Goal: Task Accomplishment & Management: Complete application form

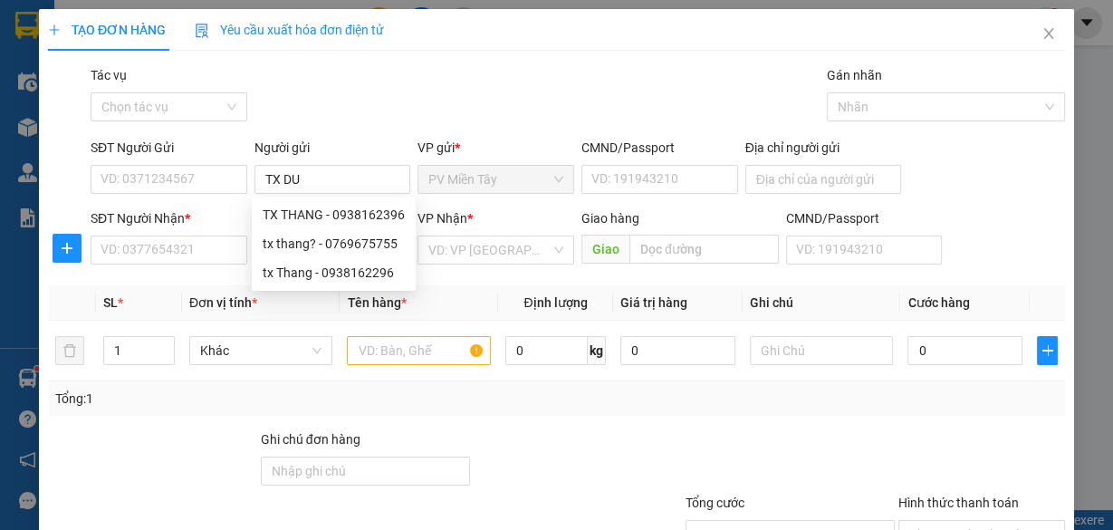
type input "TX DUC"
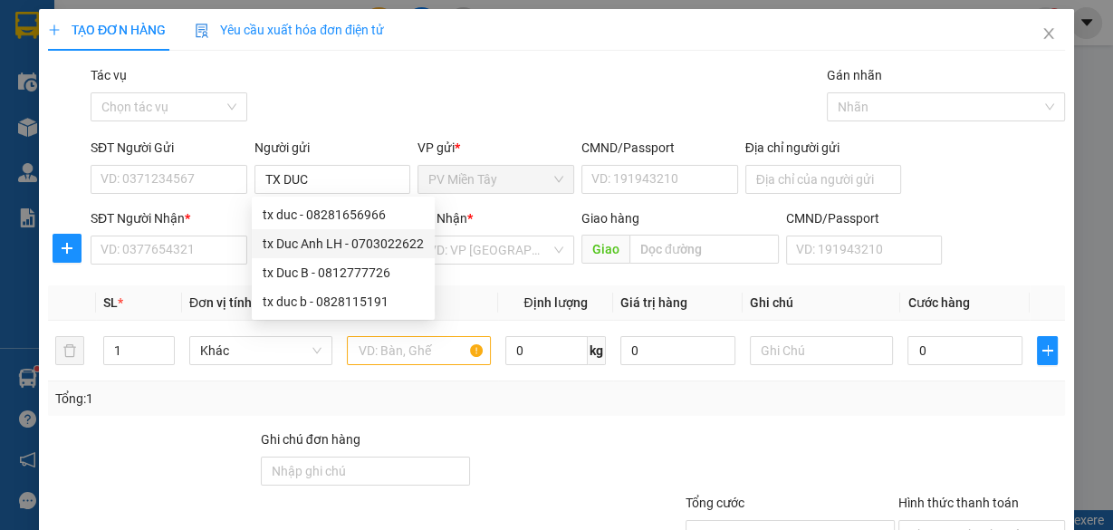
click at [325, 245] on div "tx Duc Anh LH - 0703022622" at bounding box center [343, 244] width 161 height 20
type input "0703022622"
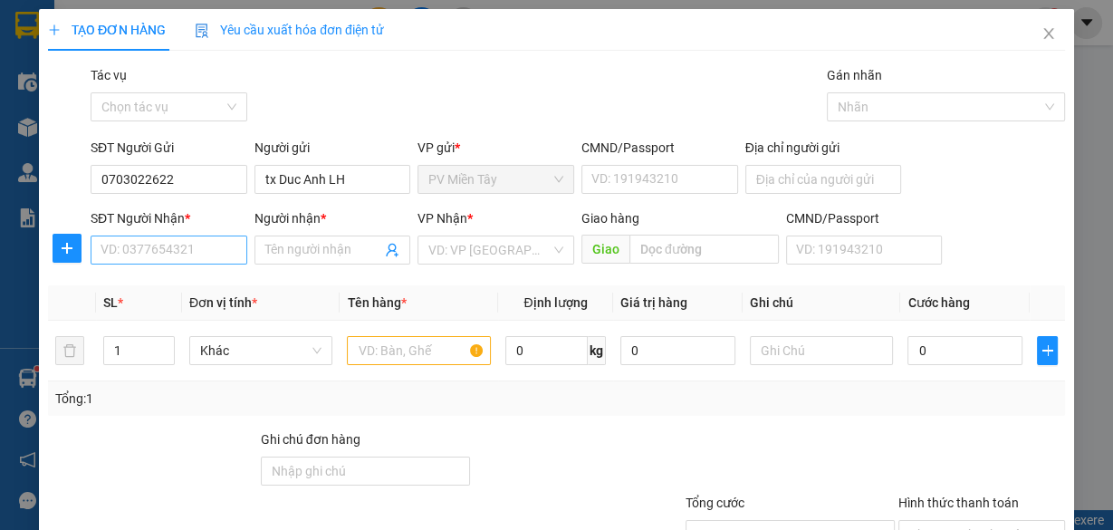
type input "tx Duc Anh LH"
click at [180, 245] on input "SĐT Người Nhận *" at bounding box center [169, 249] width 157 height 29
paste input "0963631114"
type input "0963631114"
click at [193, 250] on input "0963631114" at bounding box center [169, 249] width 157 height 29
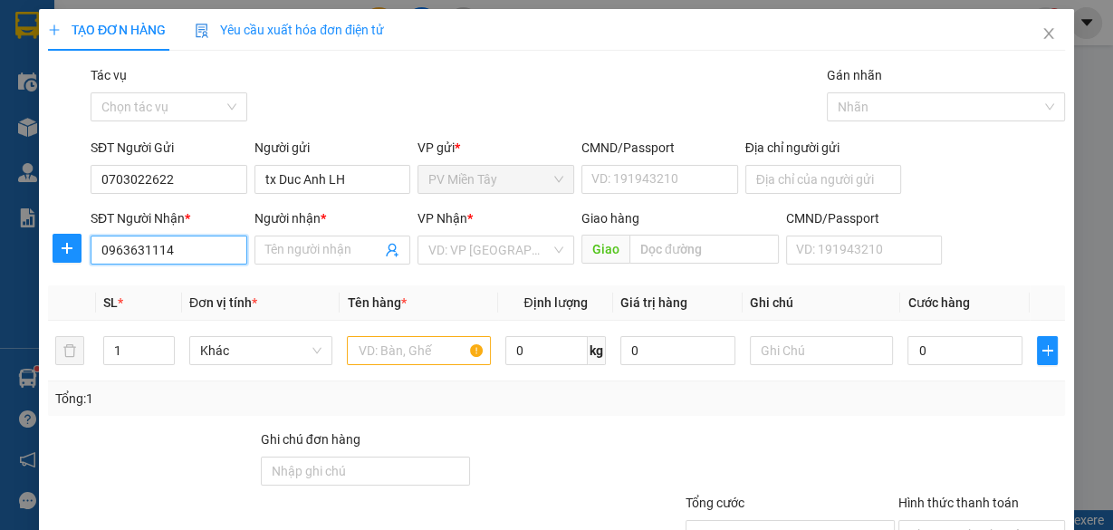
click at [193, 250] on input "0963631114" at bounding box center [169, 249] width 157 height 29
click at [215, 293] on div "0963631114 - thầy_THỨC" at bounding box center [174, 285] width 146 height 20
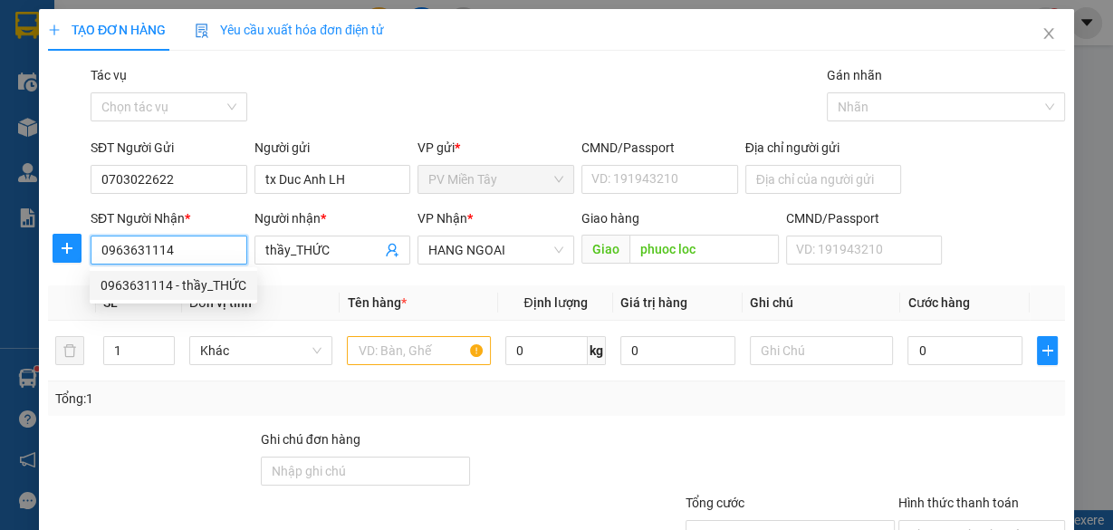
type input "thầy_THỨC"
type input "phuoc loc"
type input "0963631114"
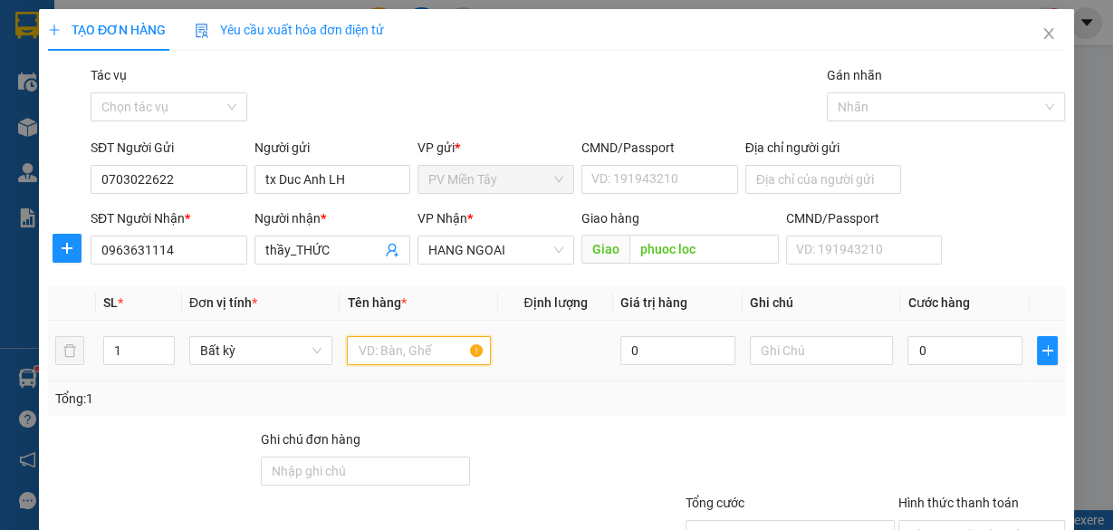
click at [422, 350] on input "text" at bounding box center [419, 350] width 144 height 29
type input "2"
click at [164, 341] on span "up" at bounding box center [164, 346] width 11 height 11
click at [447, 356] on input "text" at bounding box center [419, 350] width 144 height 29
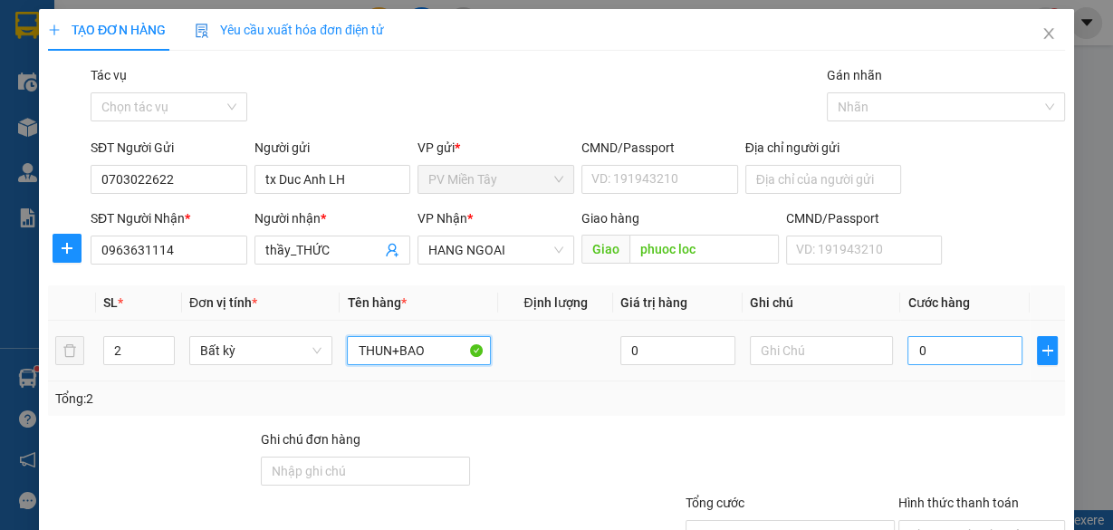
type input "THUN+BAO"
click at [983, 345] on input "0" at bounding box center [964, 350] width 115 height 29
type input "6"
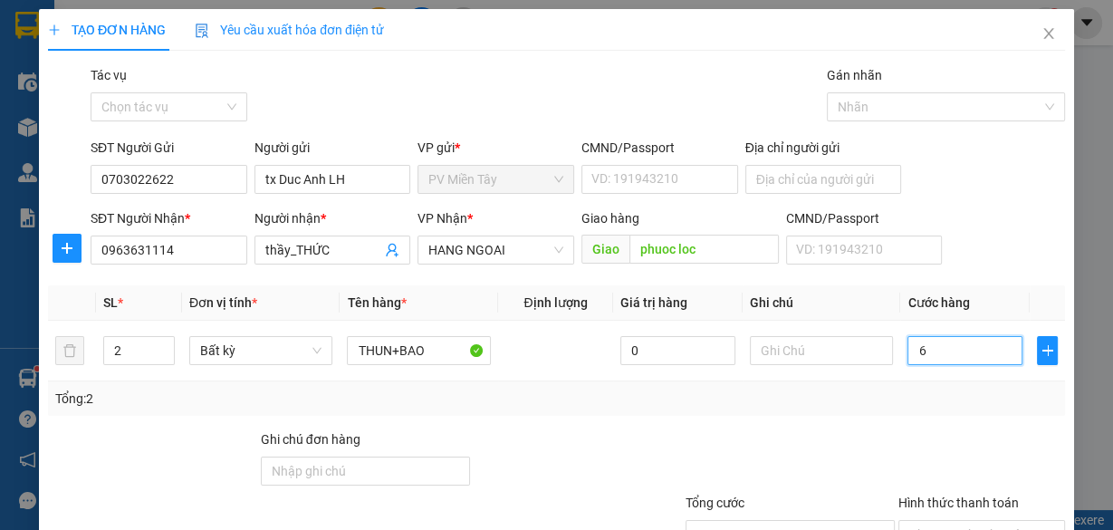
type input "60"
type input "60.000"
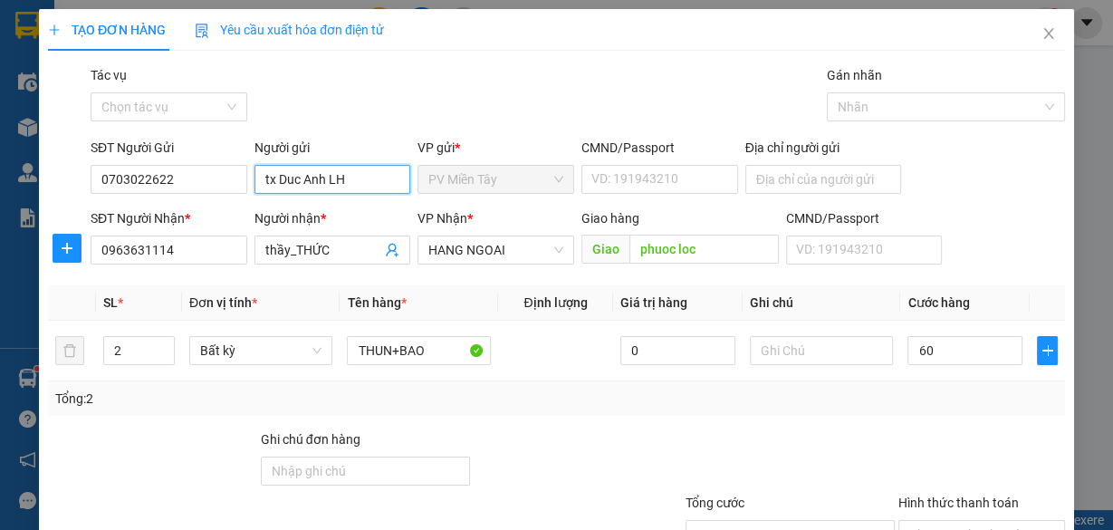
type input "60.000"
click at [381, 176] on input "tx Duc Anh LH" at bounding box center [332, 179] width 157 height 29
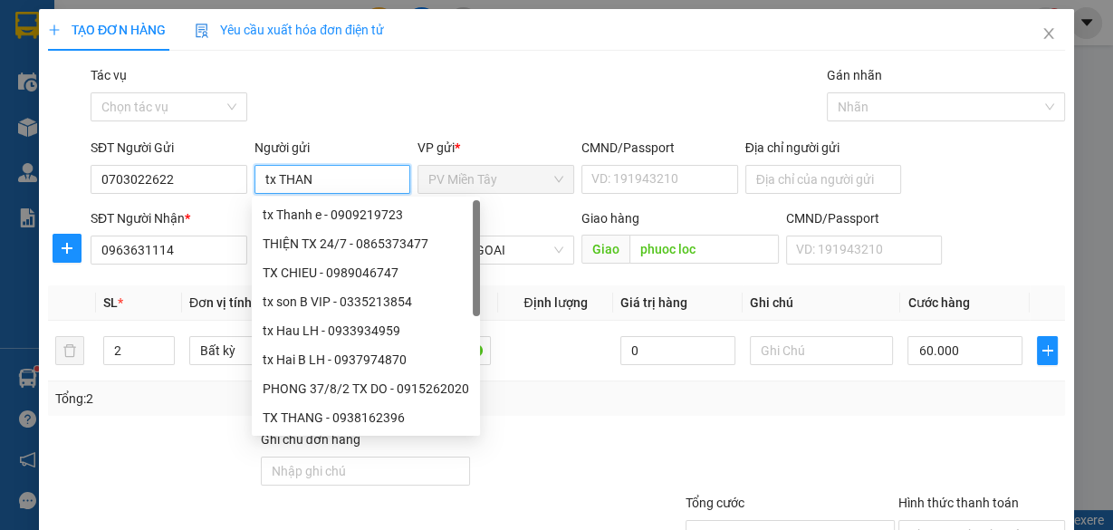
type input "tx THANG"
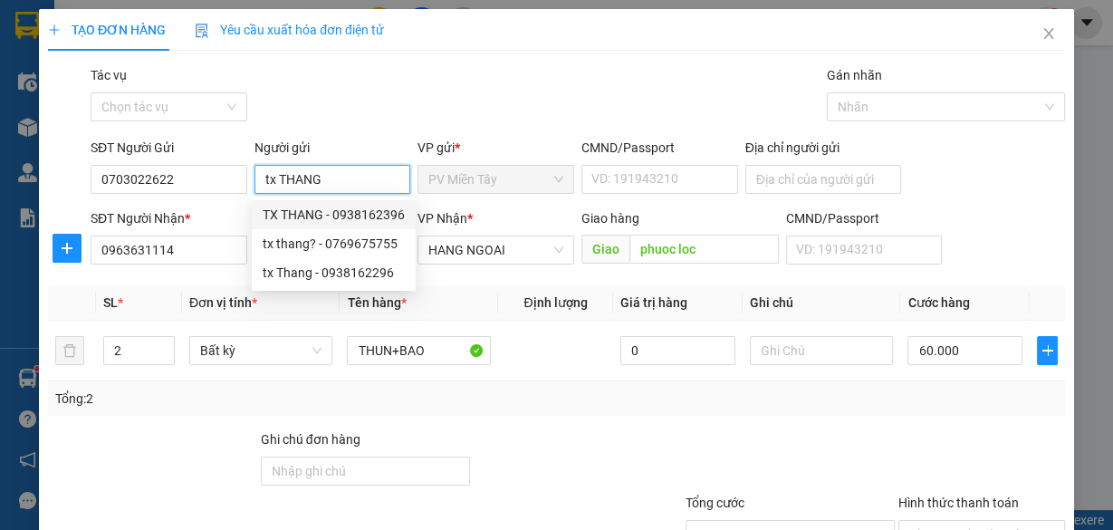
click at [348, 205] on div "TX THANG - 0938162396" at bounding box center [334, 215] width 142 height 20
type input "0938162396"
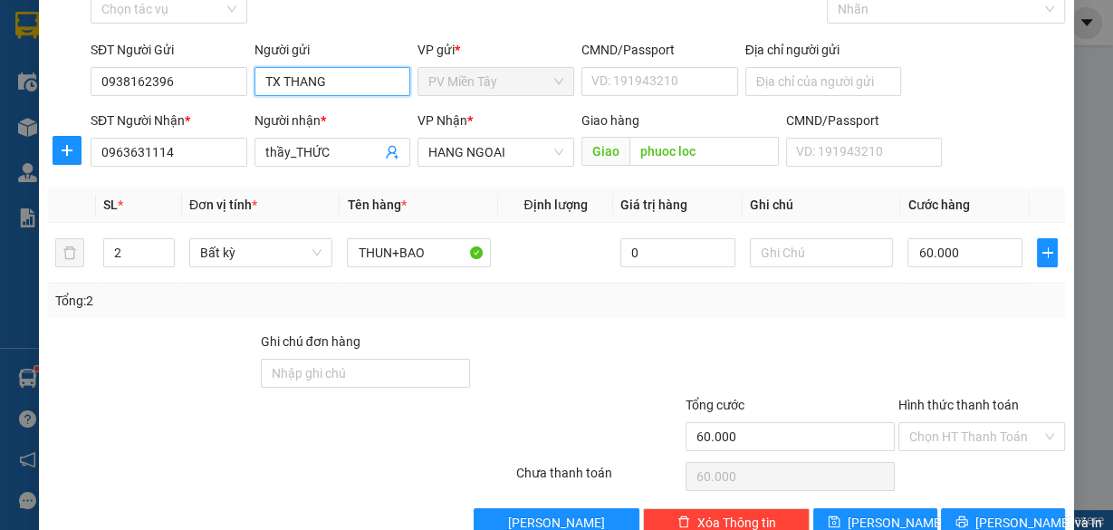
scroll to position [138, 0]
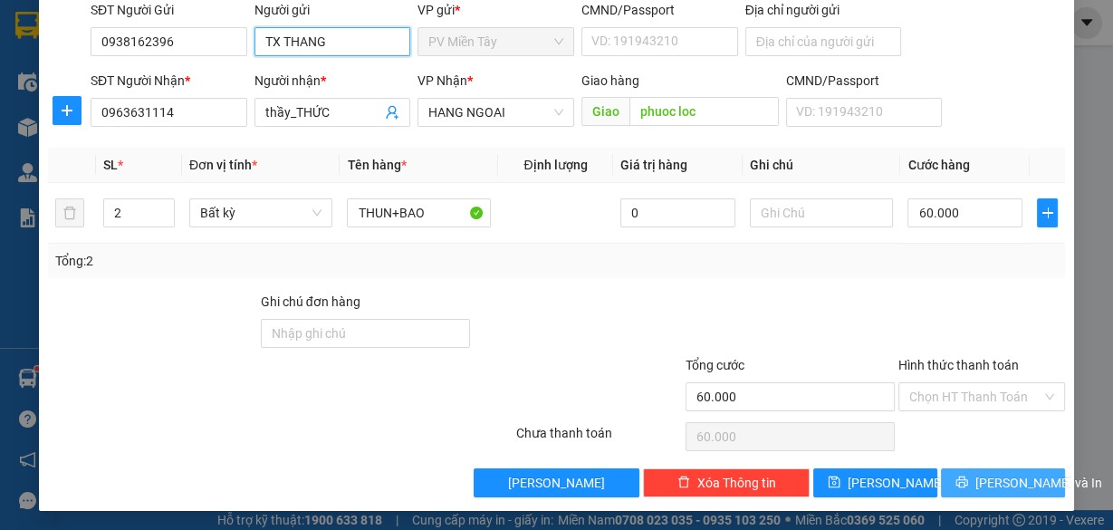
type input "TX THANG"
click at [1011, 474] on span "[PERSON_NAME] và In" at bounding box center [1038, 483] width 127 height 20
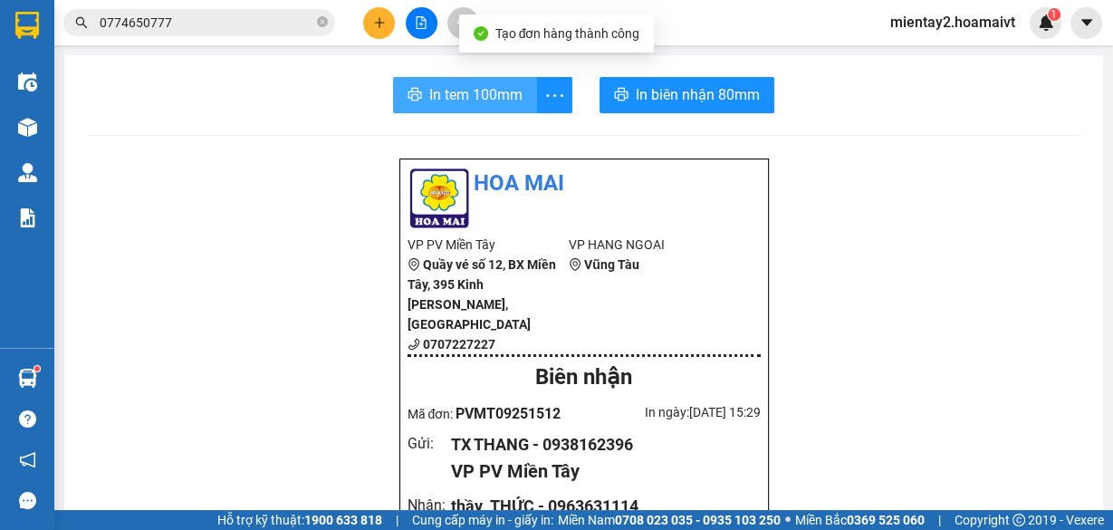
click at [472, 88] on span "In tem 100mm" at bounding box center [475, 94] width 93 height 23
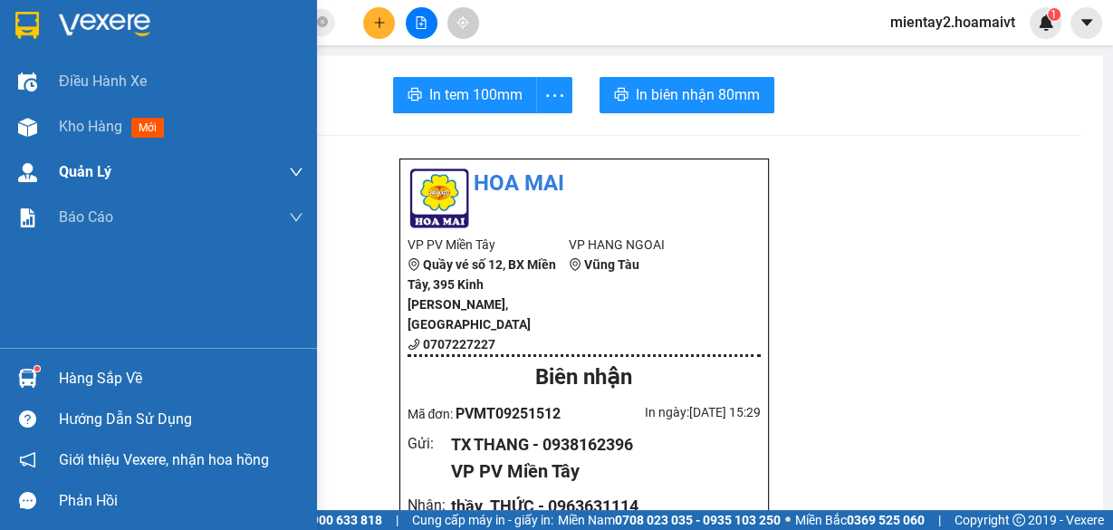
drag, startPoint x: 59, startPoint y: 128, endPoint x: 42, endPoint y: 168, distance: 43.4
click at [61, 128] on span "Kho hàng" at bounding box center [90, 126] width 63 height 17
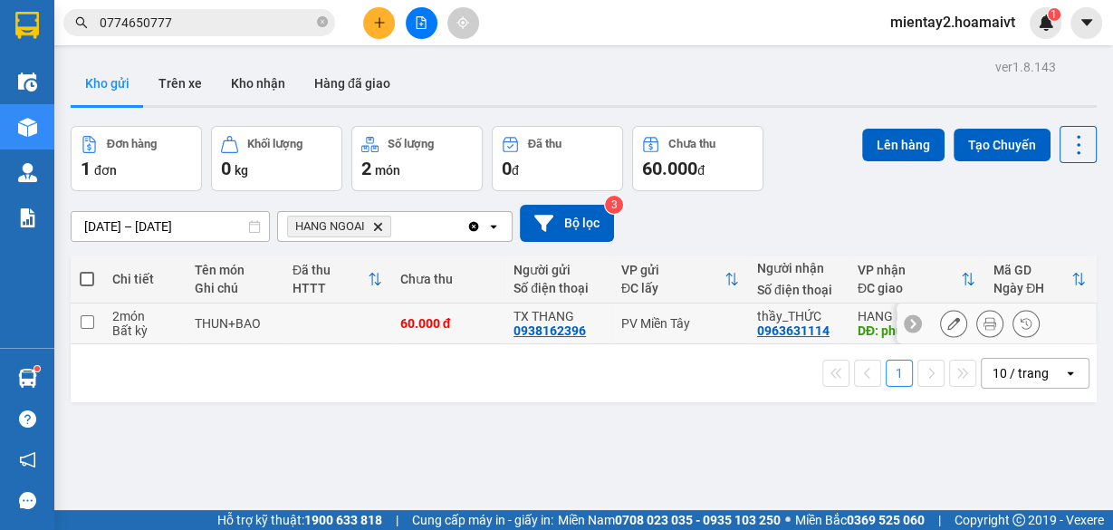
click at [459, 321] on div "60.000 đ" at bounding box center [447, 323] width 95 height 14
checkbox input "true"
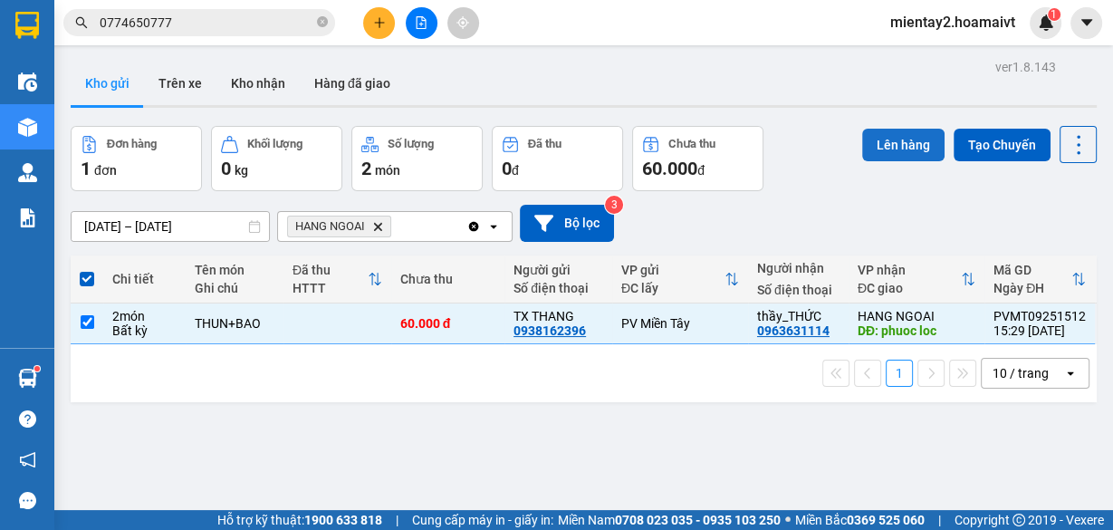
click at [879, 150] on button "Lên hàng" at bounding box center [903, 145] width 82 height 33
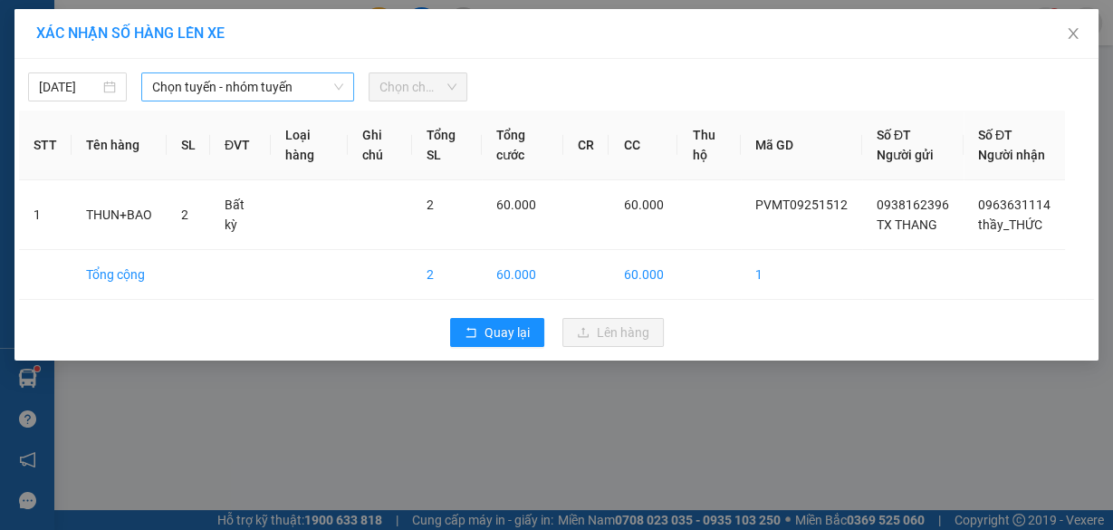
click at [203, 77] on span "Chọn tuyến - nhóm tuyến" at bounding box center [247, 86] width 191 height 27
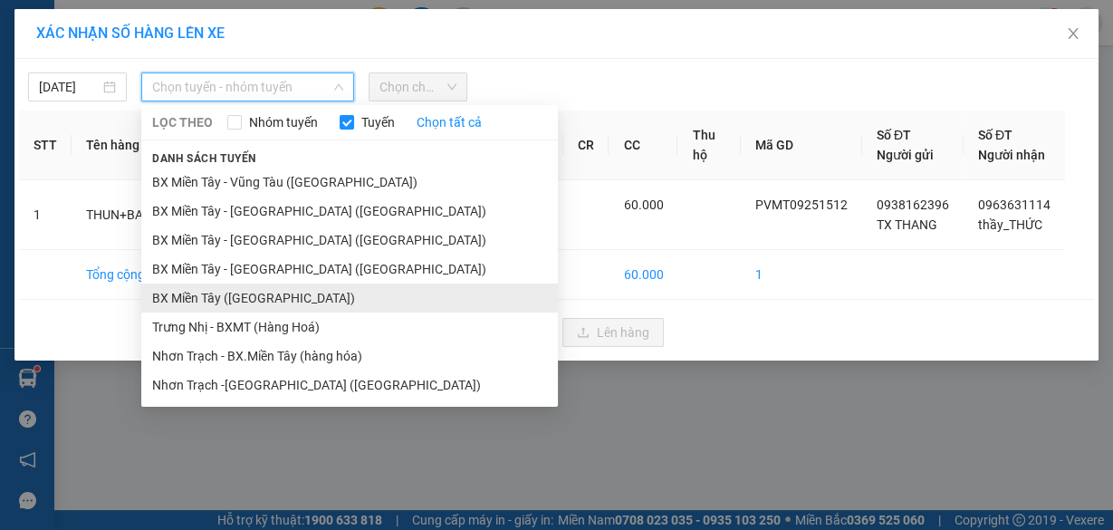
click at [261, 292] on li "BX Miền Tây ([GEOGRAPHIC_DATA])" at bounding box center [349, 297] width 417 height 29
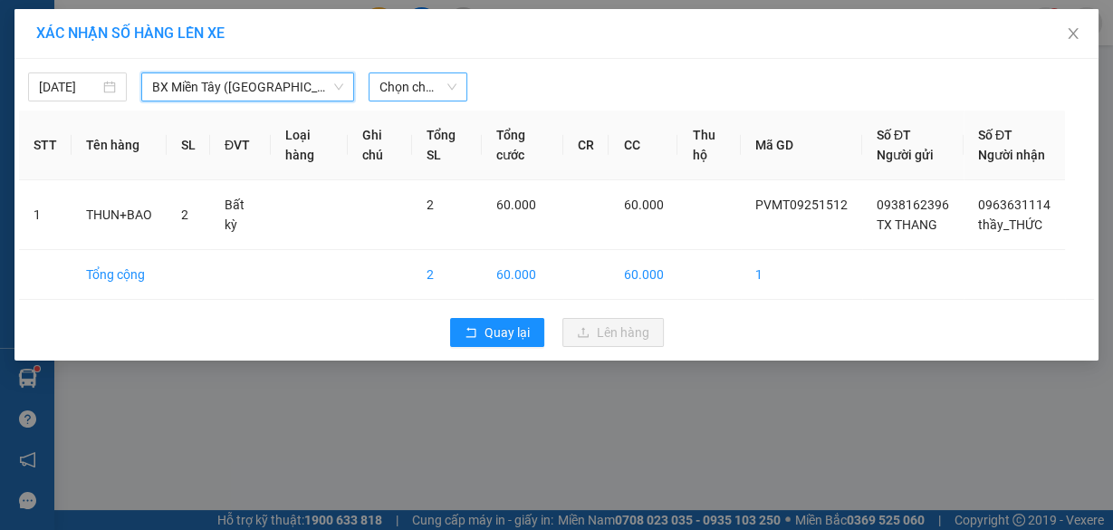
click at [411, 95] on span "Chọn chuyến" at bounding box center [417, 86] width 77 height 27
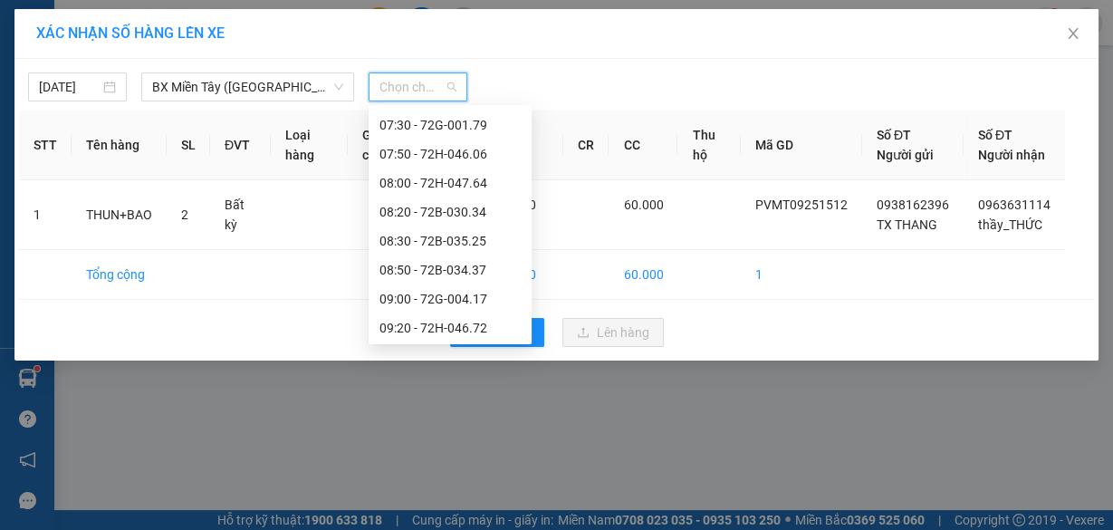
scroll to position [362, 0]
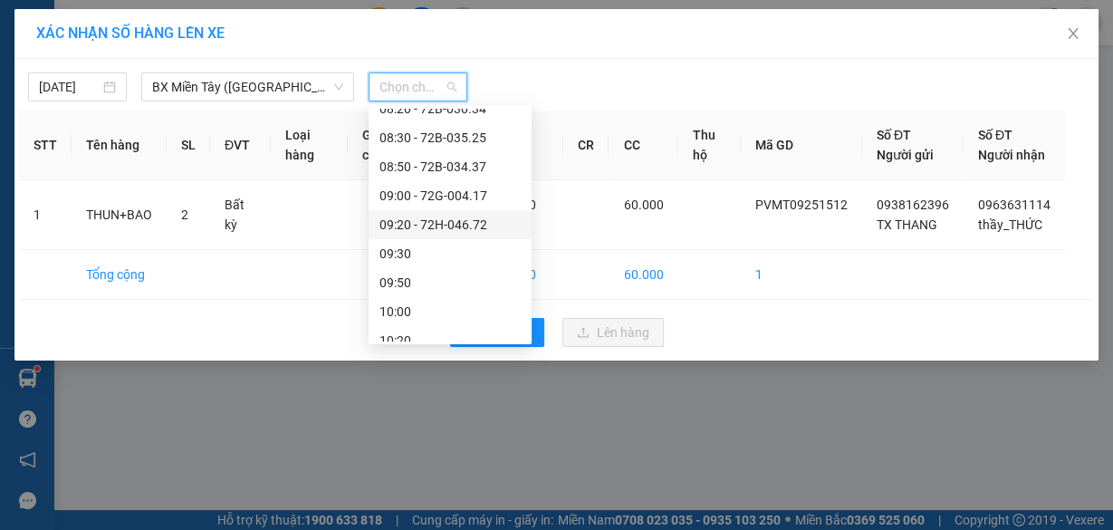
click at [448, 228] on div "09:20 - 72H-046.72" at bounding box center [449, 225] width 141 height 20
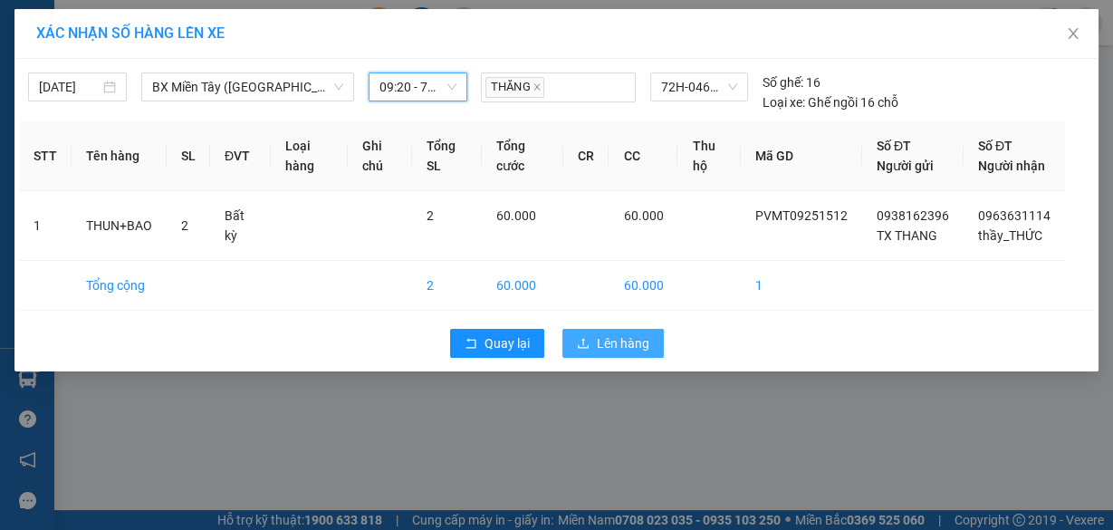
click at [624, 353] on span "Lên hàng" at bounding box center [623, 343] width 53 height 20
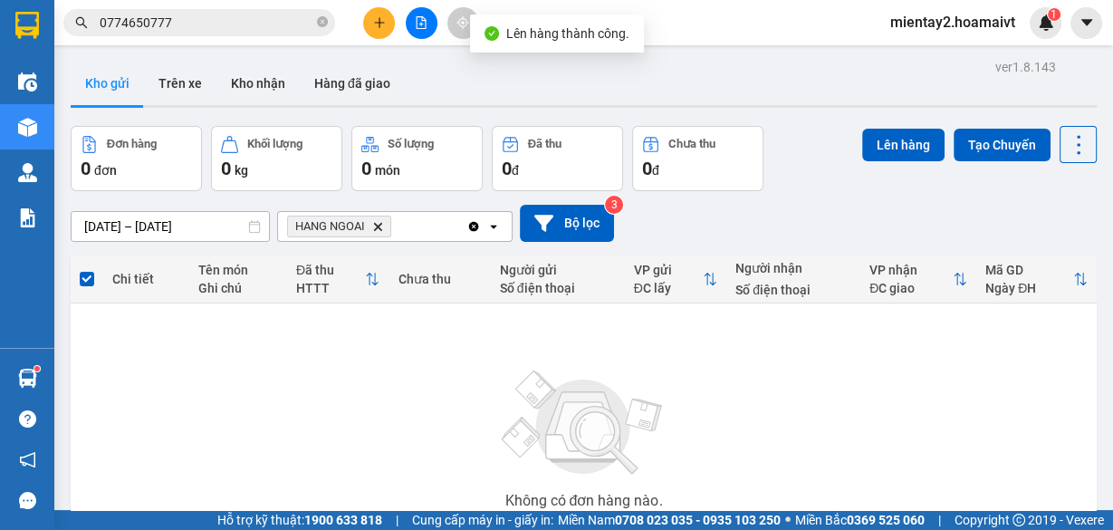
click at [64, 373] on div "ver 1.8.143 Kho gửi Trên xe Kho nhận Hàng đã giao Đơn hàng 0 đơn Khối lượng 0 k…" at bounding box center [583, 353] width 1041 height 598
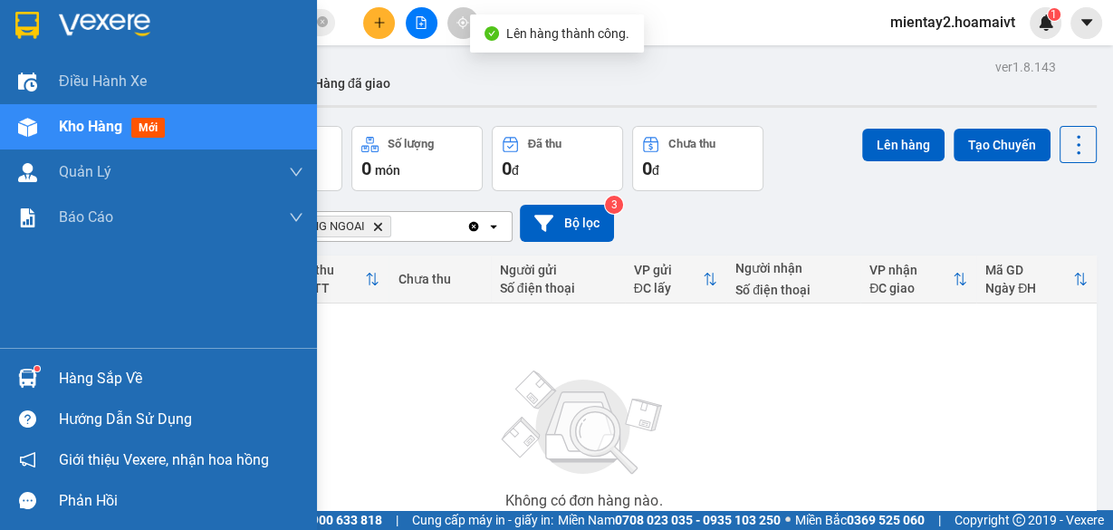
click at [138, 382] on div "Hàng sắp về" at bounding box center [181, 378] width 245 height 27
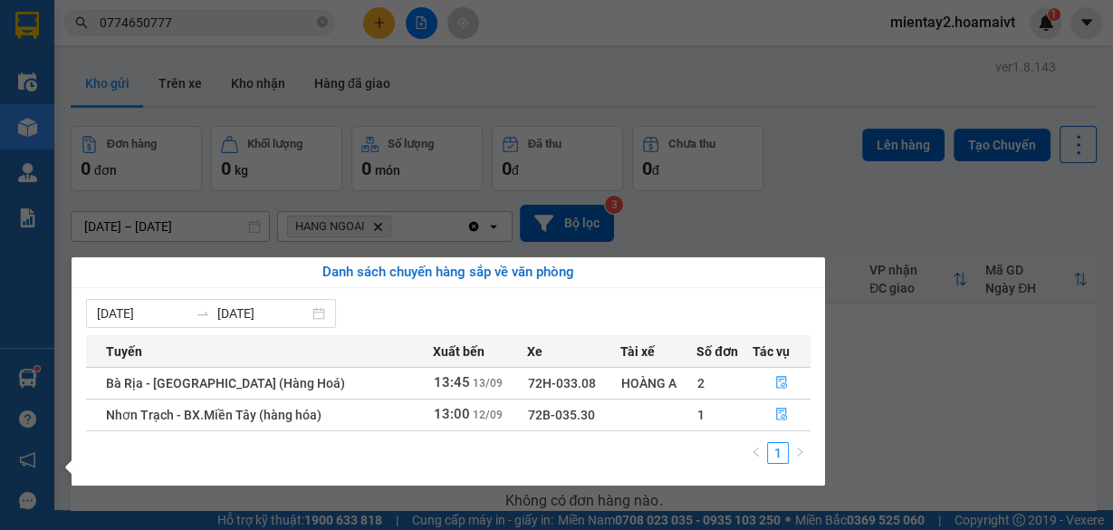
click at [887, 440] on section "Kết quả tìm kiếm ( 100 ) Bộ lọc Mã ĐH Trạng thái Món hàng Tổng cước Chưa cước N…" at bounding box center [556, 265] width 1113 height 530
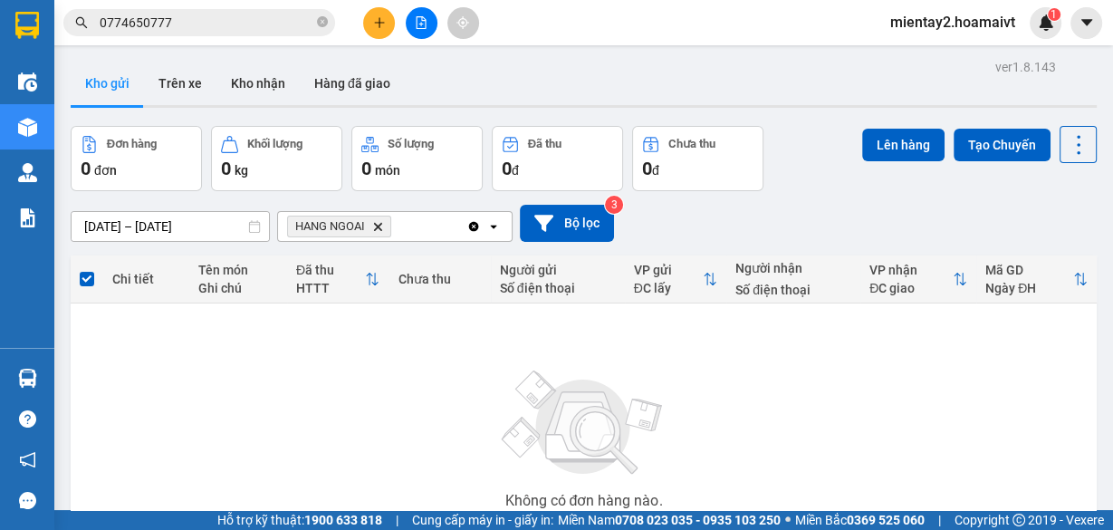
click at [374, 18] on icon "plus" at bounding box center [379, 22] width 13 height 13
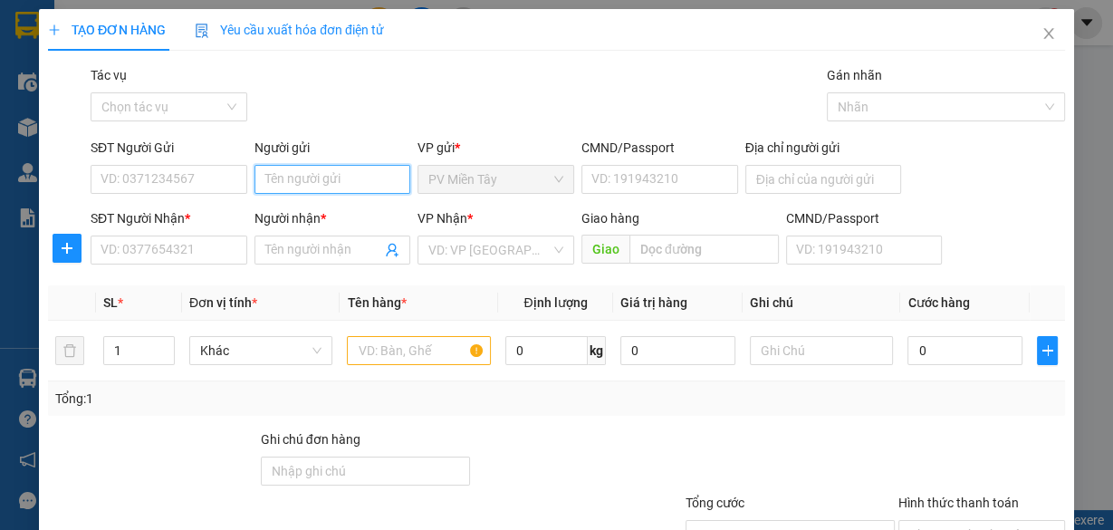
click at [288, 178] on input "Người gửi" at bounding box center [332, 179] width 157 height 29
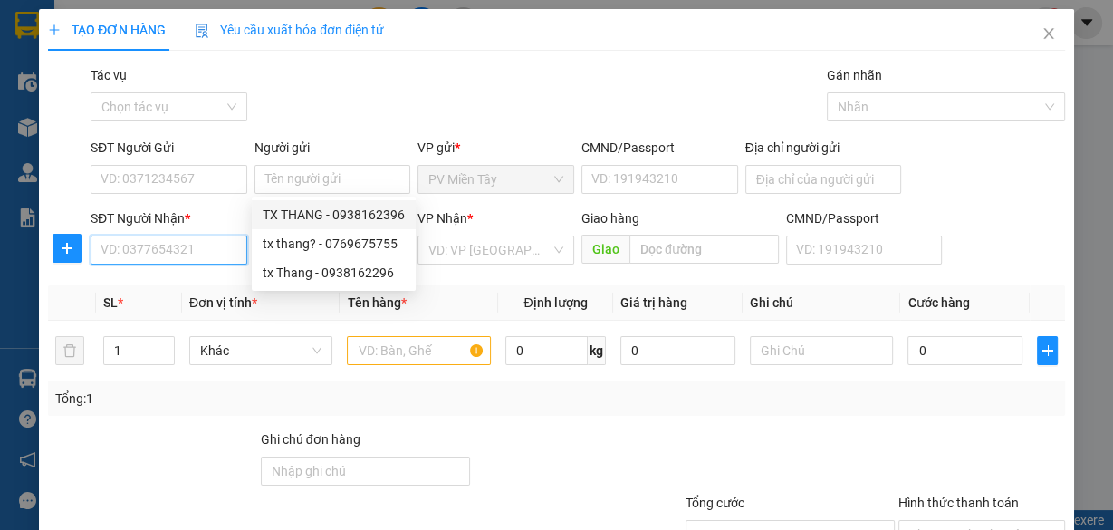
click at [172, 247] on input "SĐT Người Nhận *" at bounding box center [169, 249] width 157 height 29
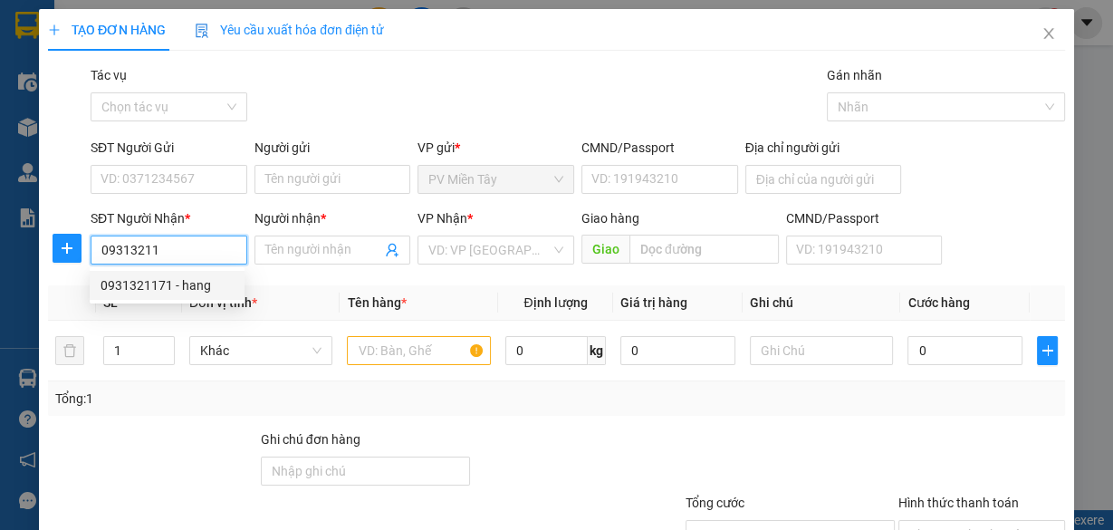
click at [177, 281] on div "0931321171 - hang" at bounding box center [167, 285] width 133 height 20
type input "0931321171"
type input "hang"
type input "phu my"
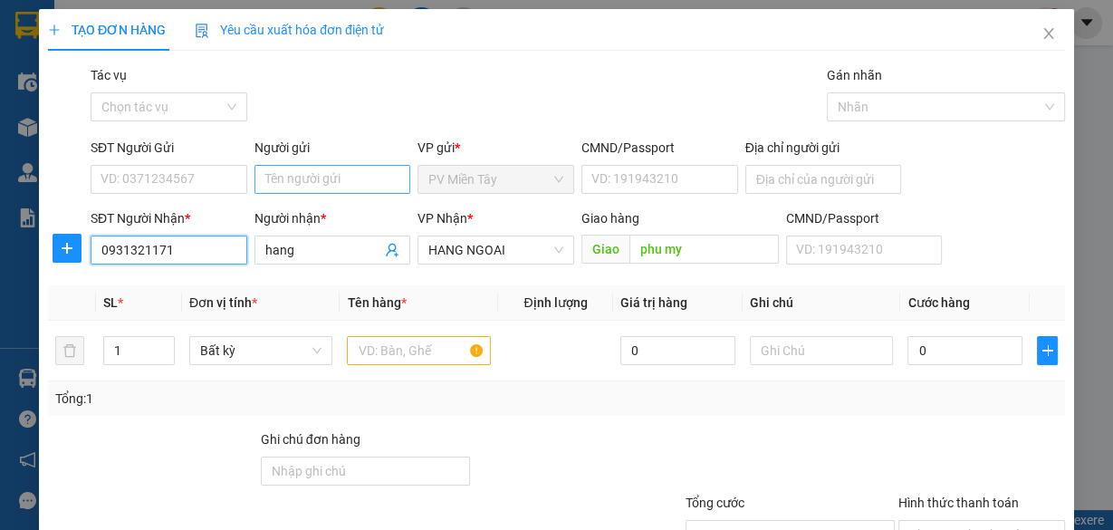
type input "0931321171"
click at [352, 184] on input "Người gửi" at bounding box center [332, 179] width 157 height 29
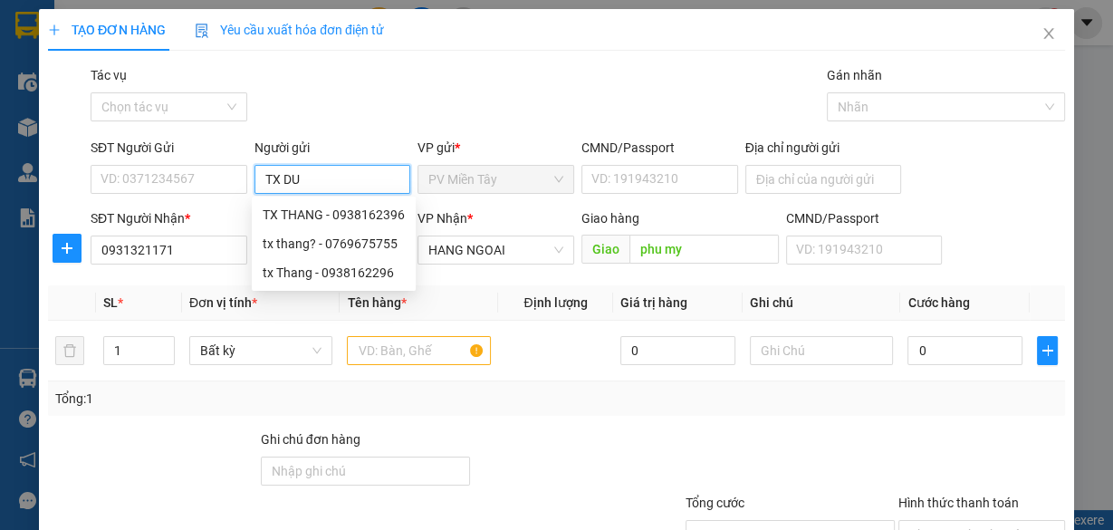
type input "TX DUC"
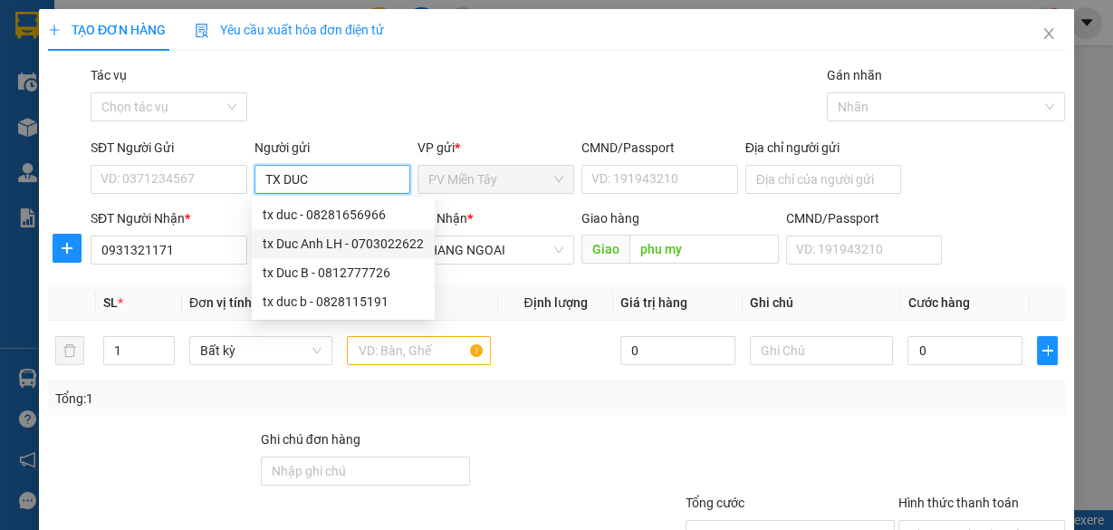
click at [350, 245] on div "tx Duc Anh LH - 0703022622" at bounding box center [343, 244] width 161 height 20
type input "0703022622"
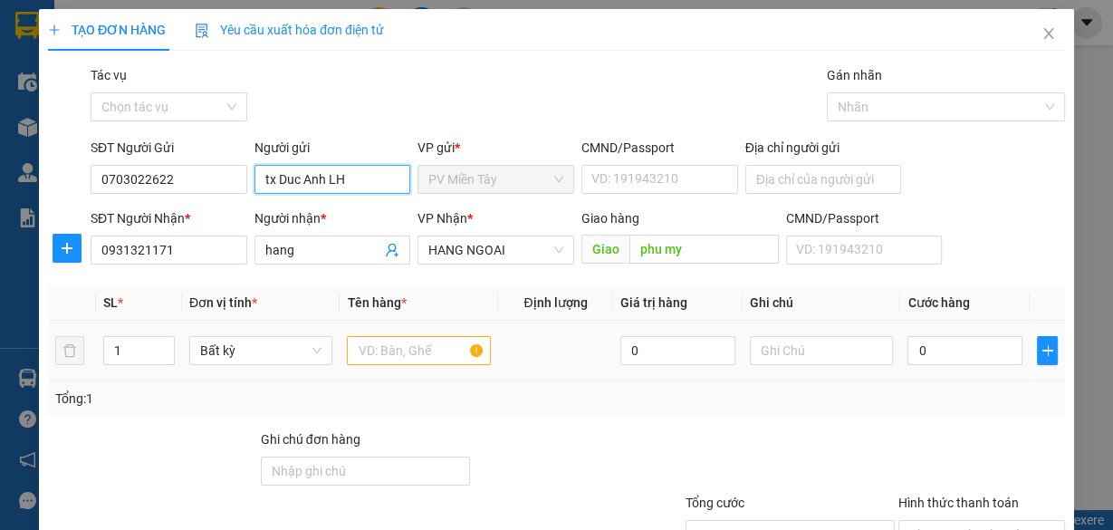
type input "tx Duc Anh LH"
click at [428, 354] on input "text" at bounding box center [419, 350] width 144 height 29
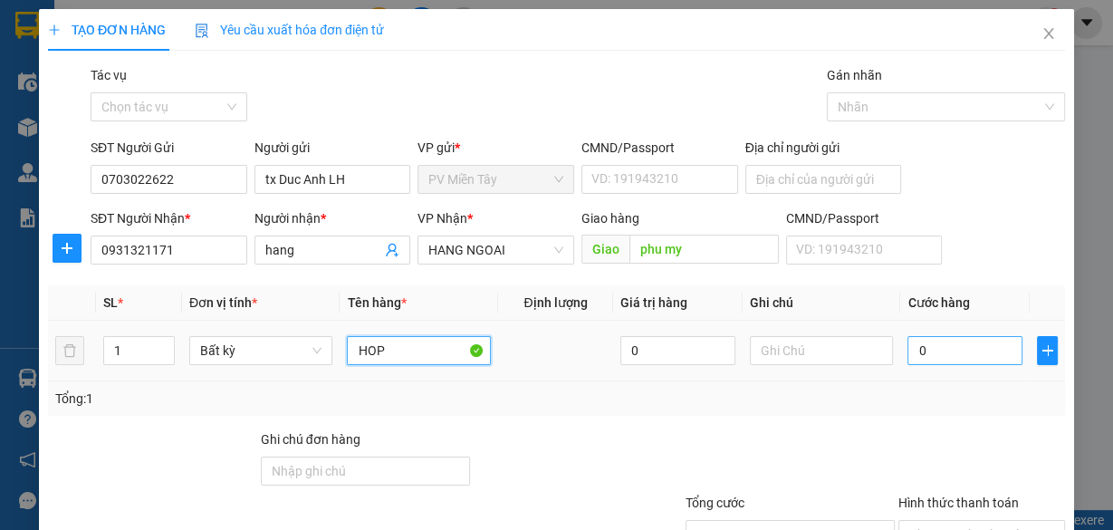
type input "HOP"
click at [986, 345] on input "0" at bounding box center [964, 350] width 115 height 29
type input "4"
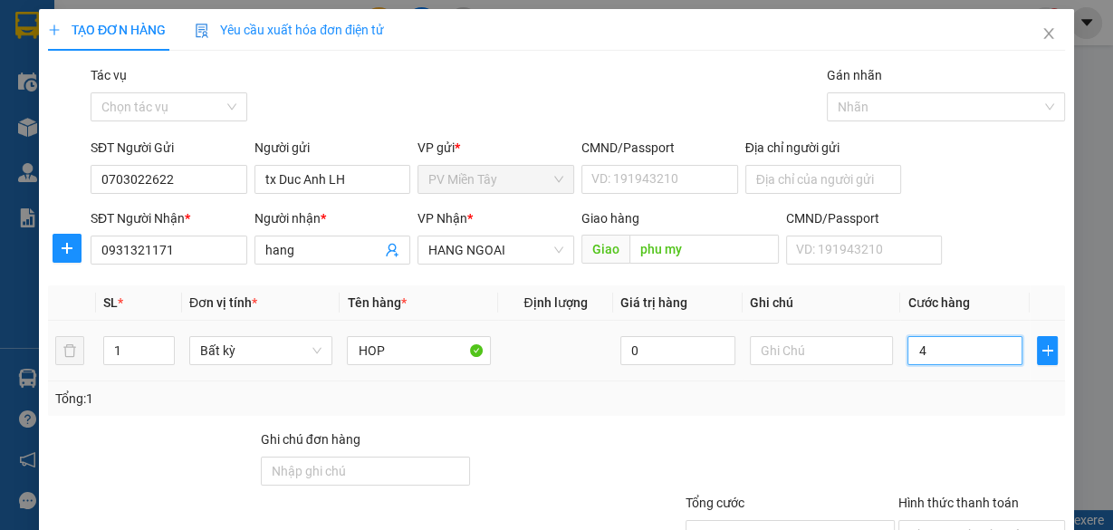
type input "40"
type input "40.000"
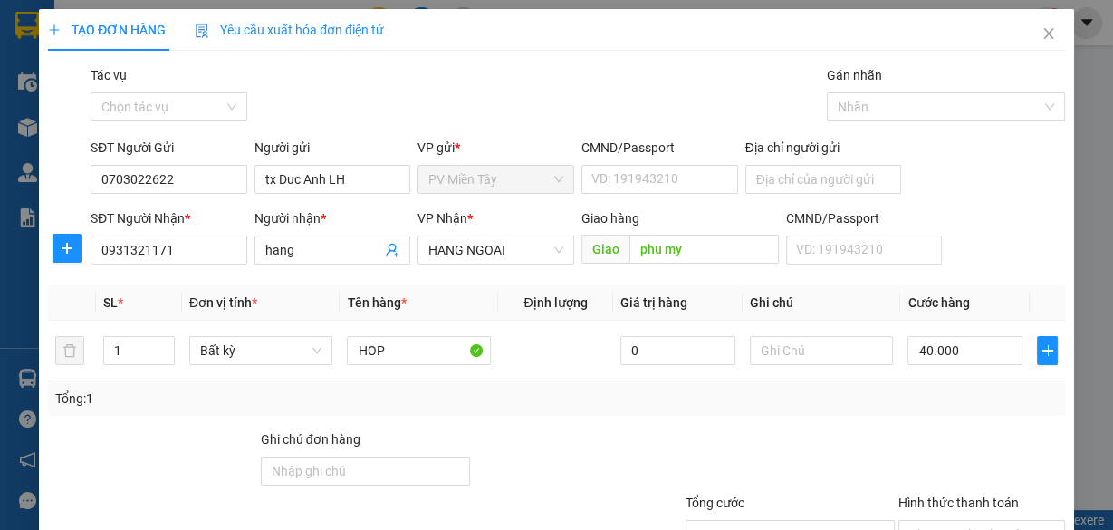
drag, startPoint x: 881, startPoint y: 487, endPoint x: 887, endPoint y: 467, distance: 20.9
click at [884, 484] on div at bounding box center [790, 460] width 213 height 63
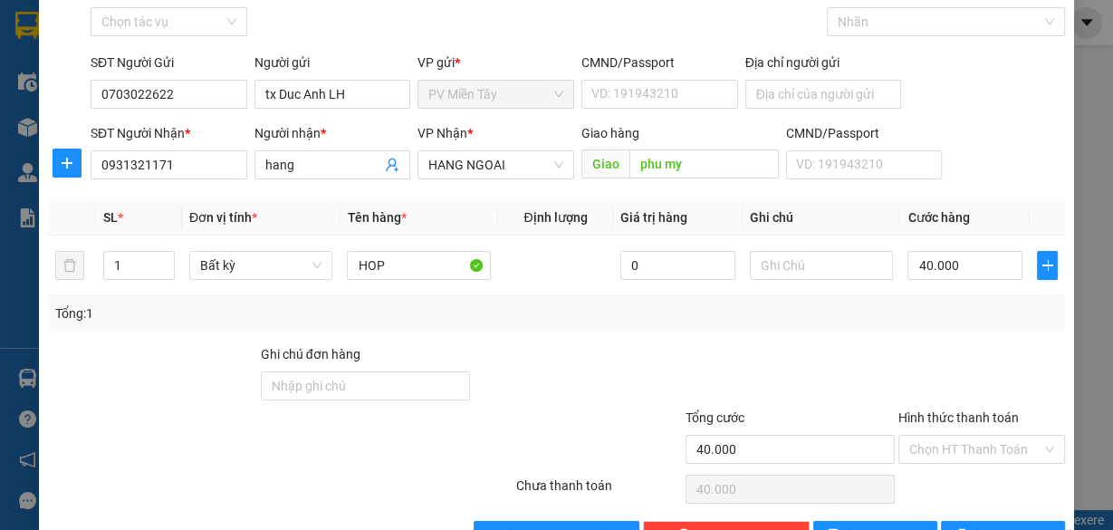
scroll to position [138, 0]
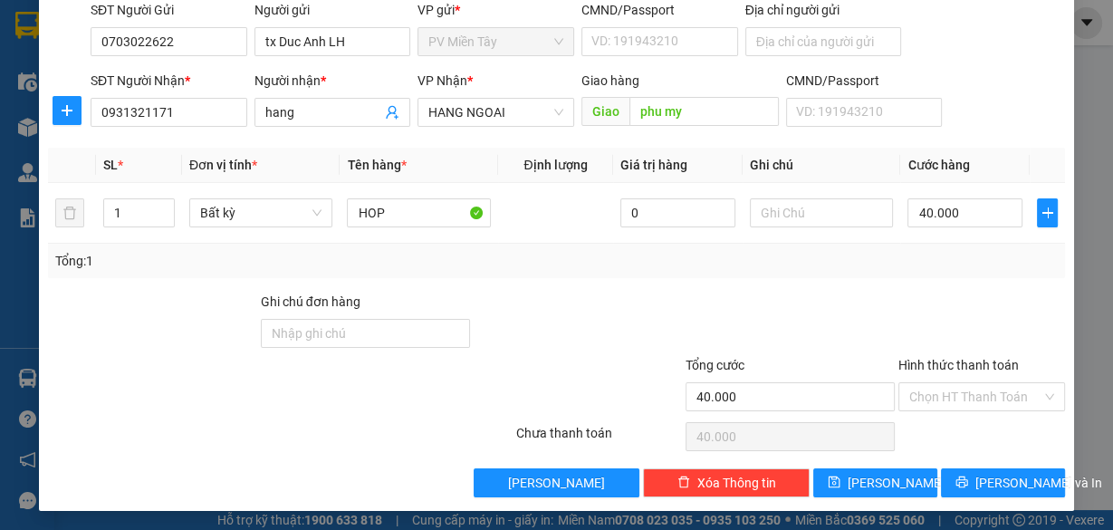
click at [730, 295] on div at bounding box center [790, 323] width 213 height 63
click at [978, 373] on div "Hình thức thanh toán" at bounding box center [981, 368] width 167 height 27
drag, startPoint x: 980, startPoint y: 397, endPoint x: 983, endPoint y: 407, distance: 10.3
click at [981, 400] on input "Hình thức thanh toán" at bounding box center [975, 396] width 132 height 27
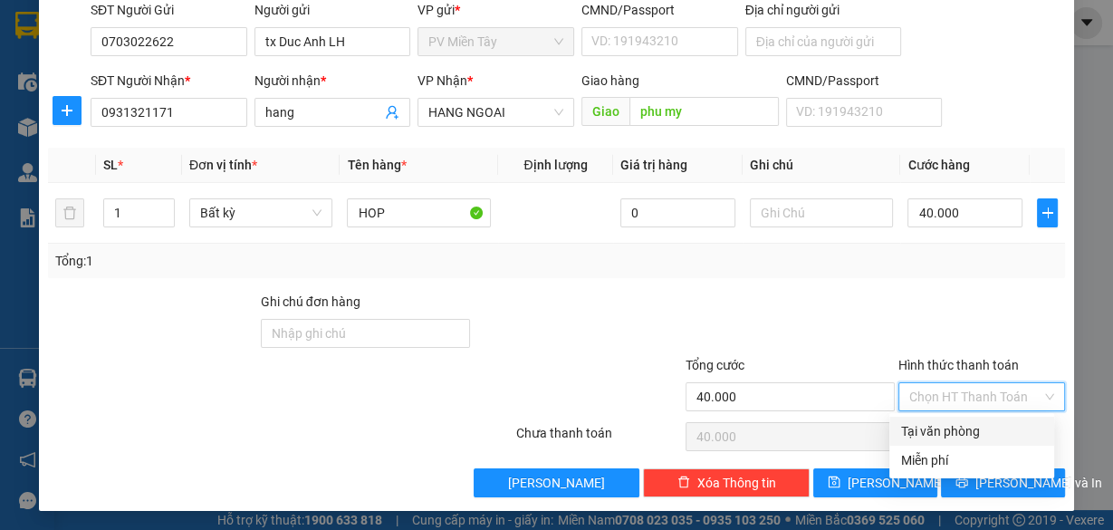
click at [974, 427] on div "Tại văn phòng" at bounding box center [971, 431] width 143 height 20
type input "0"
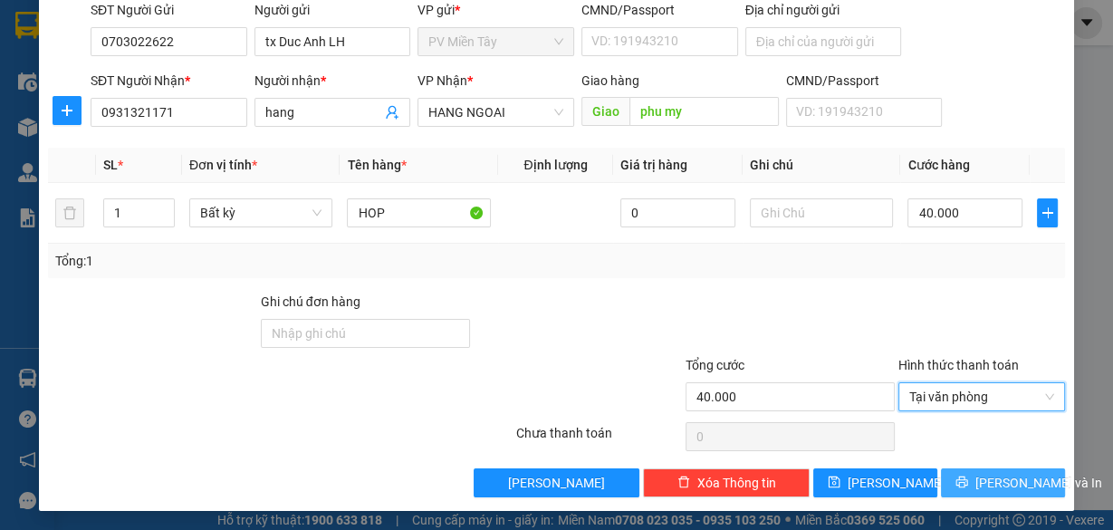
click at [1000, 487] on span "[PERSON_NAME] và In" at bounding box center [1038, 483] width 127 height 20
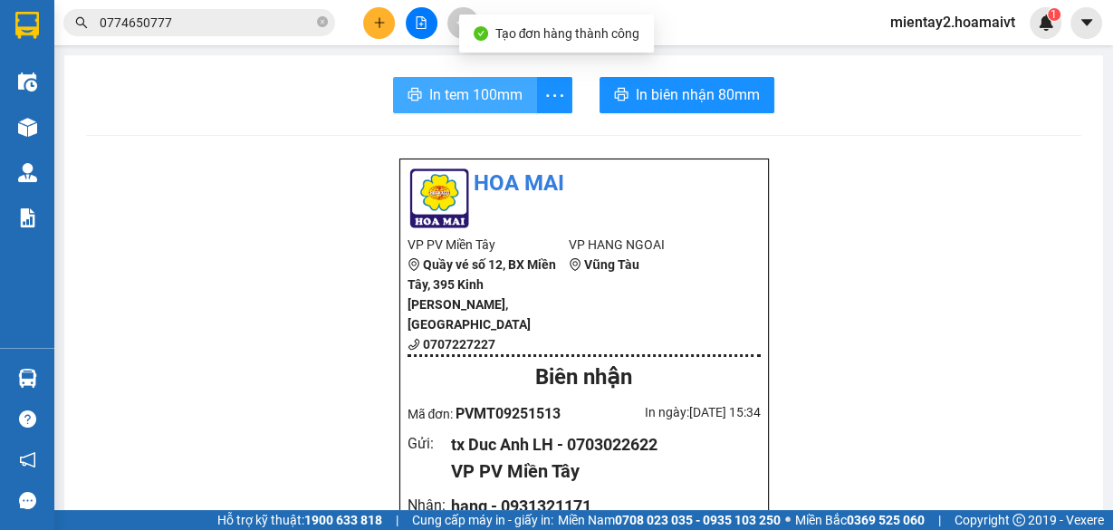
click at [455, 110] on button "In tem 100mm" at bounding box center [465, 95] width 144 height 36
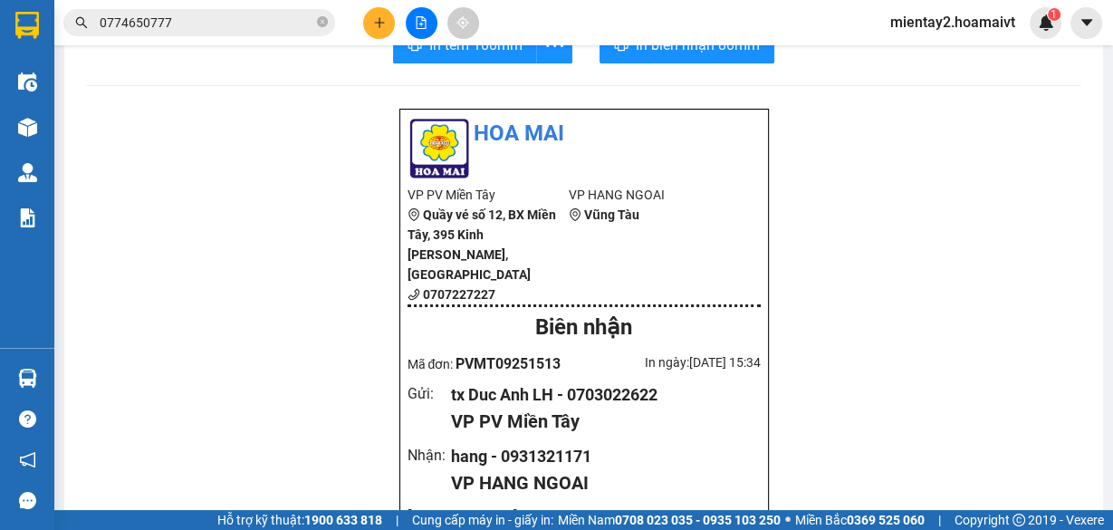
scroll to position [72, 0]
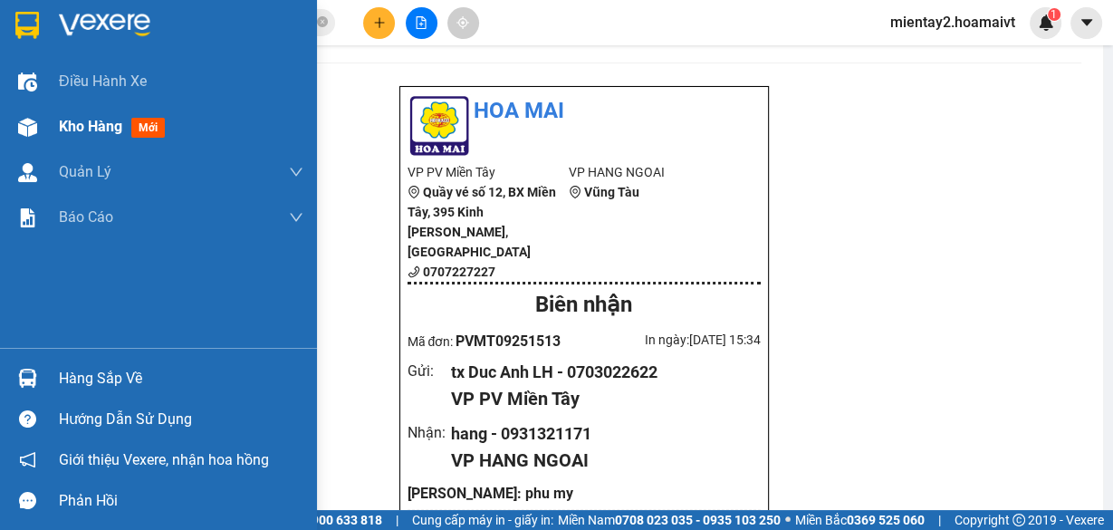
click at [88, 118] on span "Kho hàng" at bounding box center [90, 126] width 63 height 17
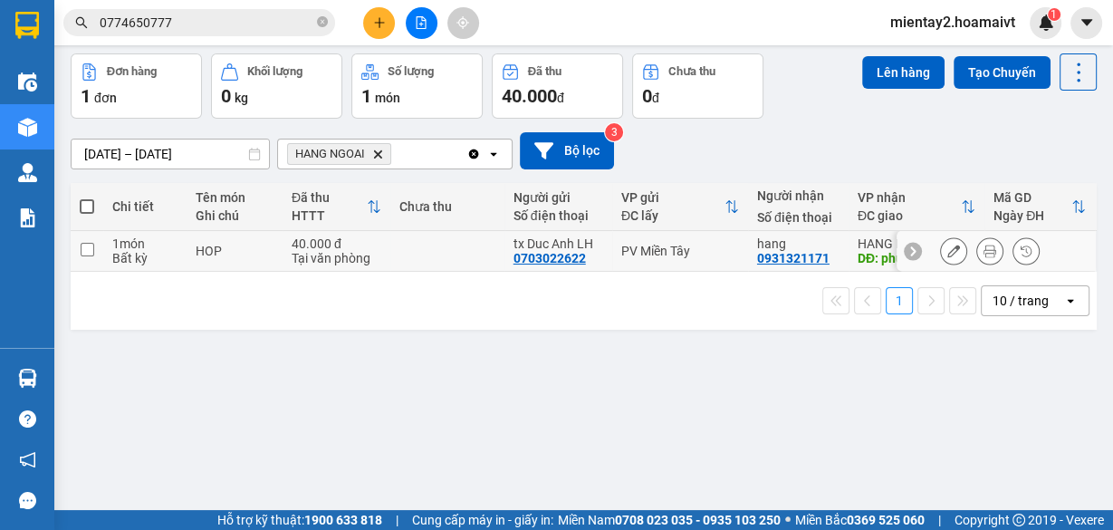
click at [422, 258] on td at bounding box center [447, 251] width 114 height 41
checkbox input "true"
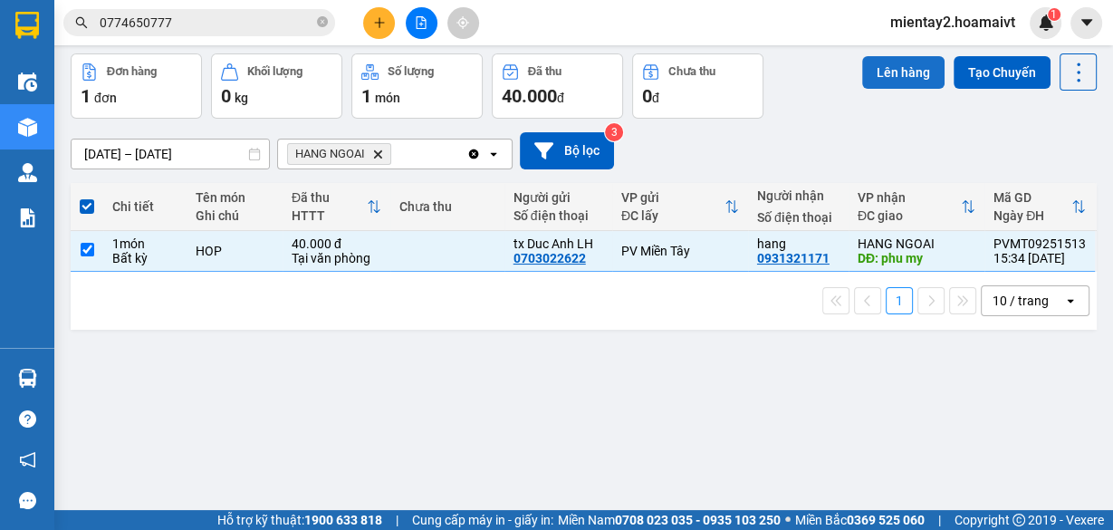
click at [909, 75] on button "Lên hàng" at bounding box center [903, 72] width 82 height 33
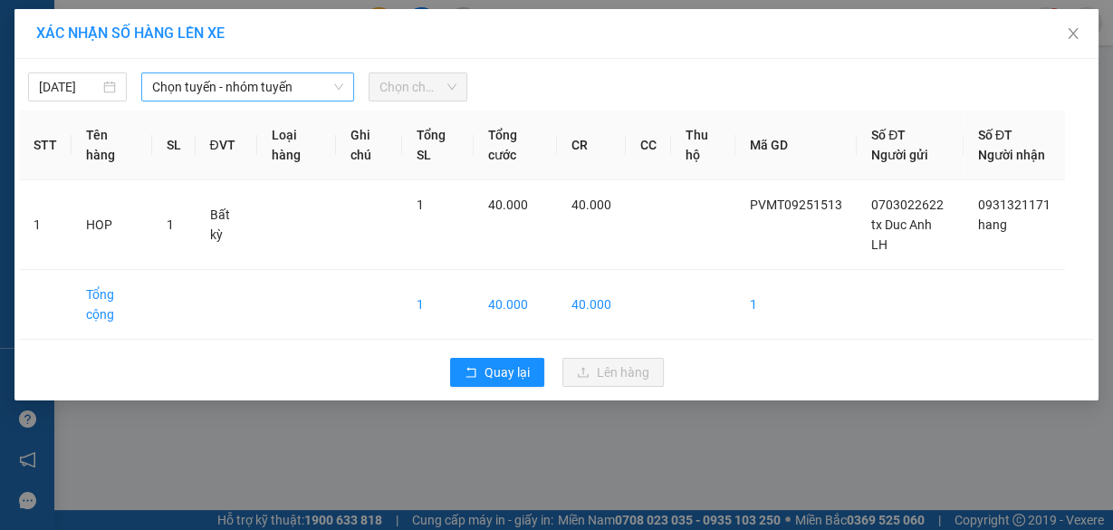
click at [254, 73] on span "Chọn tuyến - nhóm tuyến" at bounding box center [247, 86] width 191 height 27
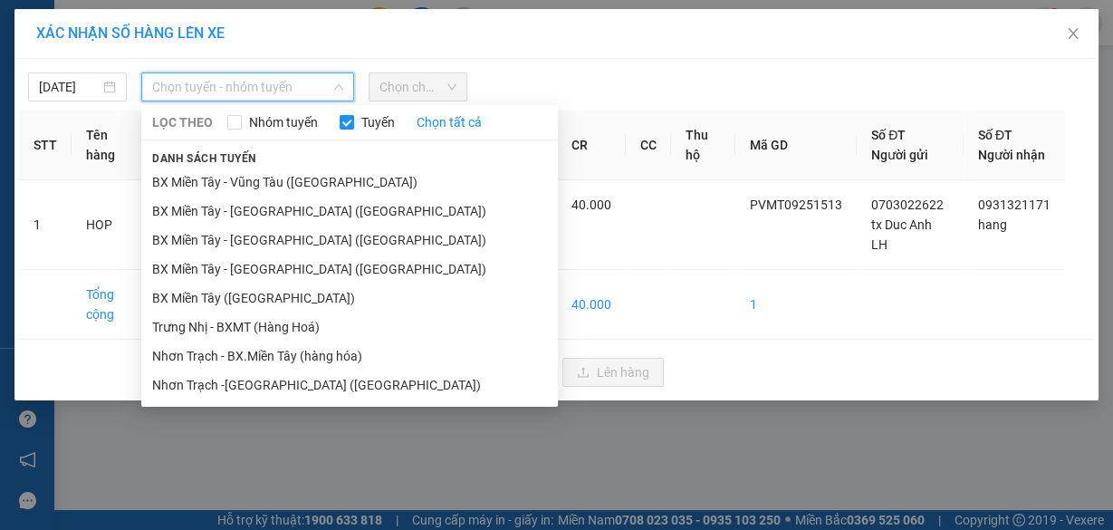
drag, startPoint x: 279, startPoint y: 290, endPoint x: 407, endPoint y: 144, distance: 193.8
click at [280, 290] on li "BX Miền Tây ([GEOGRAPHIC_DATA])" at bounding box center [349, 297] width 417 height 29
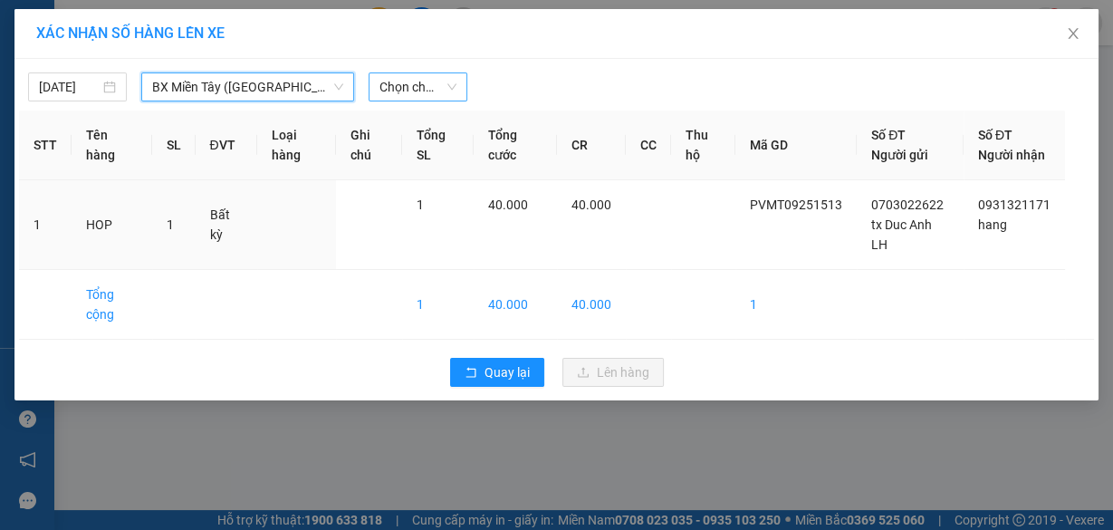
click at [429, 87] on span "Chọn chuyến" at bounding box center [417, 86] width 77 height 27
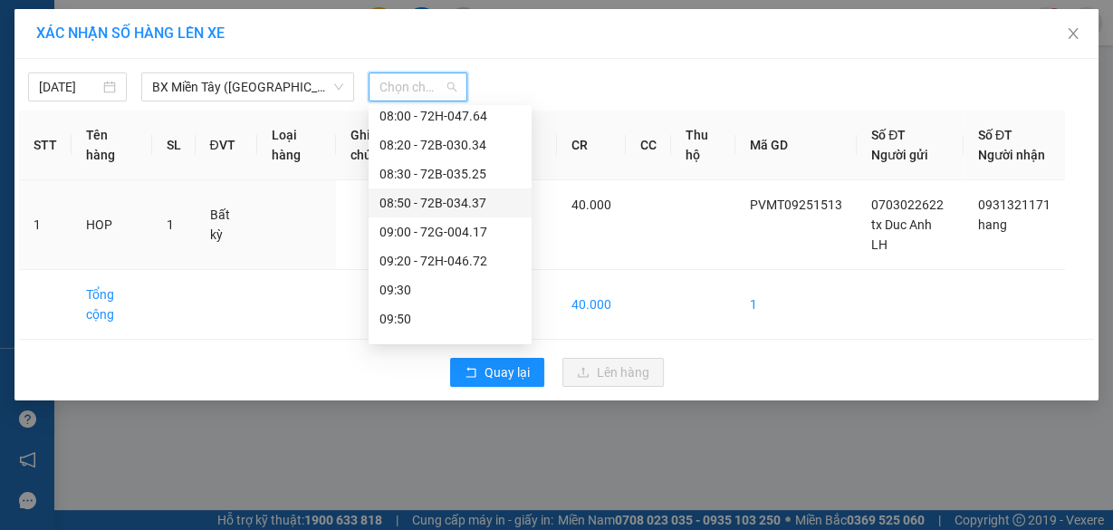
scroll to position [362, 0]
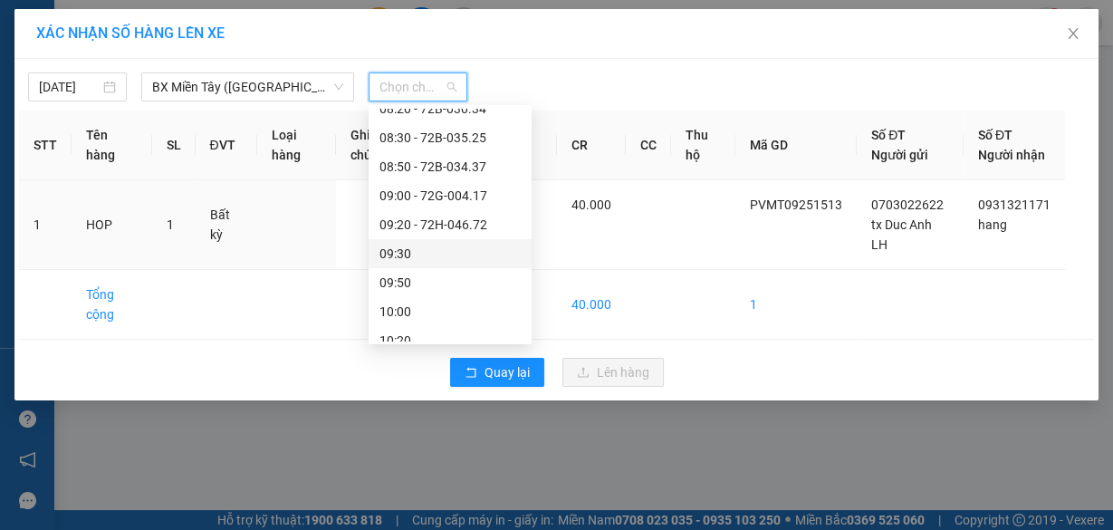
click at [437, 245] on div "09:30" at bounding box center [449, 254] width 141 height 20
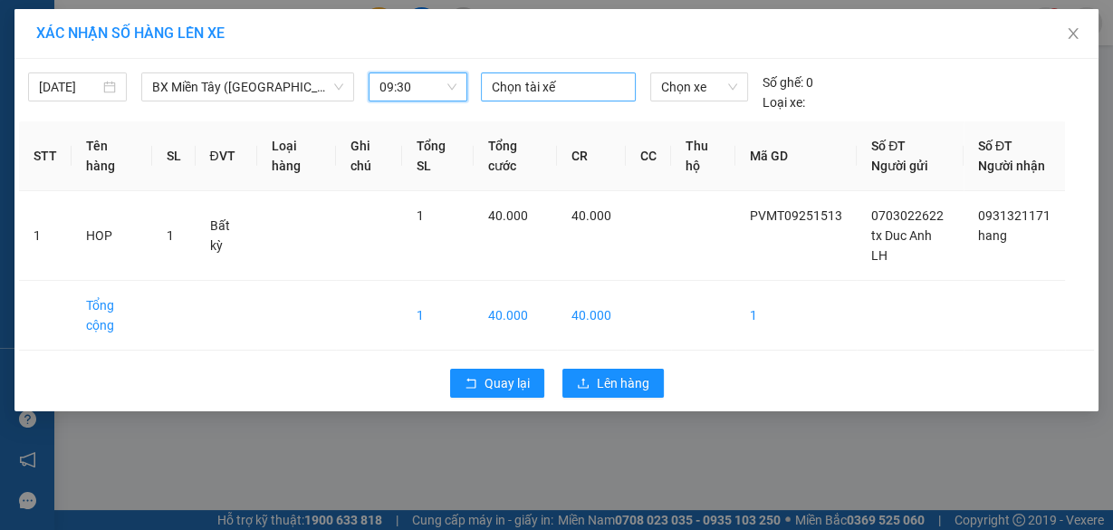
click at [568, 78] on div at bounding box center [557, 87] width 145 height 22
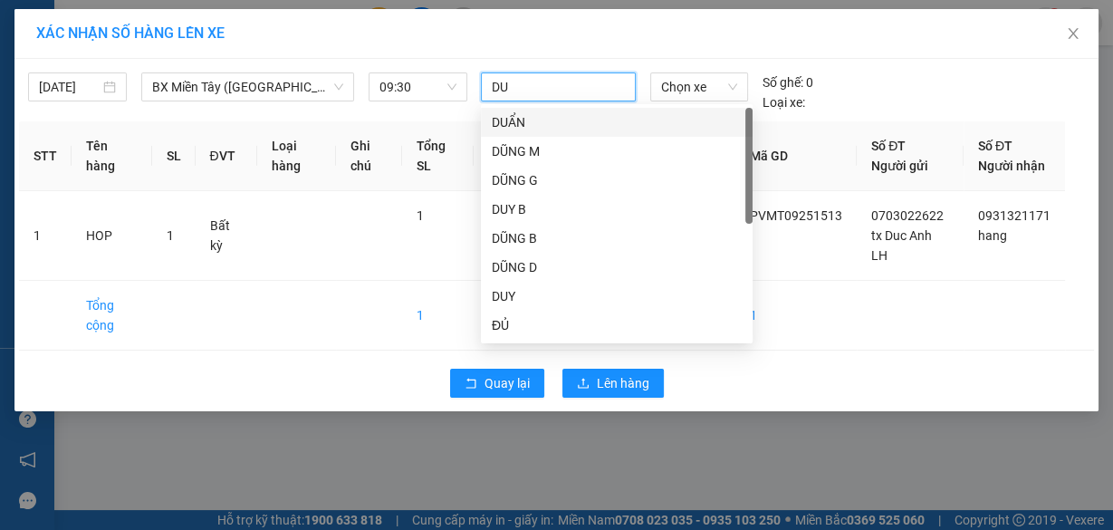
type input "DUC"
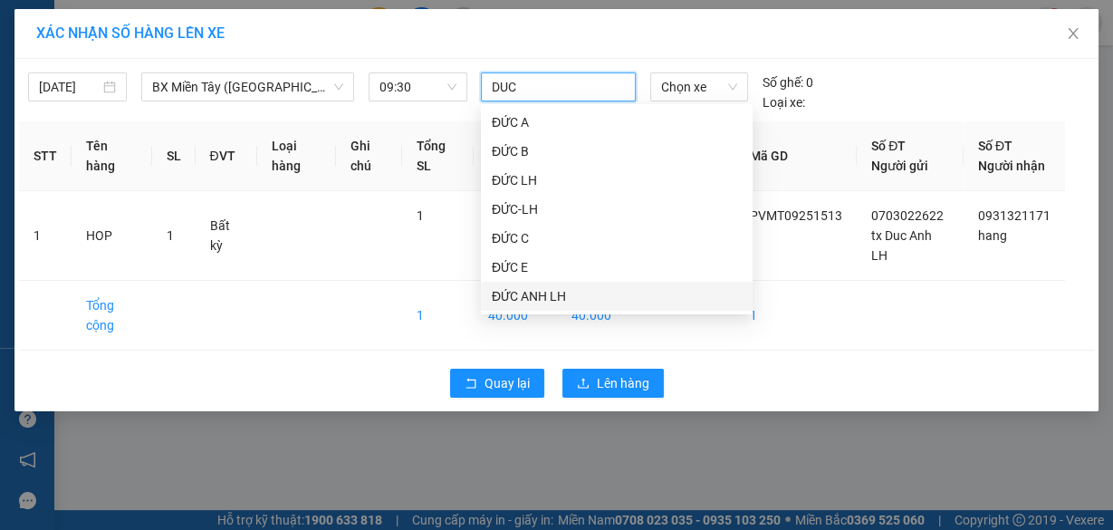
click at [545, 297] on div "ĐỨC ANH LH" at bounding box center [617, 296] width 250 height 20
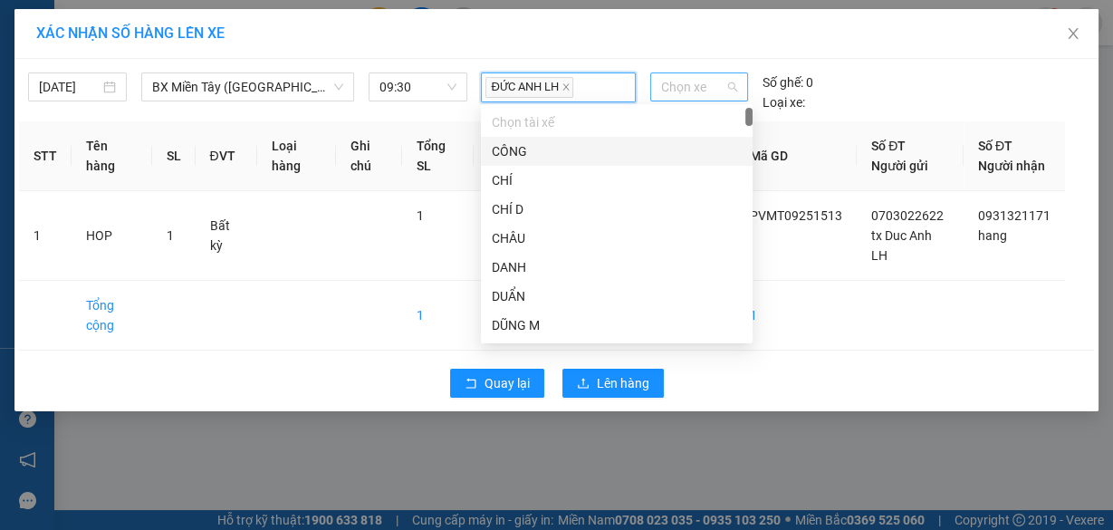
click at [693, 84] on span "Chọn xe" at bounding box center [699, 86] width 76 height 27
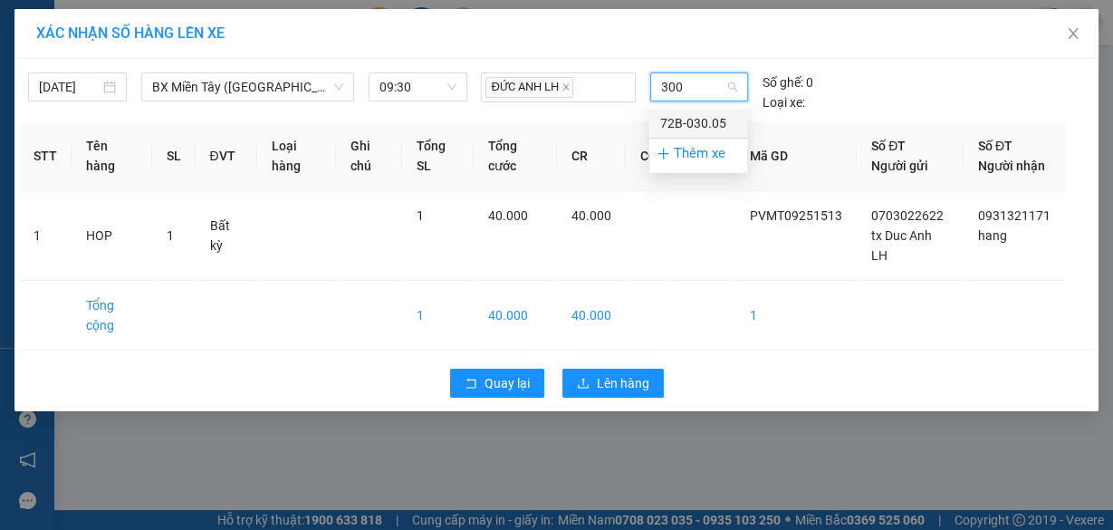
type input "3005"
click at [691, 122] on div "72B-030.05" at bounding box center [698, 123] width 76 height 20
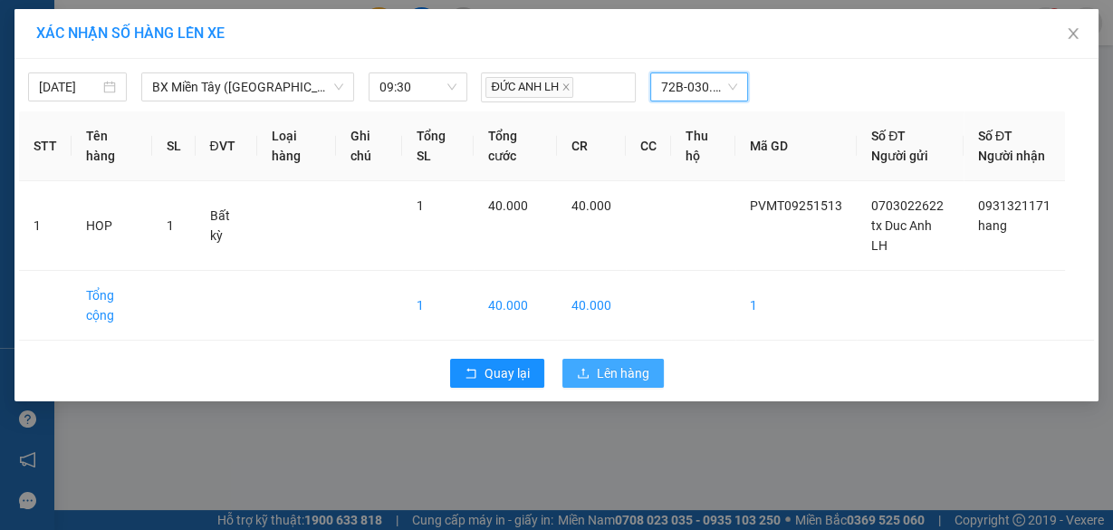
click at [625, 382] on span "Lên hàng" at bounding box center [623, 373] width 53 height 20
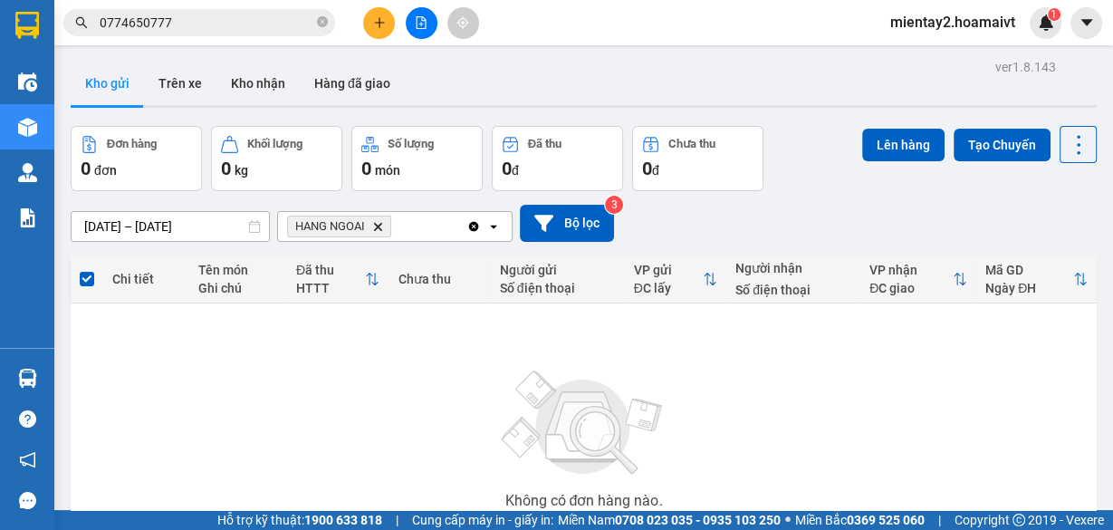
click at [377, 13] on button at bounding box center [379, 23] width 32 height 32
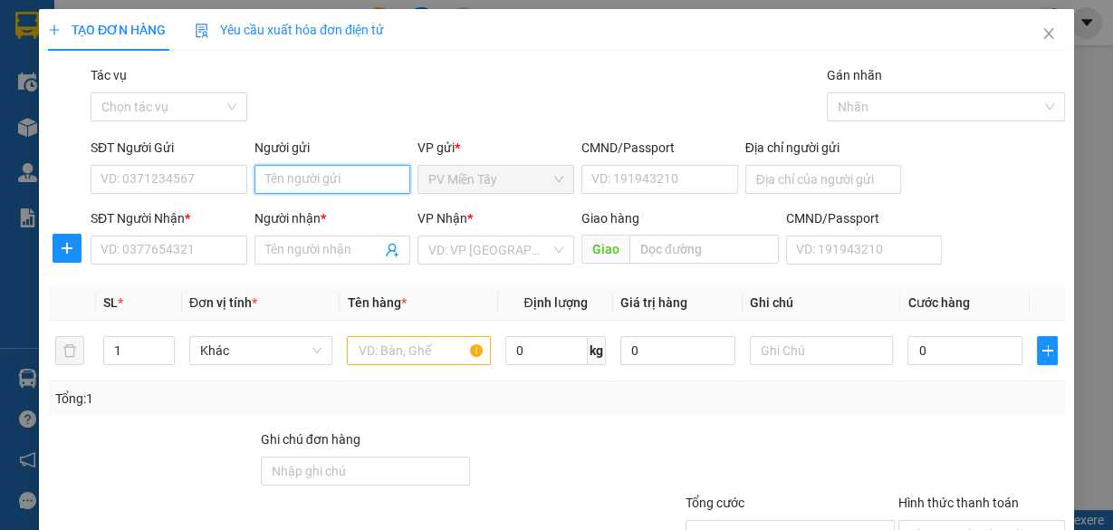
click at [302, 177] on input "Người gửi" at bounding box center [332, 179] width 157 height 29
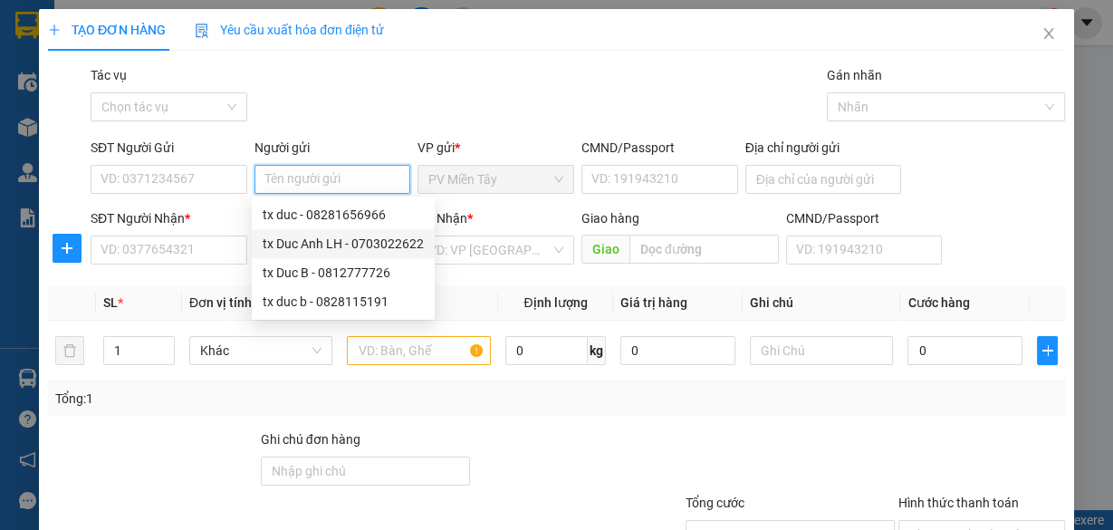
click at [316, 245] on div "tx Duc Anh LH - 0703022622" at bounding box center [343, 244] width 161 height 20
type input "0703022622"
type input "tx Duc Anh LH"
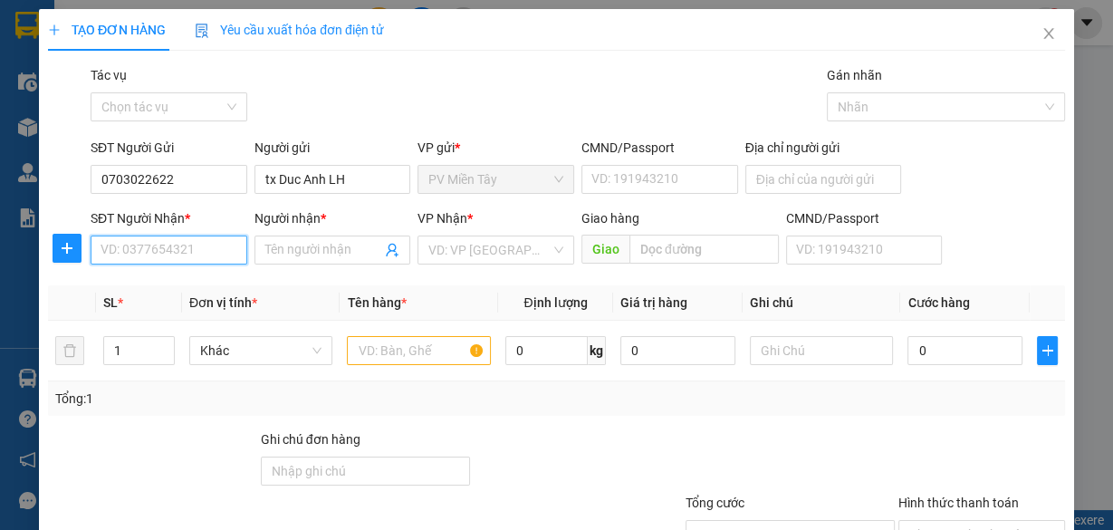
click at [183, 249] on input "SĐT Người Nhận *" at bounding box center [169, 249] width 157 height 29
paste input "0365664196"
type input "0365664196"
click at [209, 254] on input "0365664196" at bounding box center [169, 249] width 157 height 29
click at [210, 252] on input "0365664196" at bounding box center [169, 249] width 157 height 29
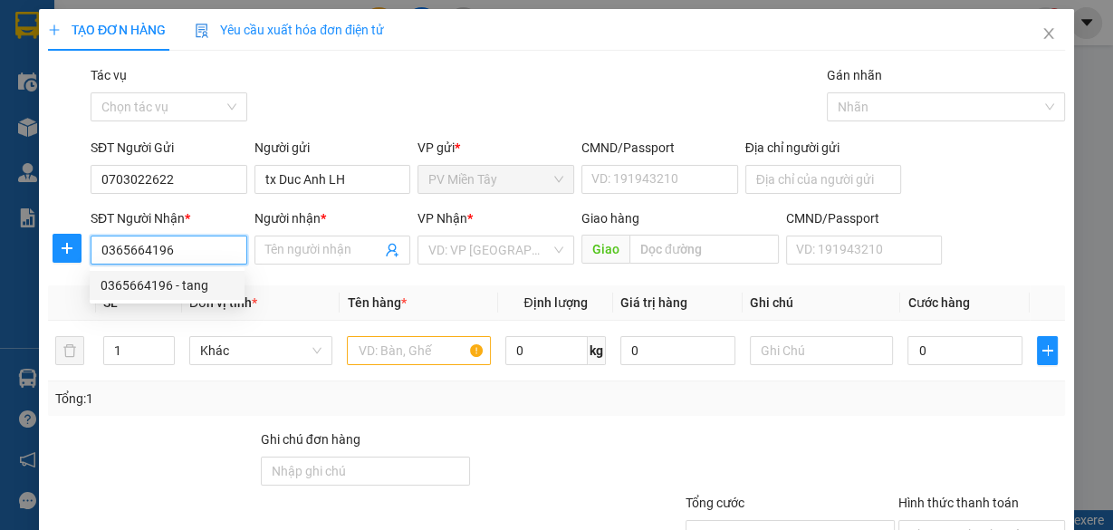
click at [195, 289] on div "0365664196 - tang" at bounding box center [167, 285] width 133 height 20
type input "tang"
type input "go dau"
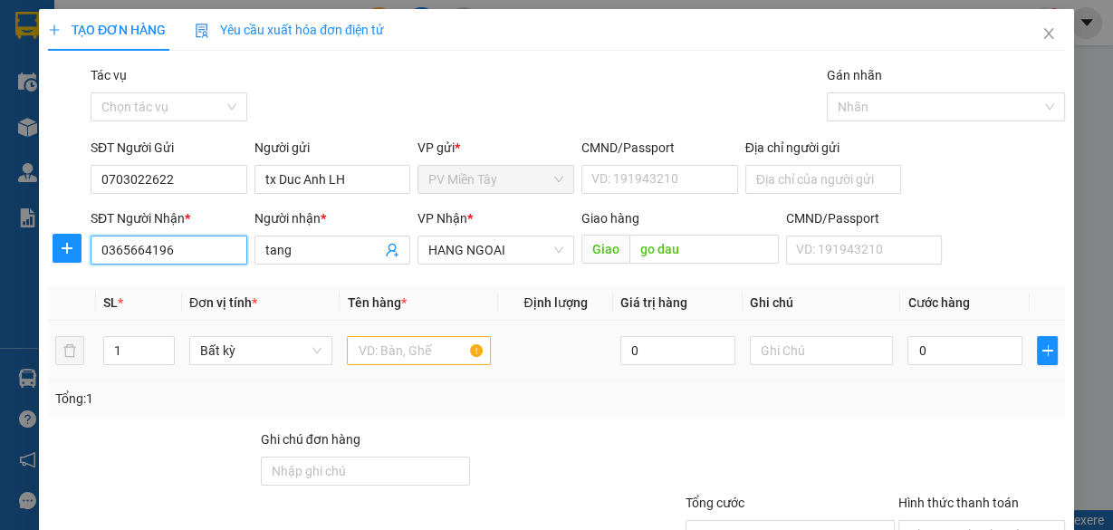
type input "0365664196"
click at [423, 350] on input "text" at bounding box center [419, 350] width 144 height 29
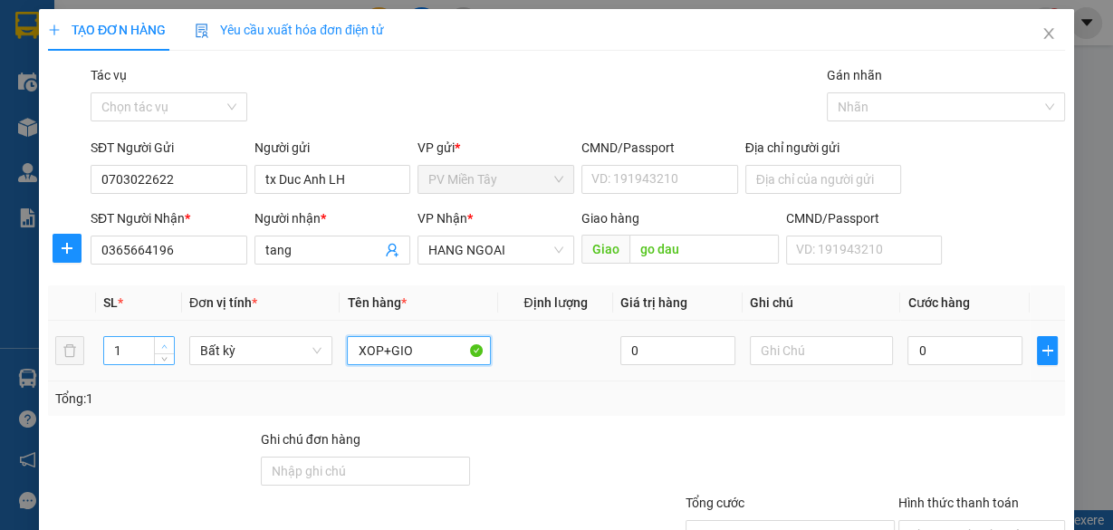
type input "XOP+GIO"
type input "2"
click at [158, 339] on span "Increase Value" at bounding box center [164, 345] width 20 height 16
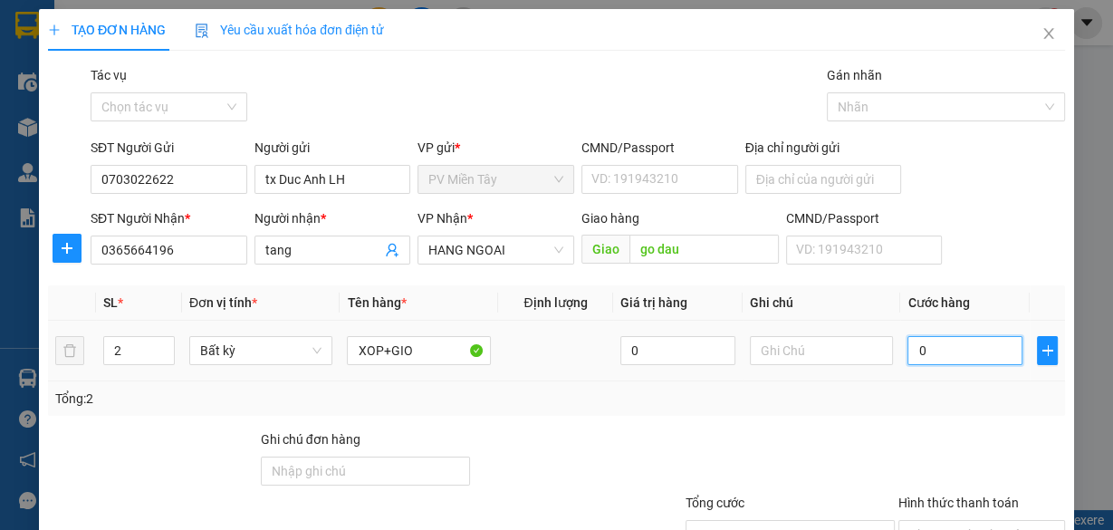
click at [987, 347] on input "0" at bounding box center [964, 350] width 115 height 29
type input "6"
type input "60"
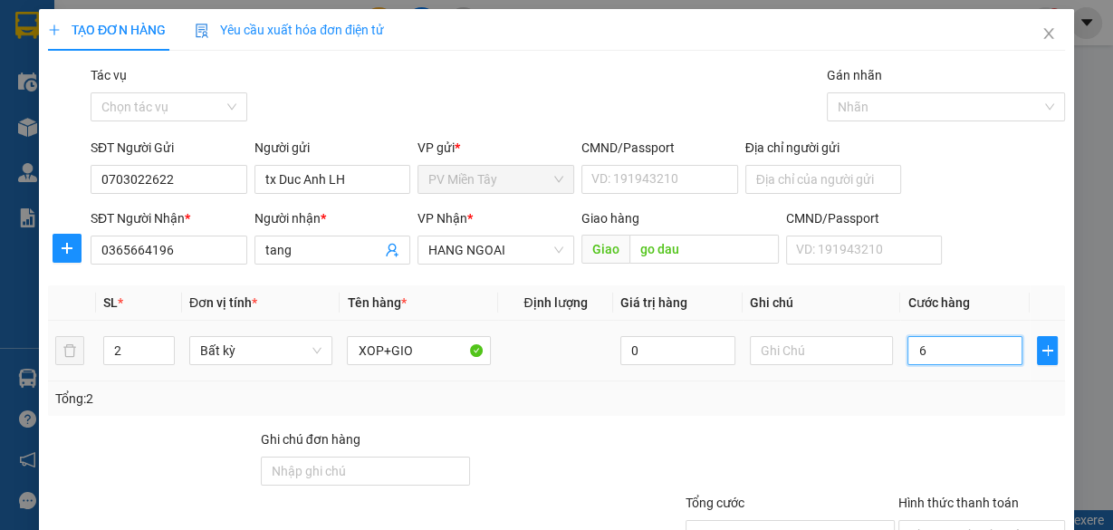
type input "60"
click at [689, 419] on div "Transit Pickup Surcharge Ids Transit Deliver Surcharge Ids Transit Deliver Surc…" at bounding box center [556, 350] width 1017 height 570
type input "60.000"
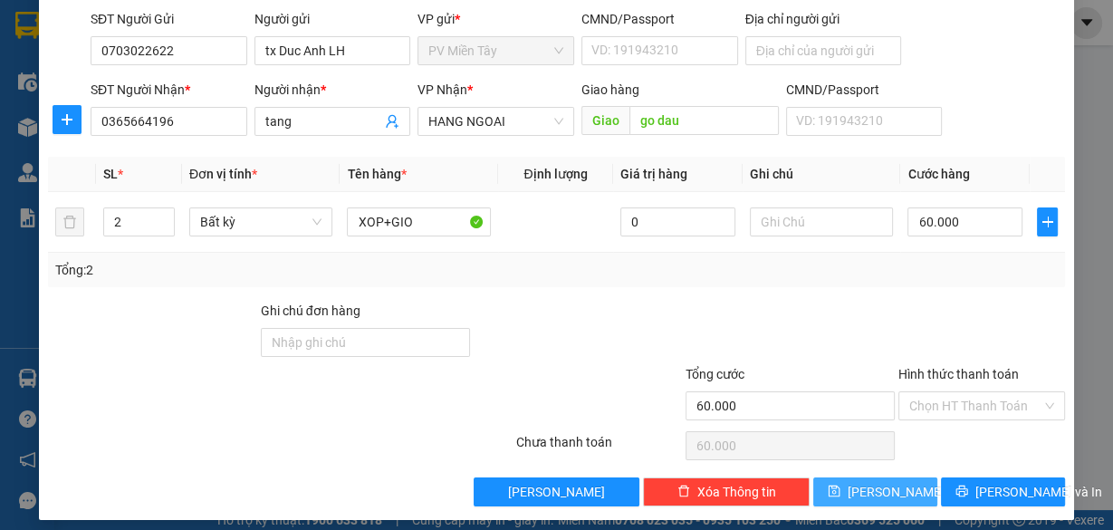
scroll to position [138, 0]
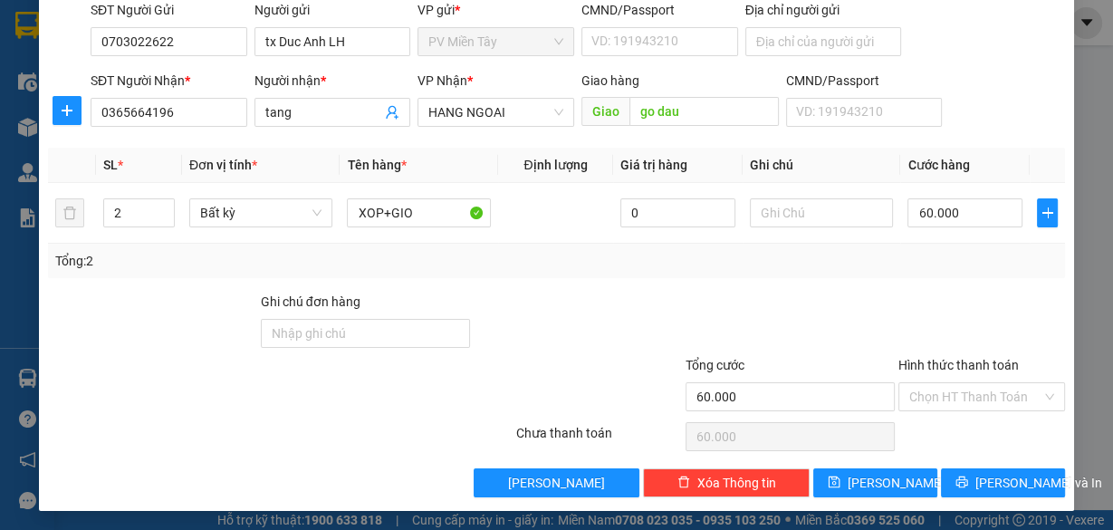
drag, startPoint x: 874, startPoint y: 271, endPoint x: 858, endPoint y: 307, distance: 39.7
click at [874, 271] on div "Tổng: 2" at bounding box center [556, 261] width 1017 height 34
click at [969, 392] on input "Hình thức thanh toán" at bounding box center [975, 396] width 132 height 27
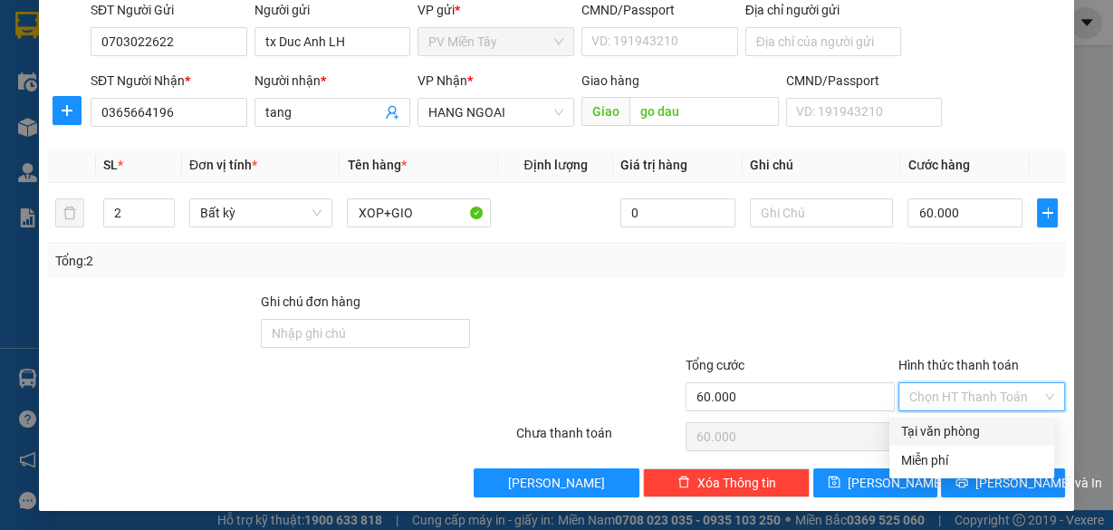
click at [973, 430] on div "Tại văn phòng" at bounding box center [971, 431] width 143 height 20
type input "0"
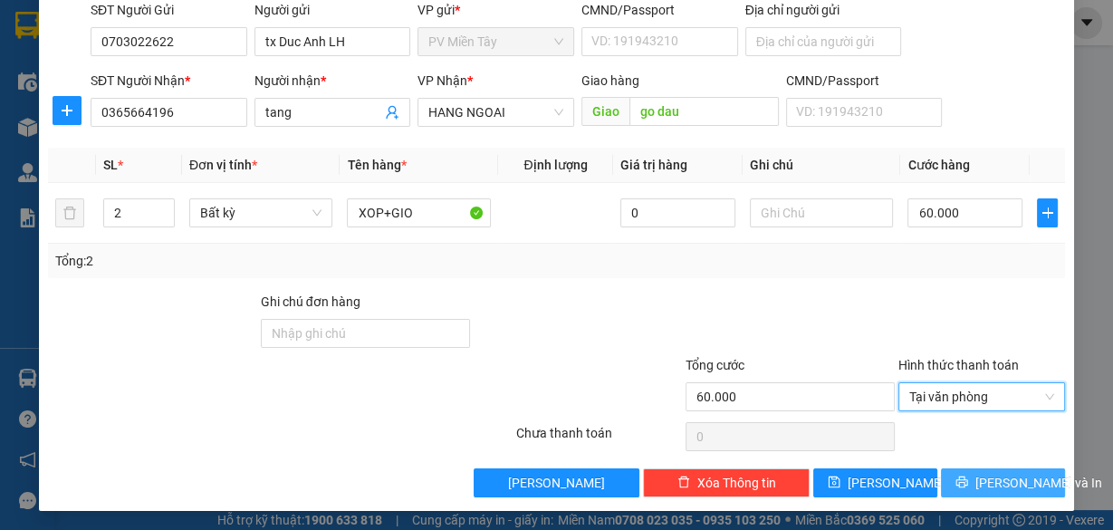
click at [994, 482] on span "[PERSON_NAME] và In" at bounding box center [1038, 483] width 127 height 20
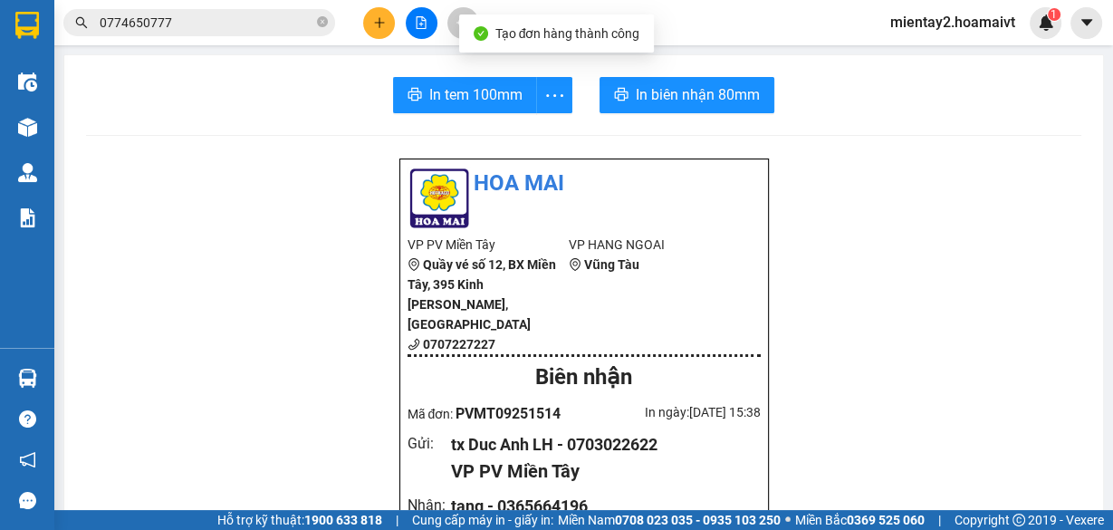
click at [479, 109] on button "In tem 100mm" at bounding box center [465, 95] width 144 height 36
click at [479, 99] on span "In tem 100mm" at bounding box center [475, 94] width 93 height 23
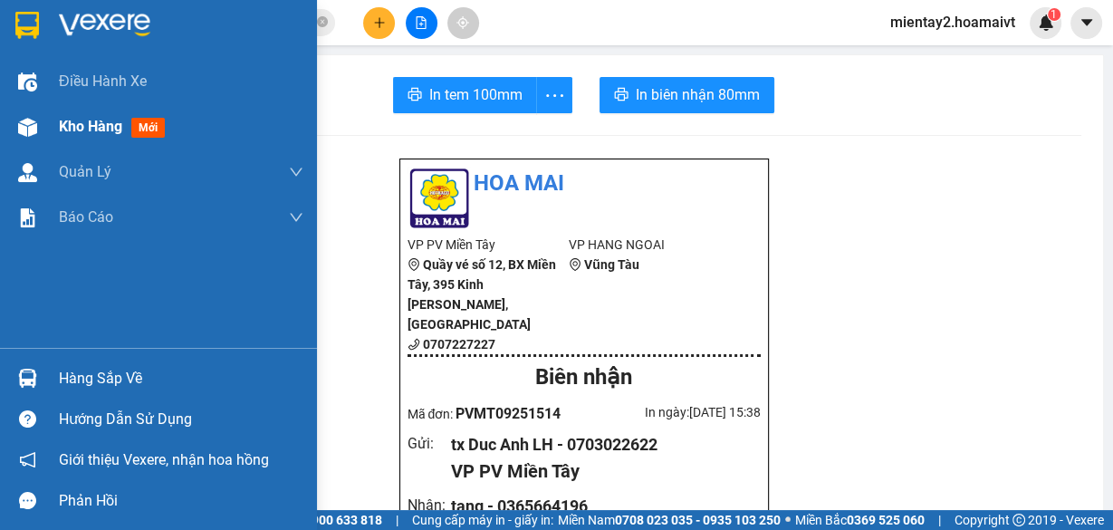
click at [83, 131] on span "Kho hàng" at bounding box center [90, 126] width 63 height 17
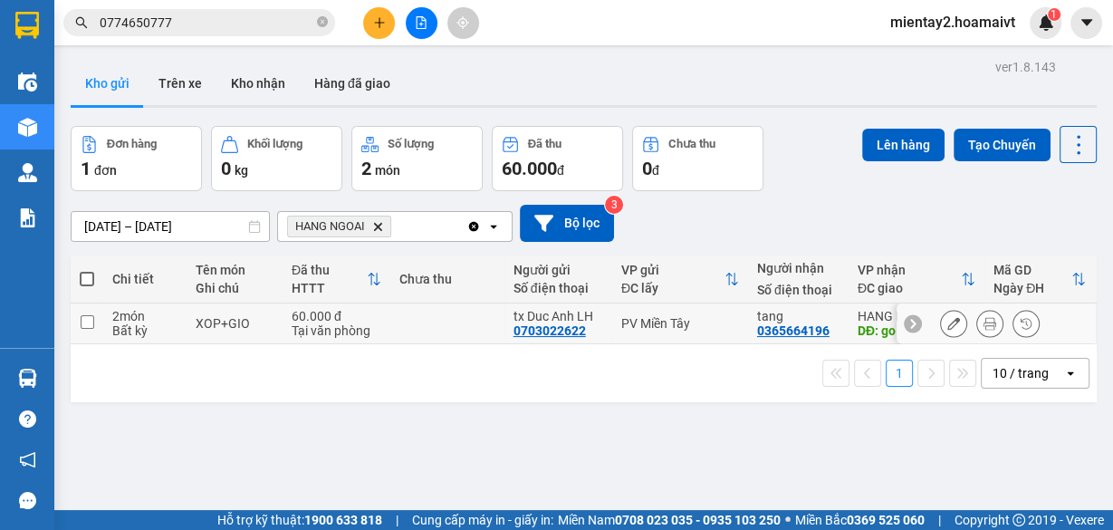
click at [435, 342] on td at bounding box center [447, 323] width 114 height 41
checkbox input "true"
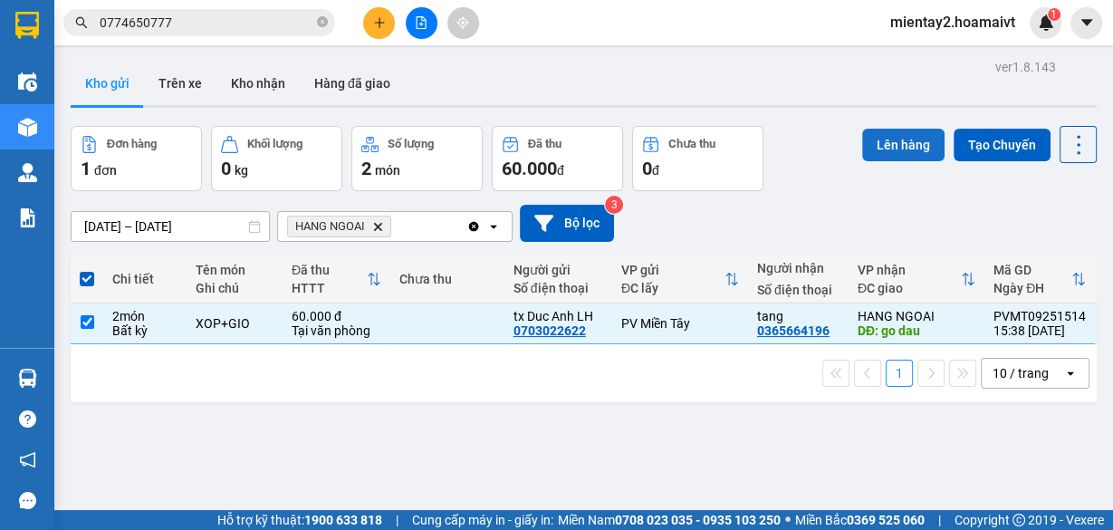
click at [893, 148] on button "Lên hàng" at bounding box center [903, 145] width 82 height 33
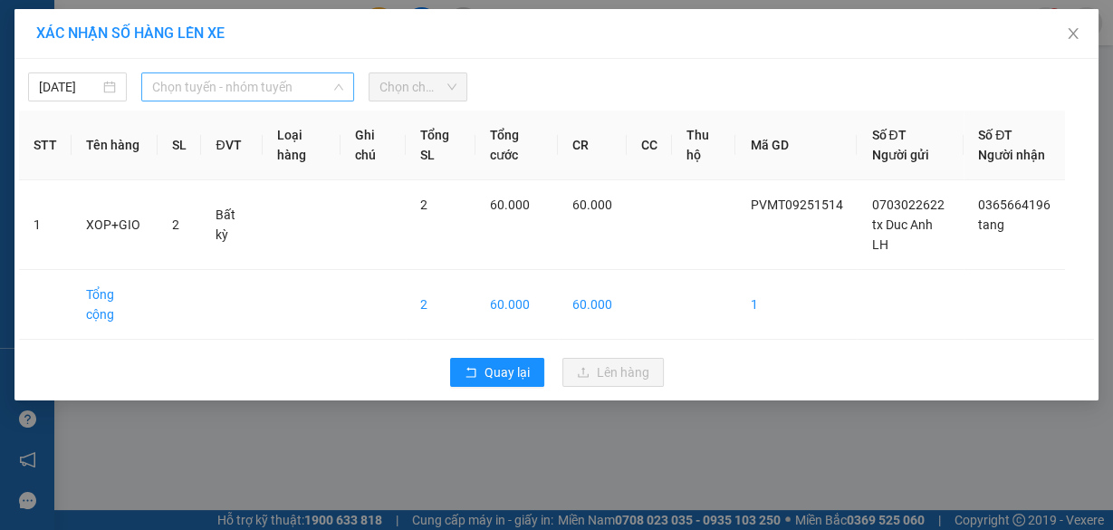
click at [209, 83] on span "Chọn tuyến - nhóm tuyến" at bounding box center [247, 86] width 191 height 27
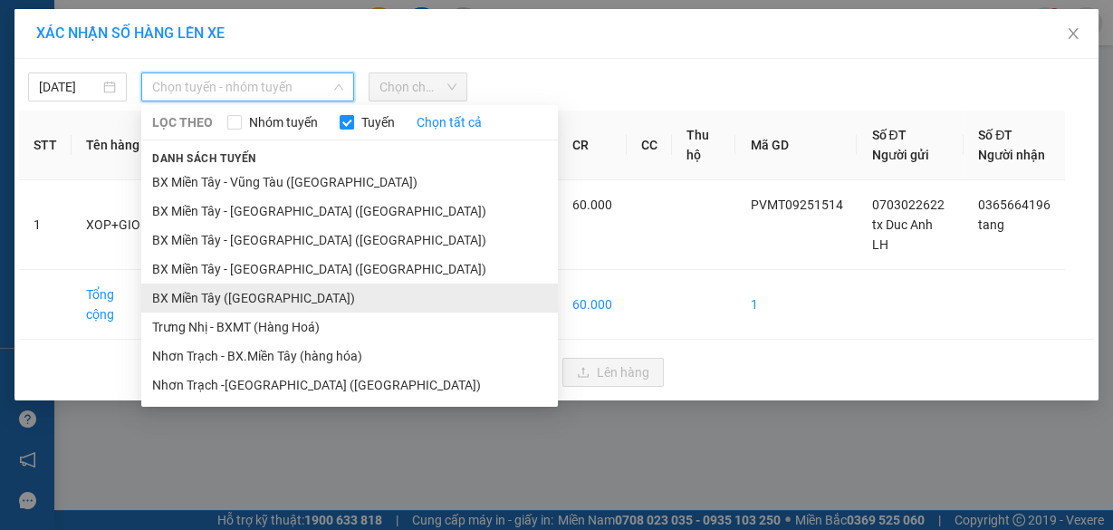
click at [264, 293] on li "BX Miền Tây ([GEOGRAPHIC_DATA])" at bounding box center [349, 297] width 417 height 29
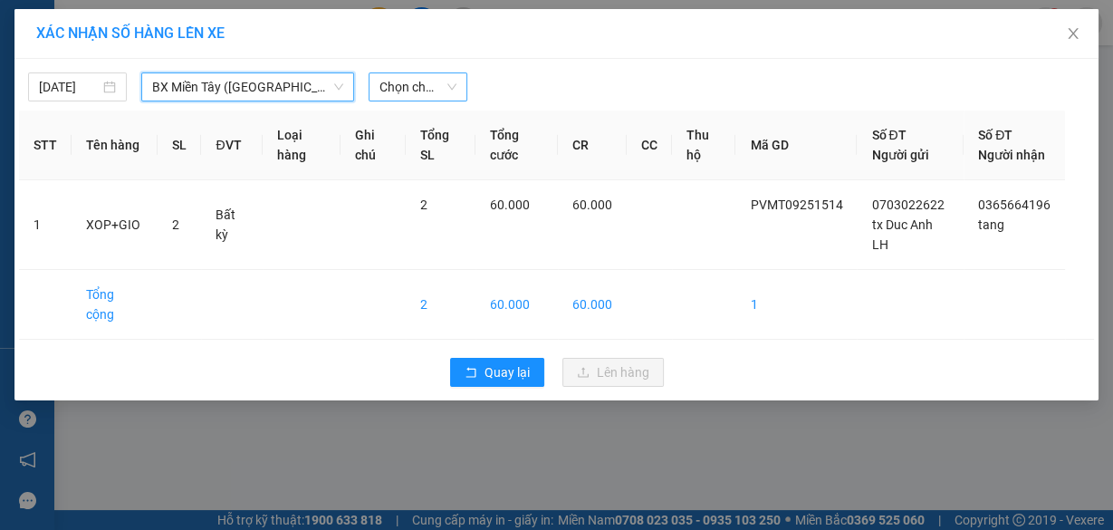
click at [415, 84] on span "Chọn chuyến" at bounding box center [417, 86] width 77 height 27
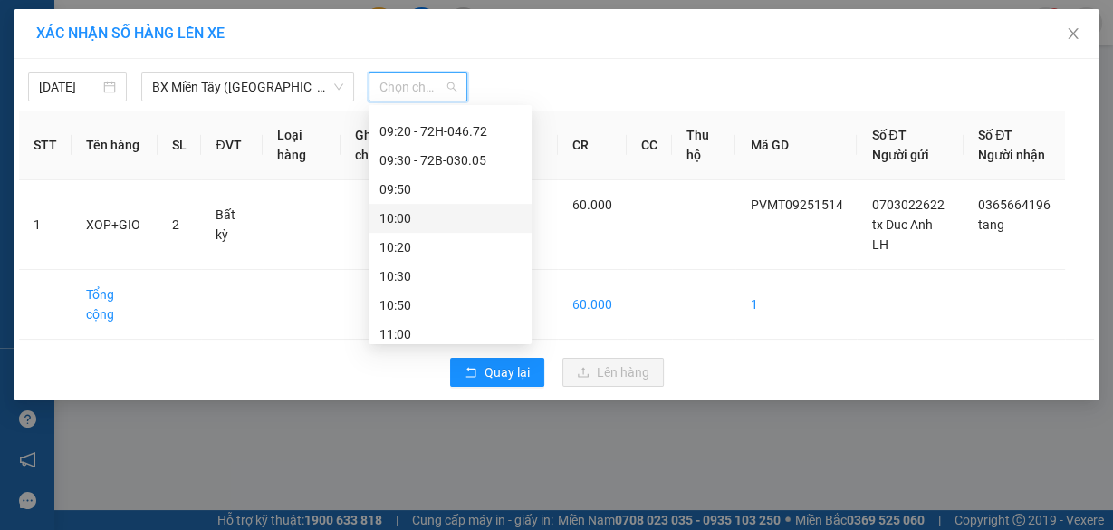
scroll to position [435, 0]
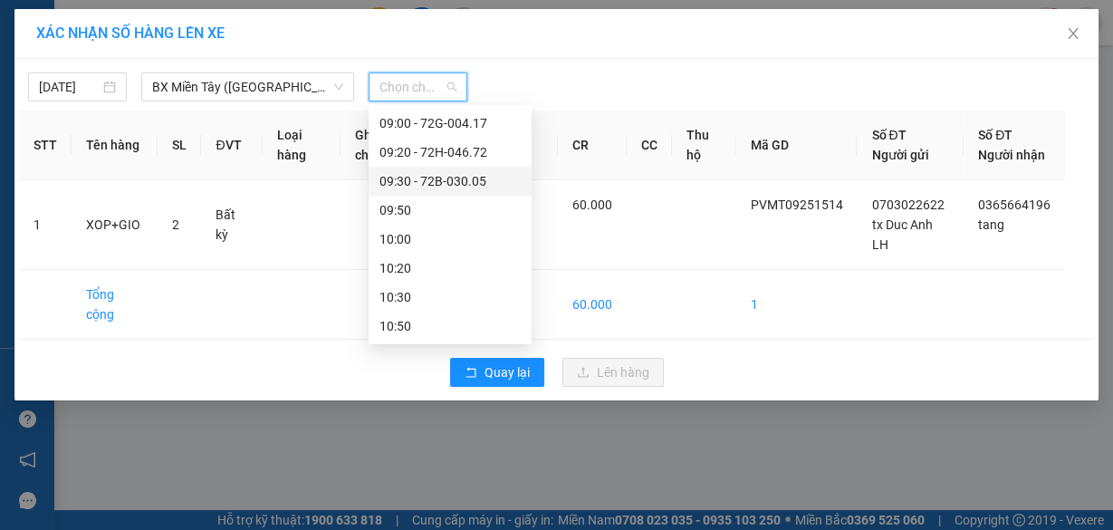
click at [464, 179] on div "09:30 - 72B-030.05" at bounding box center [449, 181] width 141 height 20
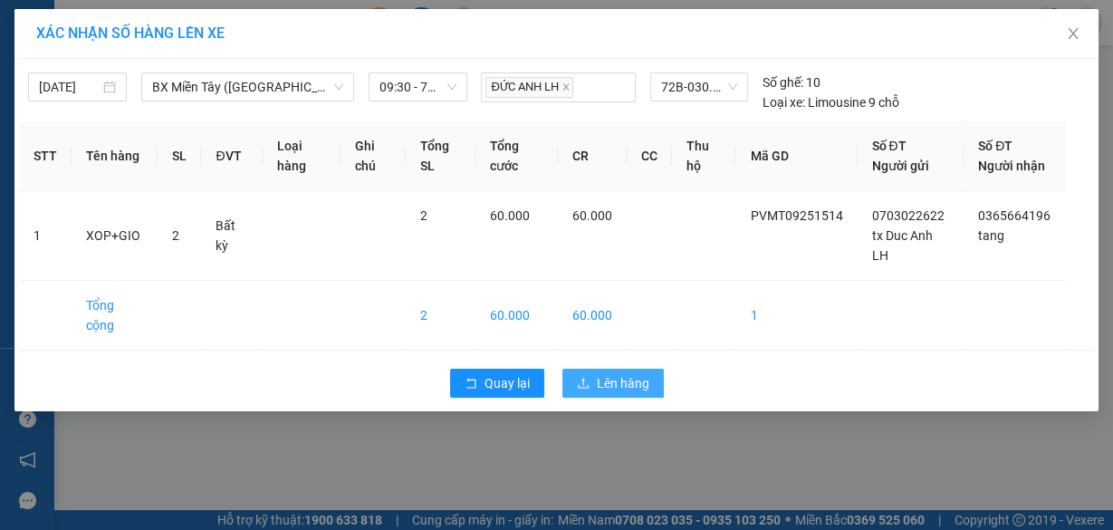
click at [609, 393] on span "Lên hàng" at bounding box center [623, 383] width 53 height 20
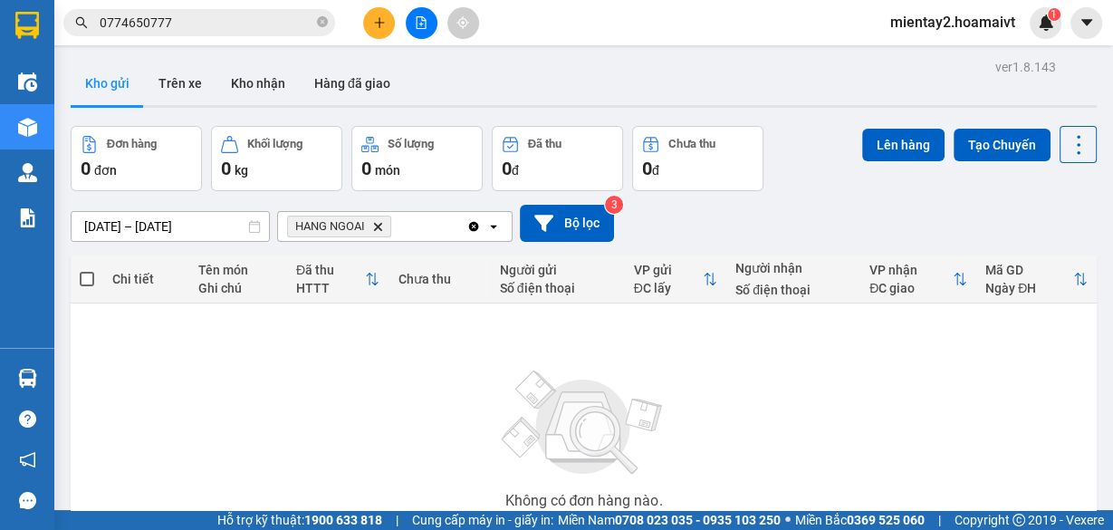
click at [379, 18] on icon "plus" at bounding box center [379, 22] width 1 height 10
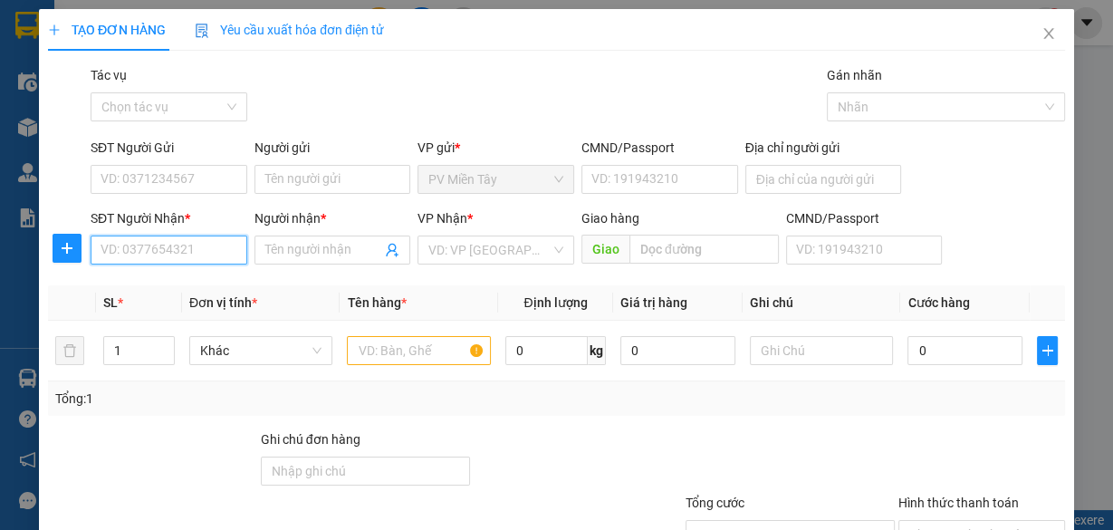
click at [196, 244] on input "SĐT Người Nhận *" at bounding box center [169, 249] width 157 height 29
drag, startPoint x: 178, startPoint y: 289, endPoint x: 200, endPoint y: 274, distance: 26.1
click at [179, 289] on div "0889922239 - NK SG" at bounding box center [167, 285] width 133 height 20
type input "0889922239"
type input "NK SG"
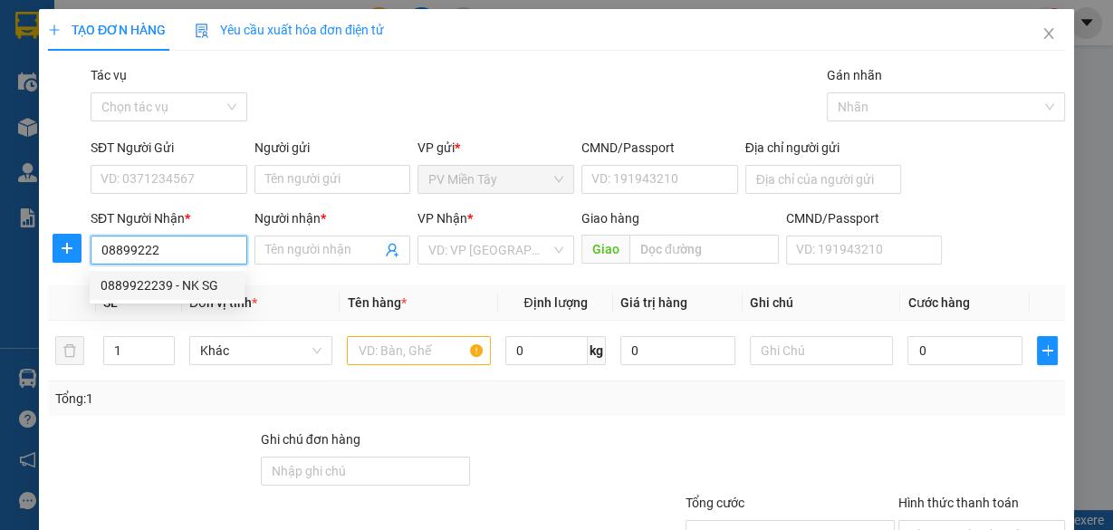
type input "phuoc thai"
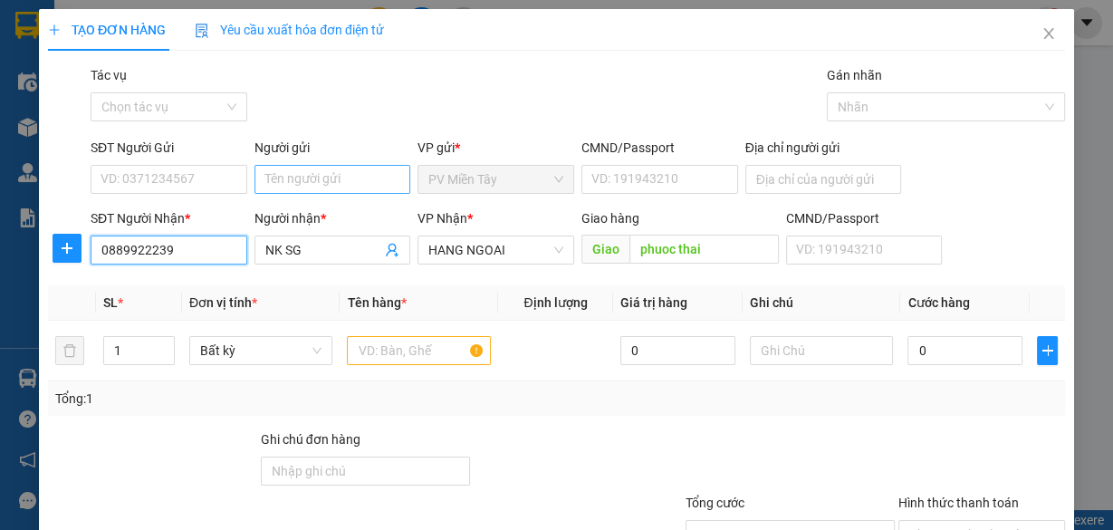
type input "0889922239"
click at [298, 176] on input "Người gửi" at bounding box center [332, 179] width 157 height 29
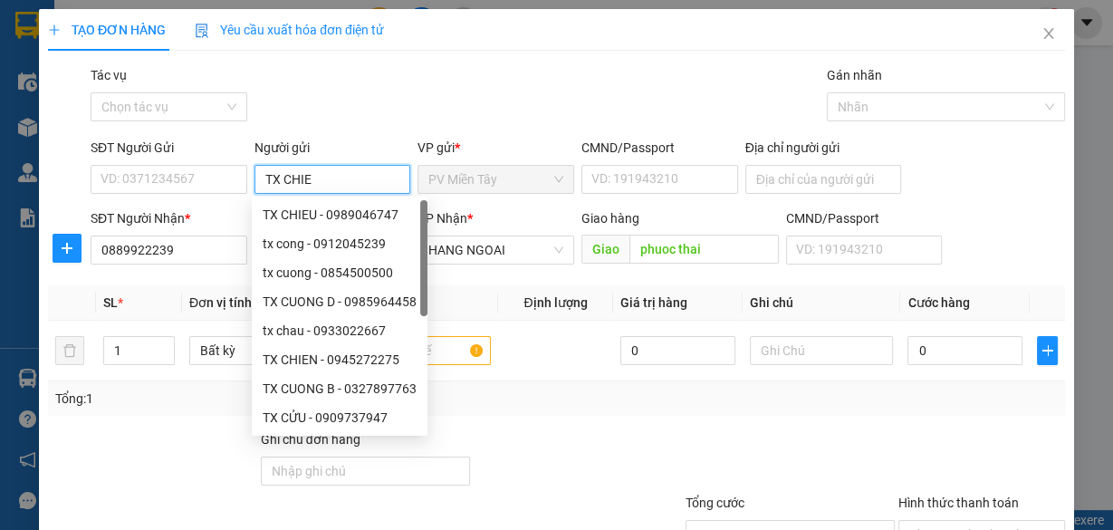
type input "TX CHIEN"
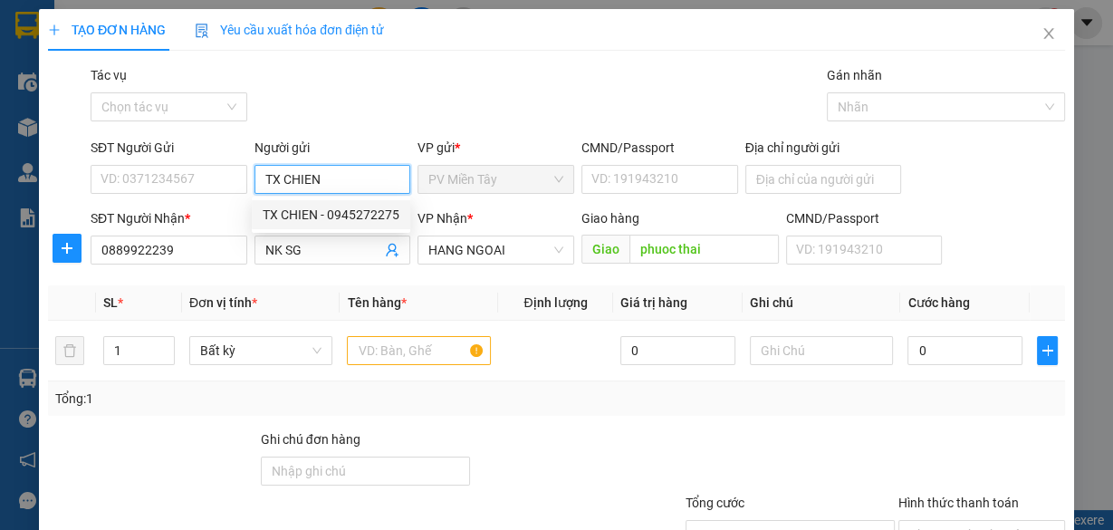
click at [356, 222] on div "TX CHIEN - 0945272275" at bounding box center [331, 215] width 137 height 20
type input "0945272275"
type input "TX CHIEN"
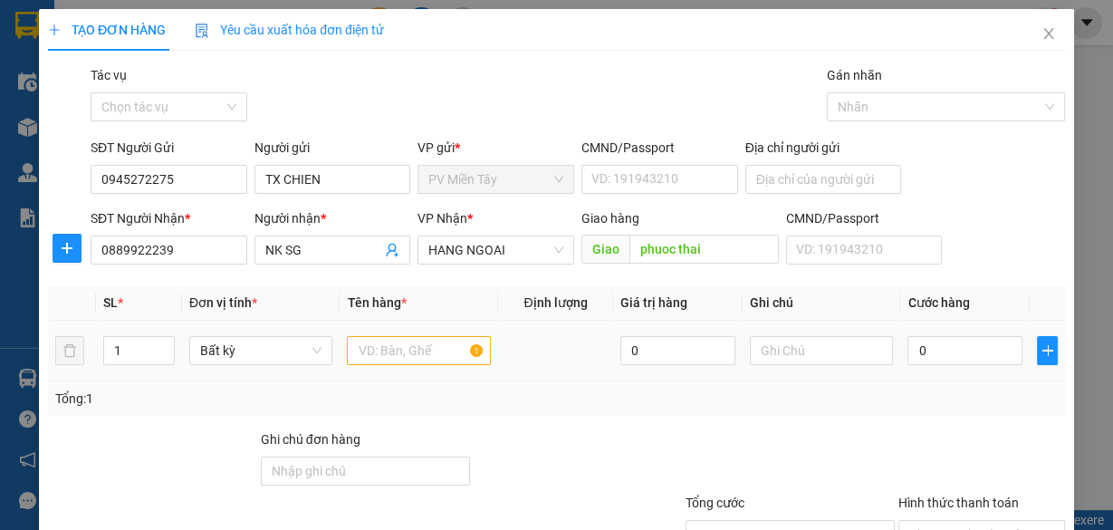
click at [406, 332] on div at bounding box center [419, 350] width 144 height 36
click at [411, 344] on input "text" at bounding box center [419, 350] width 144 height 29
type input "HOP"
click at [961, 359] on input "0" at bounding box center [964, 350] width 115 height 29
type input "4"
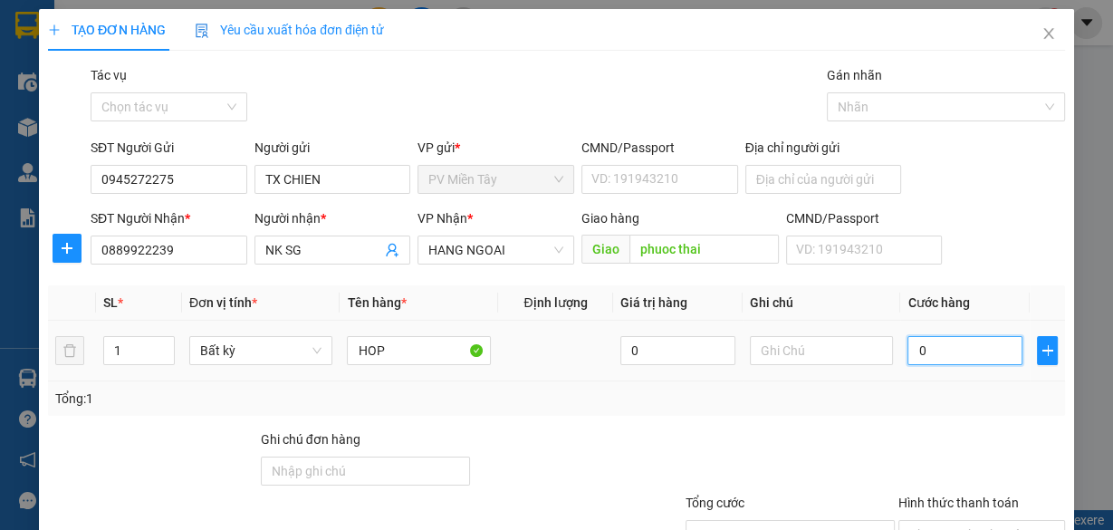
type input "4"
type input "40"
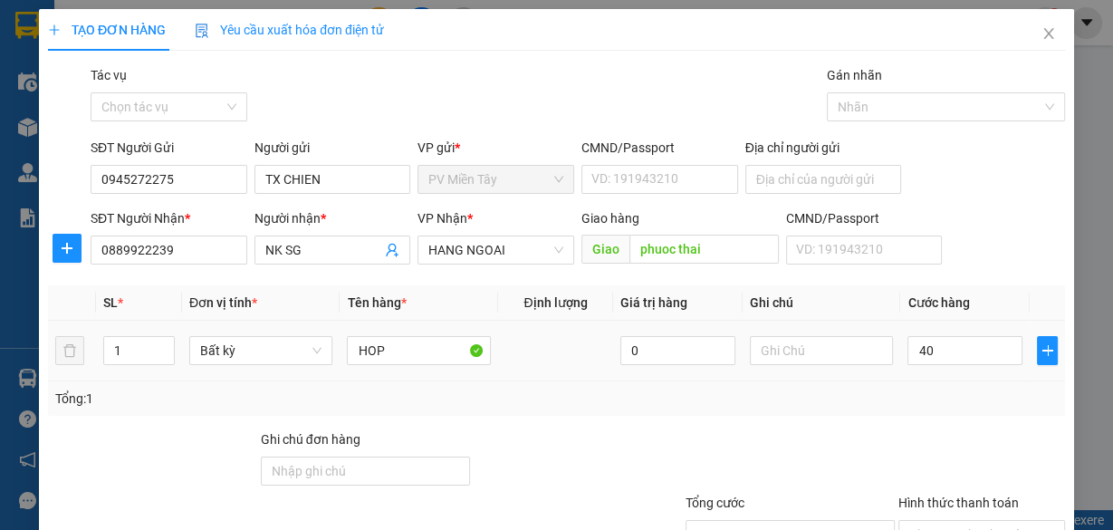
type input "40.000"
drag, startPoint x: 928, startPoint y: 406, endPoint x: 938, endPoint y: 415, distance: 13.5
click at [931, 406] on div "Tổng: 1" at bounding box center [556, 399] width 1003 height 20
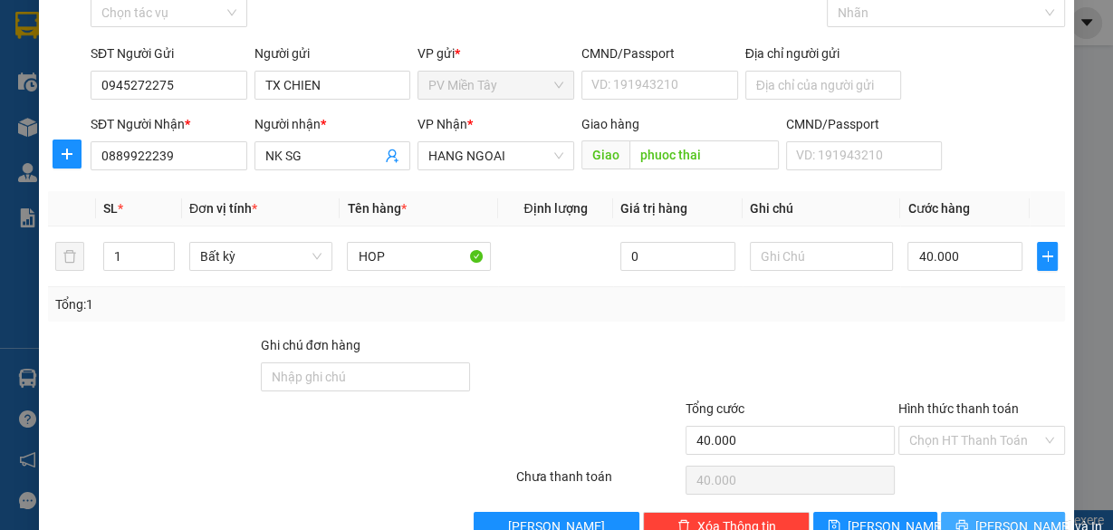
scroll to position [138, 0]
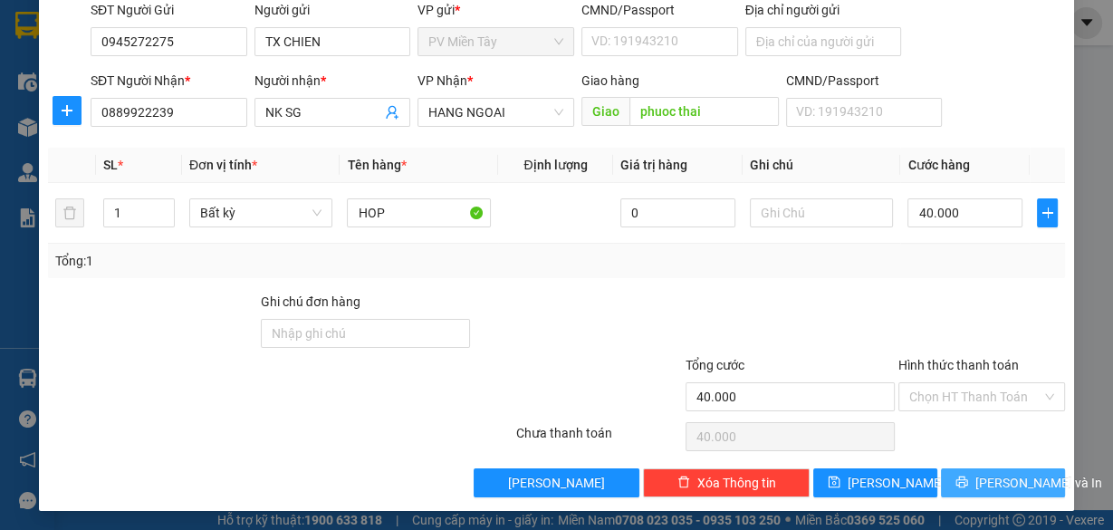
click at [982, 484] on span "[PERSON_NAME] và In" at bounding box center [1038, 483] width 127 height 20
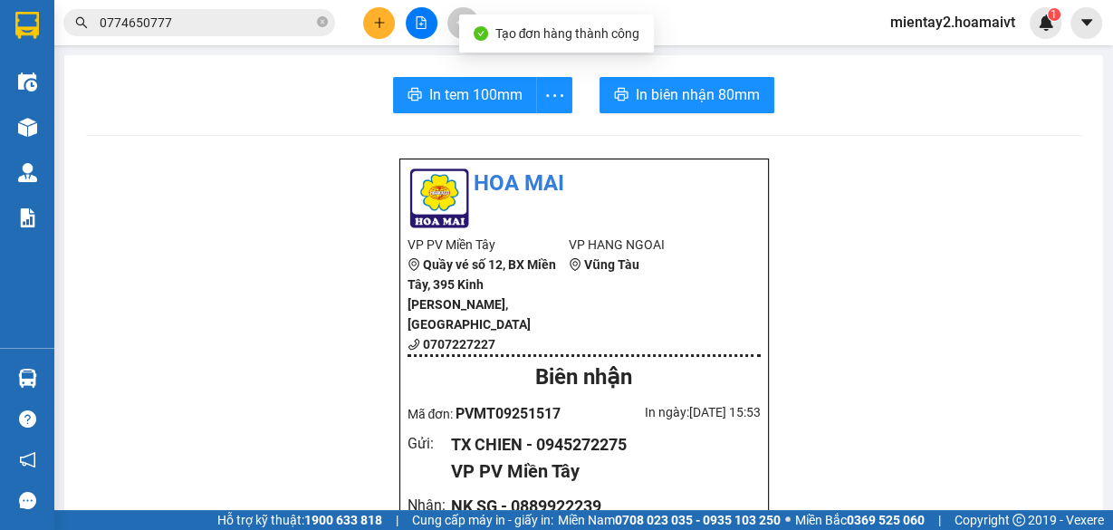
click at [456, 88] on span "In tem 100mm" at bounding box center [475, 94] width 93 height 23
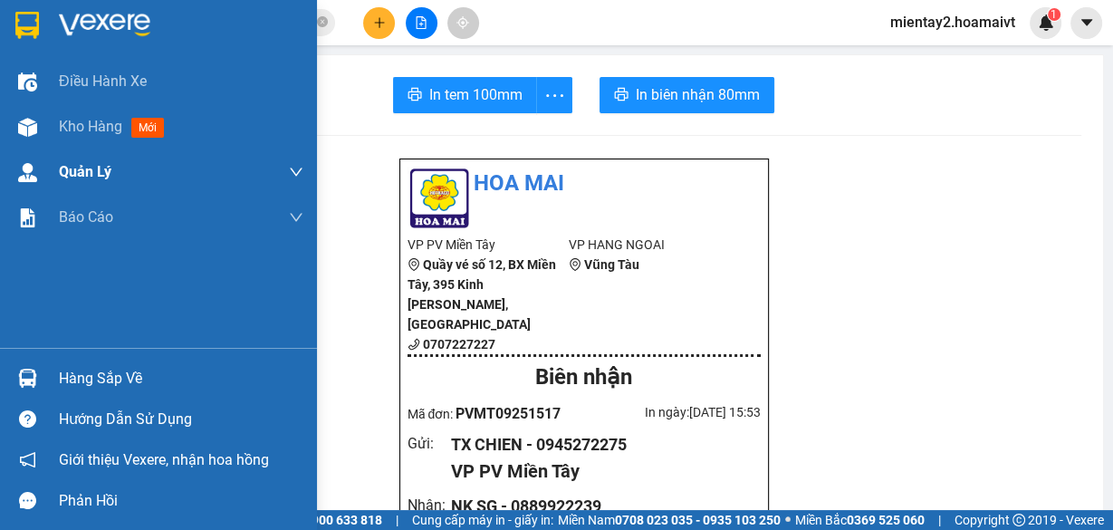
drag, startPoint x: 109, startPoint y: 125, endPoint x: 139, endPoint y: 158, distance: 45.5
click at [110, 125] on span "Kho hàng" at bounding box center [90, 126] width 63 height 17
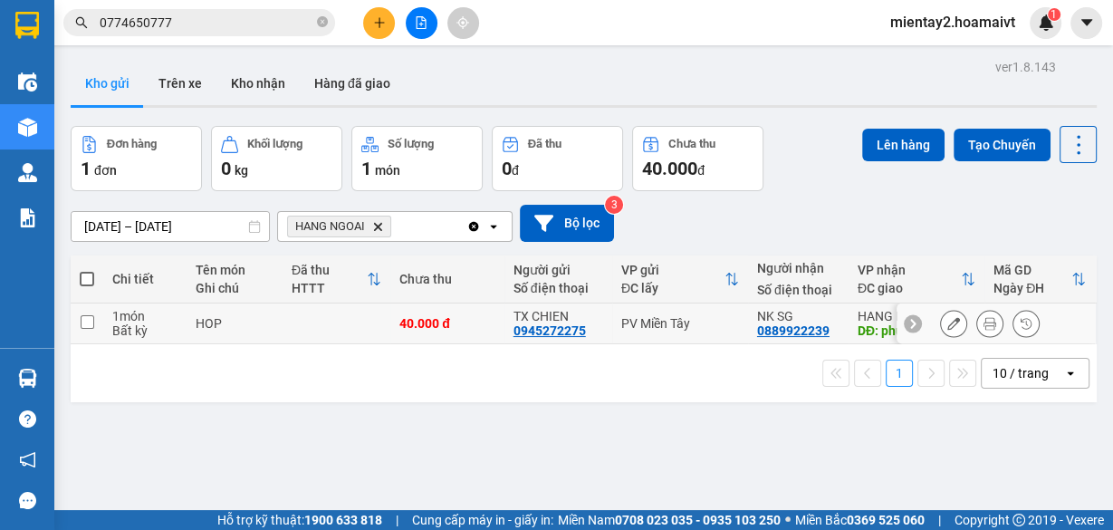
click at [347, 316] on td at bounding box center [337, 323] width 108 height 41
checkbox input "true"
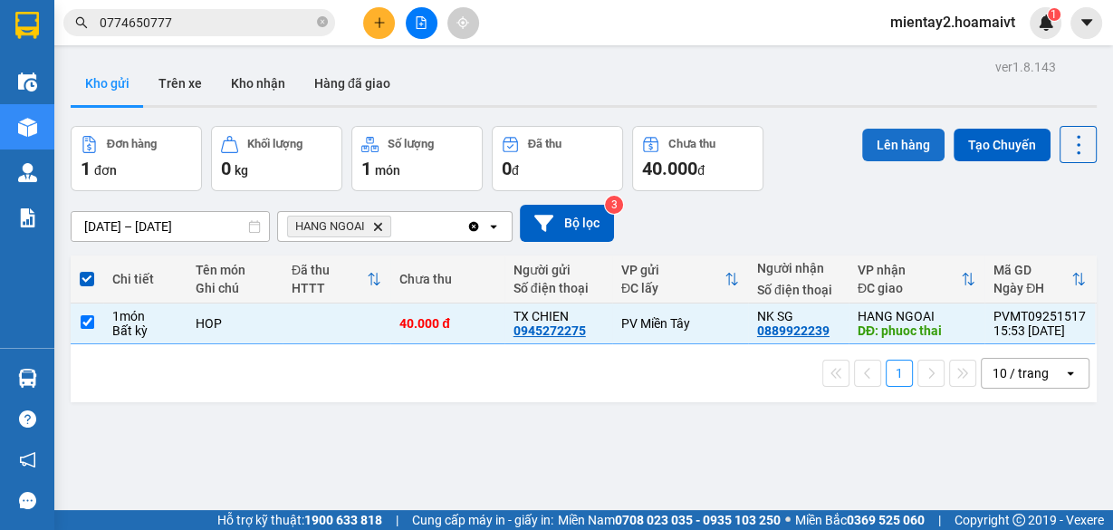
click at [885, 146] on button "Lên hàng" at bounding box center [903, 145] width 82 height 33
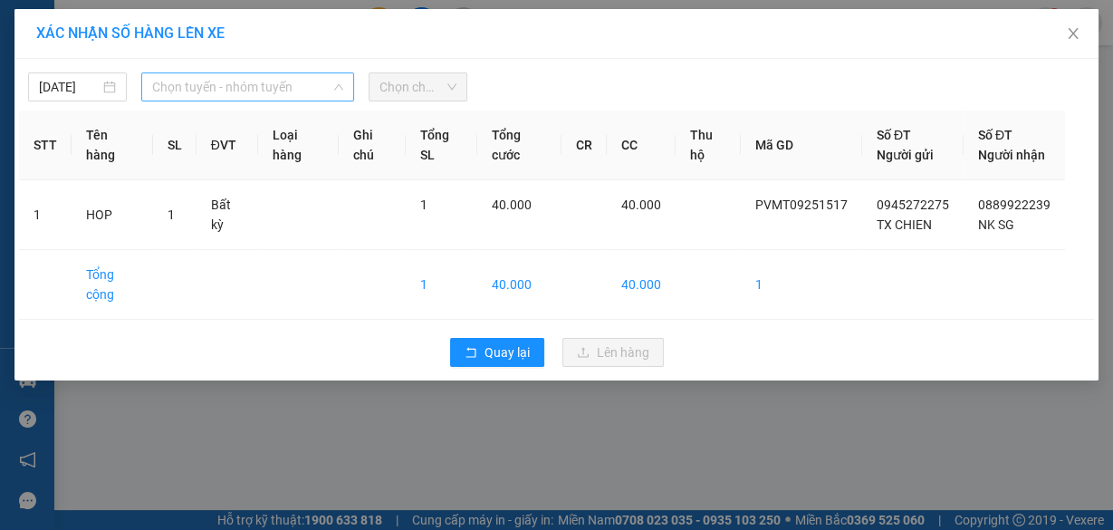
click at [302, 87] on span "Chọn tuyến - nhóm tuyến" at bounding box center [247, 86] width 191 height 27
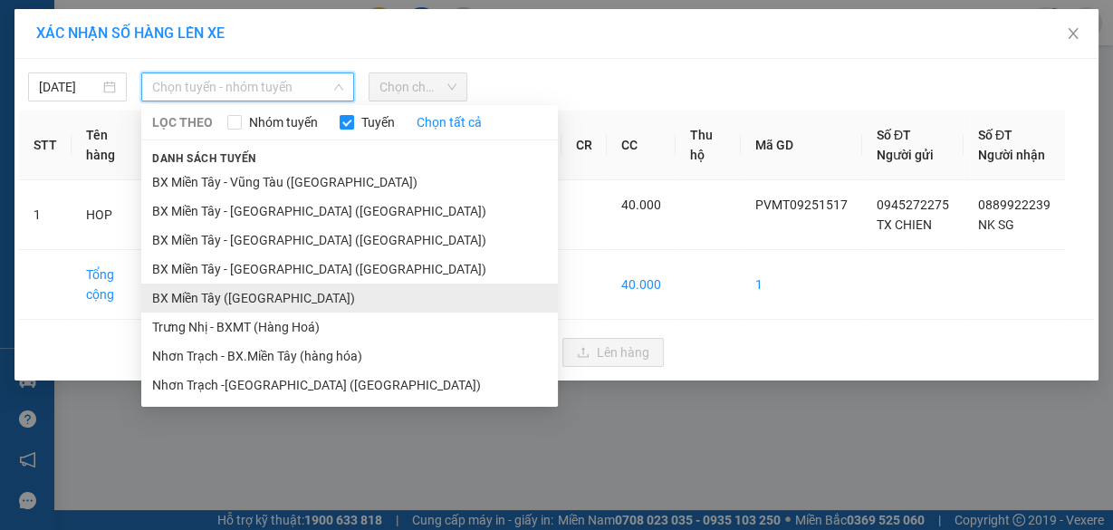
click at [291, 291] on li "BX Miền Tây ([GEOGRAPHIC_DATA])" at bounding box center [349, 297] width 417 height 29
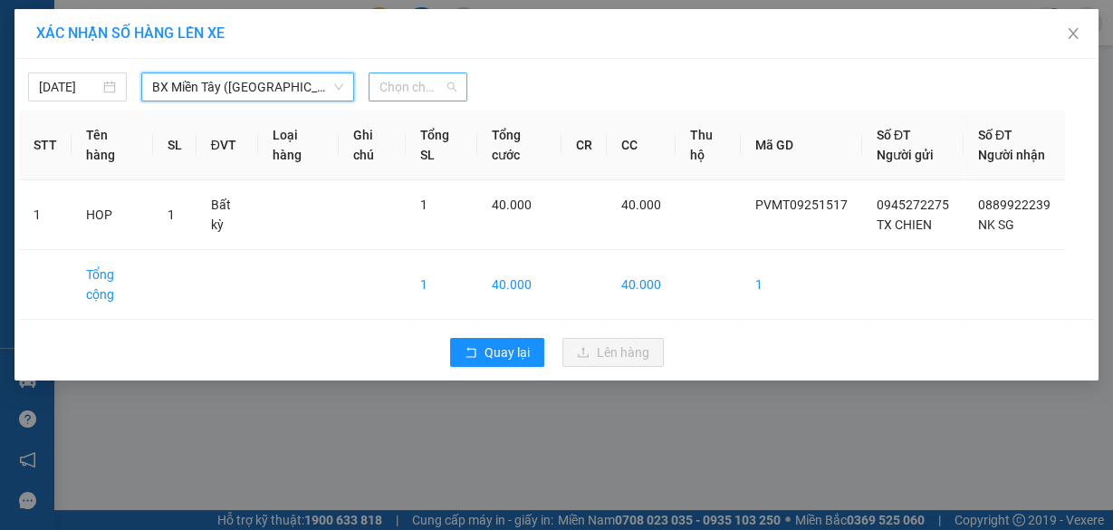
drag, startPoint x: 428, startPoint y: 80, endPoint x: 473, endPoint y: 245, distance: 170.7
click at [429, 80] on span "Chọn chuyến" at bounding box center [417, 86] width 77 height 27
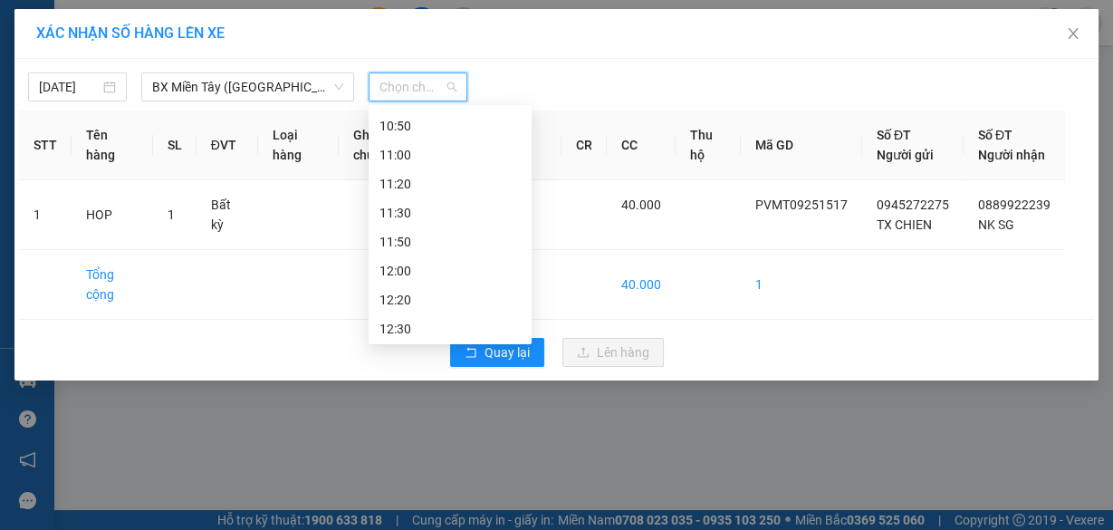
scroll to position [435, 0]
click at [437, 211] on div "09:50" at bounding box center [449, 210] width 141 height 20
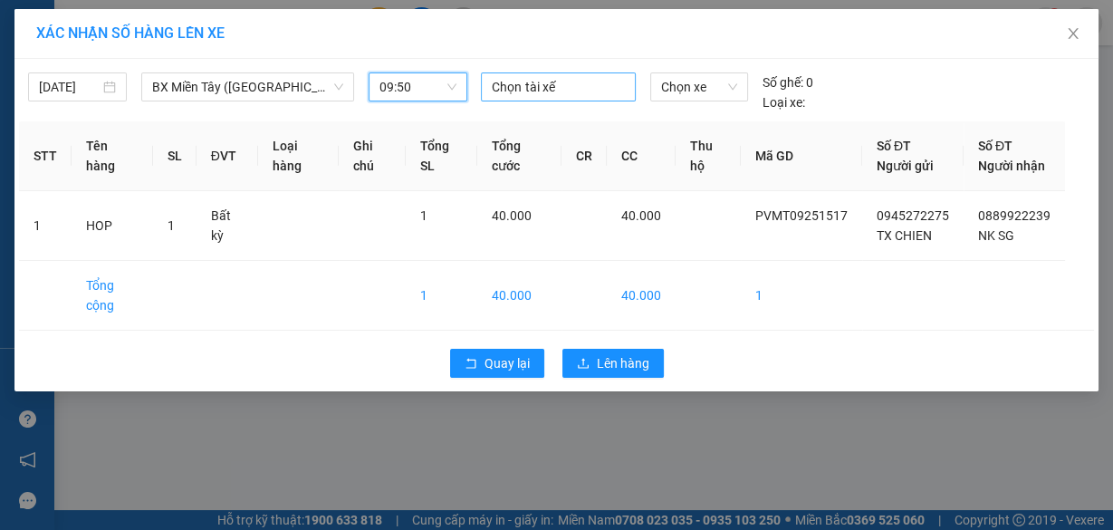
click at [582, 81] on div at bounding box center [557, 87] width 145 height 22
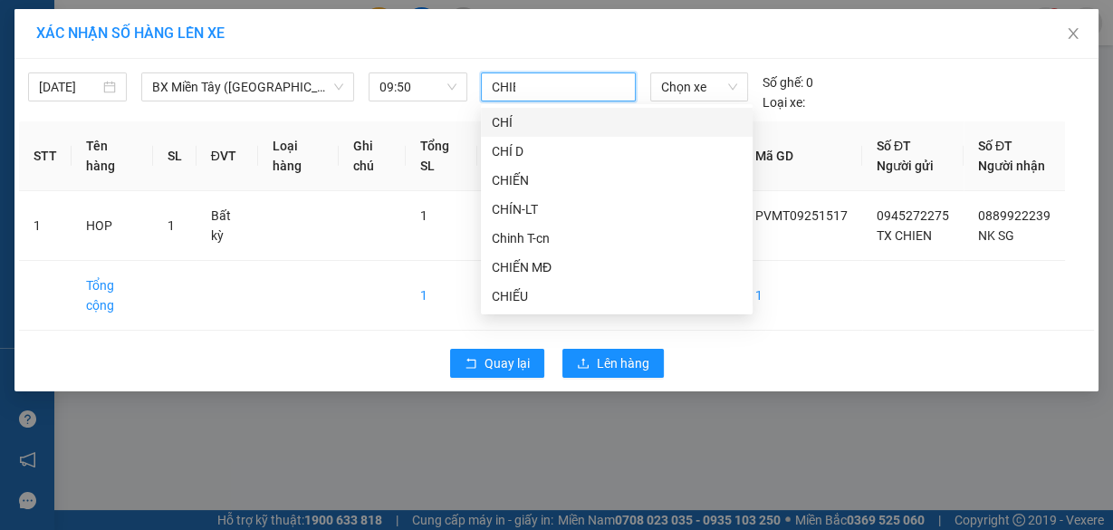
type input "CHIEN"
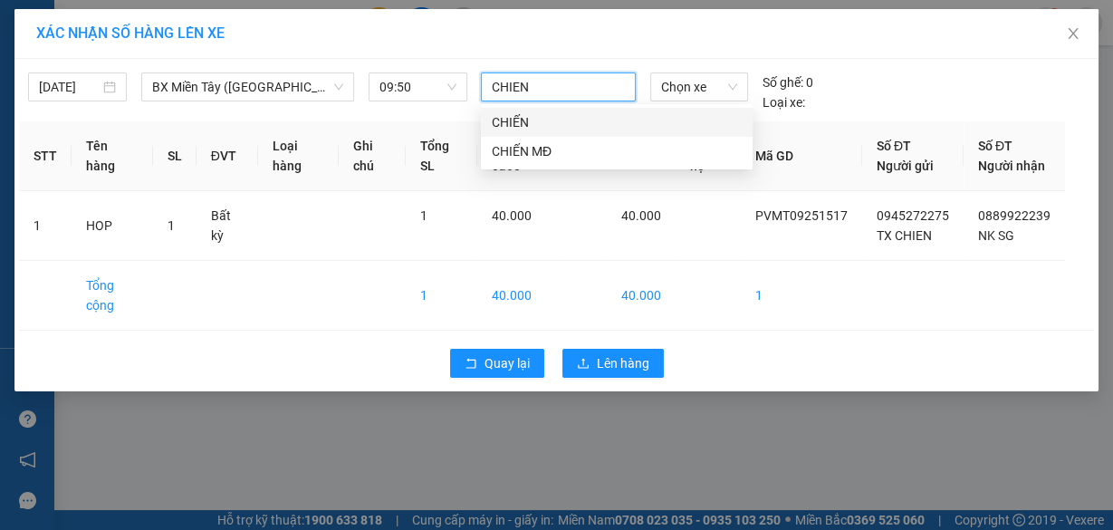
click at [555, 129] on div "CHIẾN" at bounding box center [617, 122] width 250 height 20
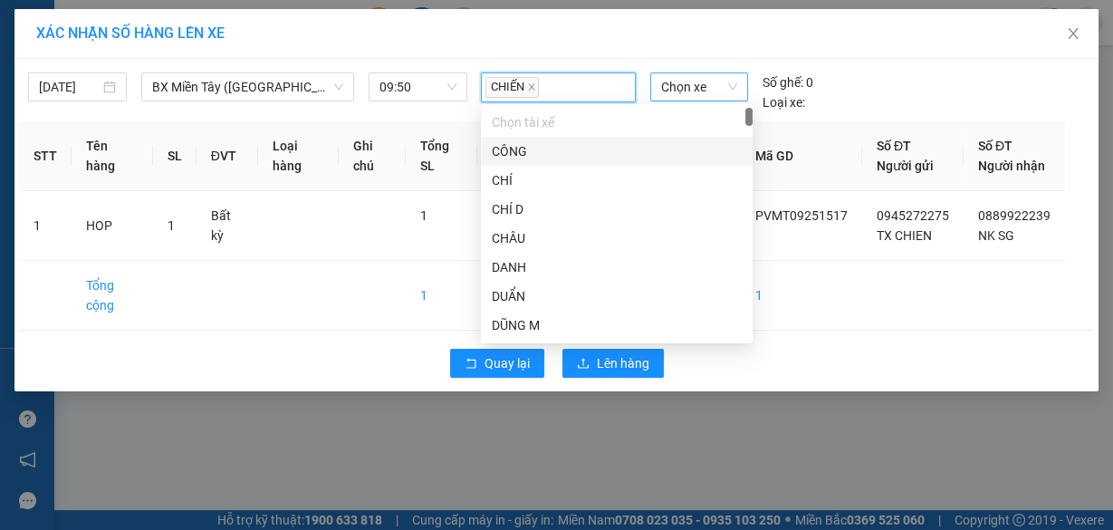
click at [705, 84] on span "Chọn xe" at bounding box center [699, 86] width 76 height 27
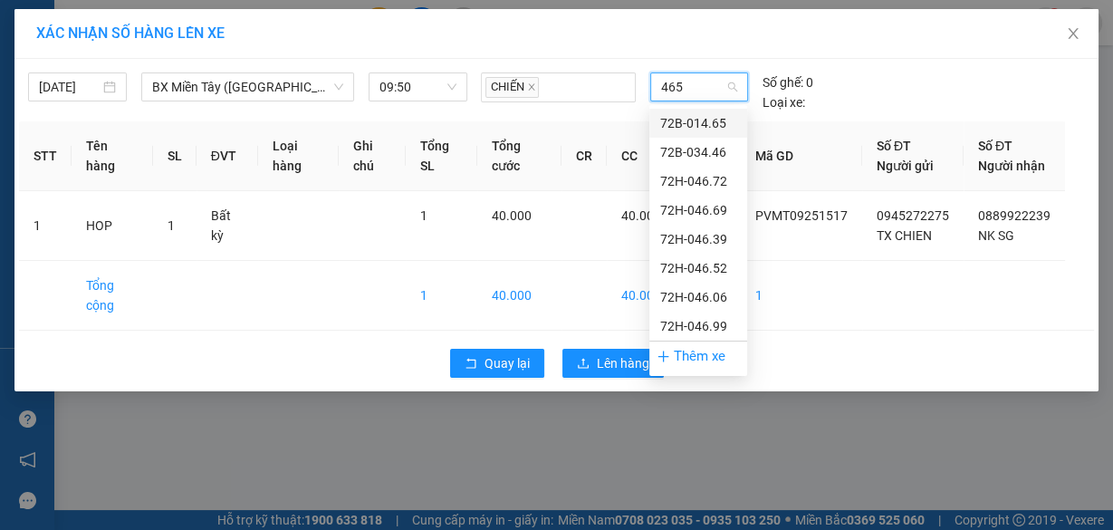
type input "4652"
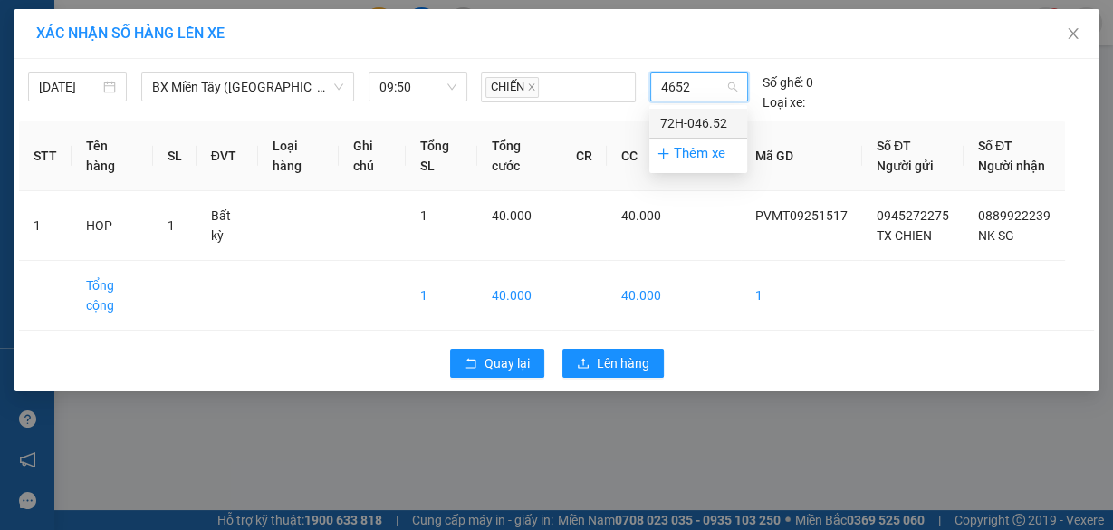
click at [693, 118] on div "72H-046.52" at bounding box center [698, 123] width 76 height 20
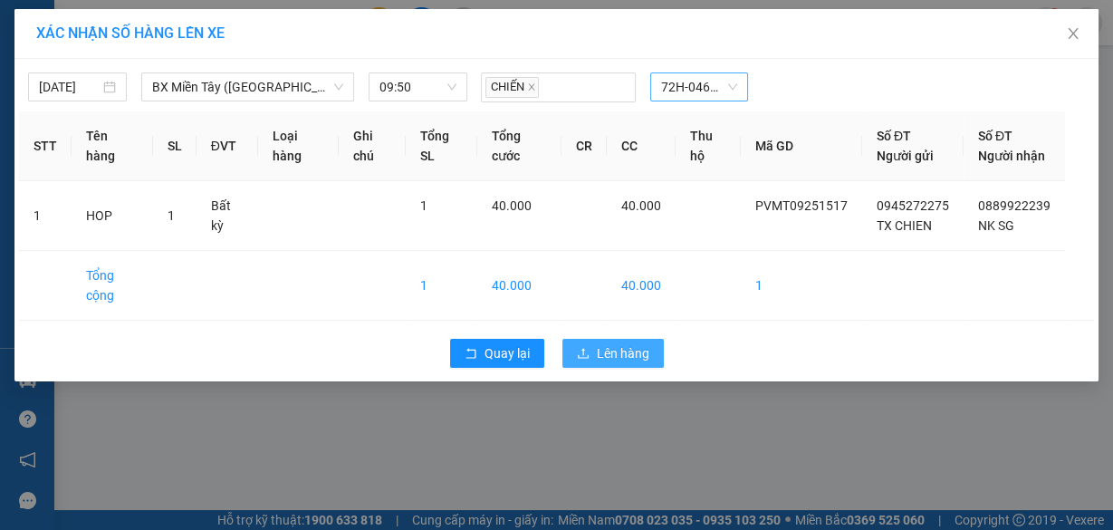
click at [628, 363] on span "Lên hàng" at bounding box center [623, 353] width 53 height 20
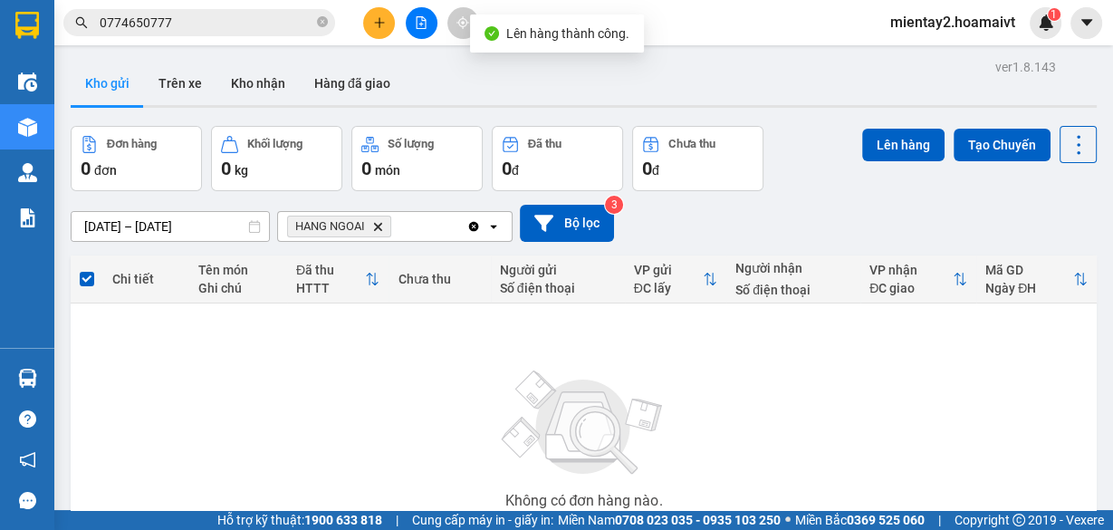
click at [374, 16] on icon "plus" at bounding box center [379, 22] width 13 height 13
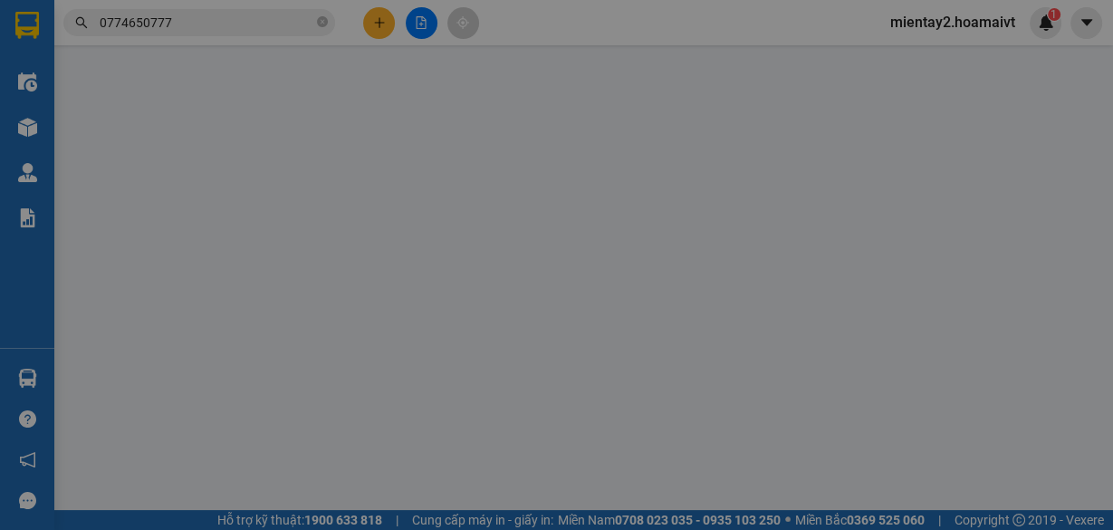
click at [374, 16] on div "Yêu cầu xuất hóa đơn điện tử" at bounding box center [289, 30] width 189 height 42
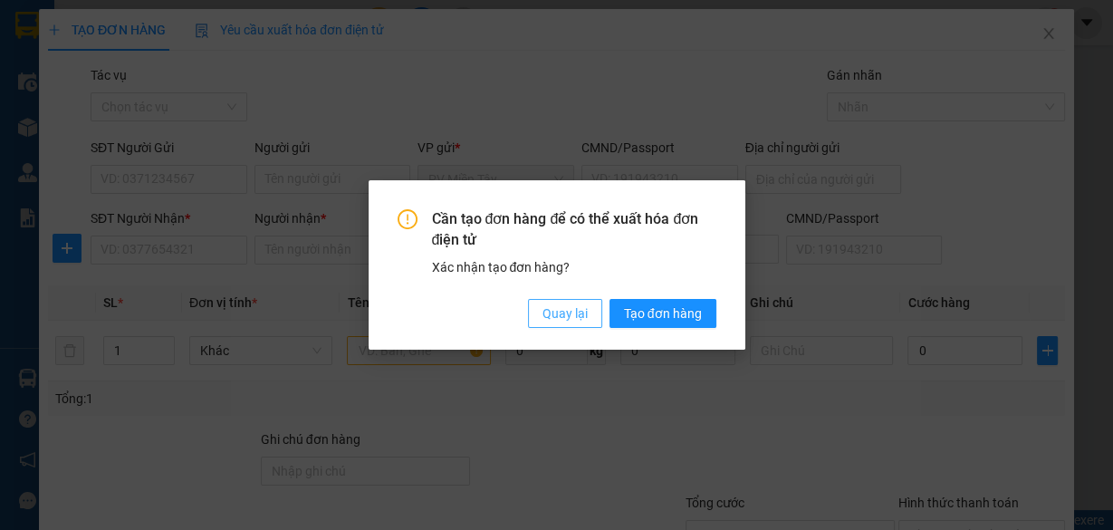
click at [568, 311] on span "Quay lại" at bounding box center [564, 313] width 45 height 20
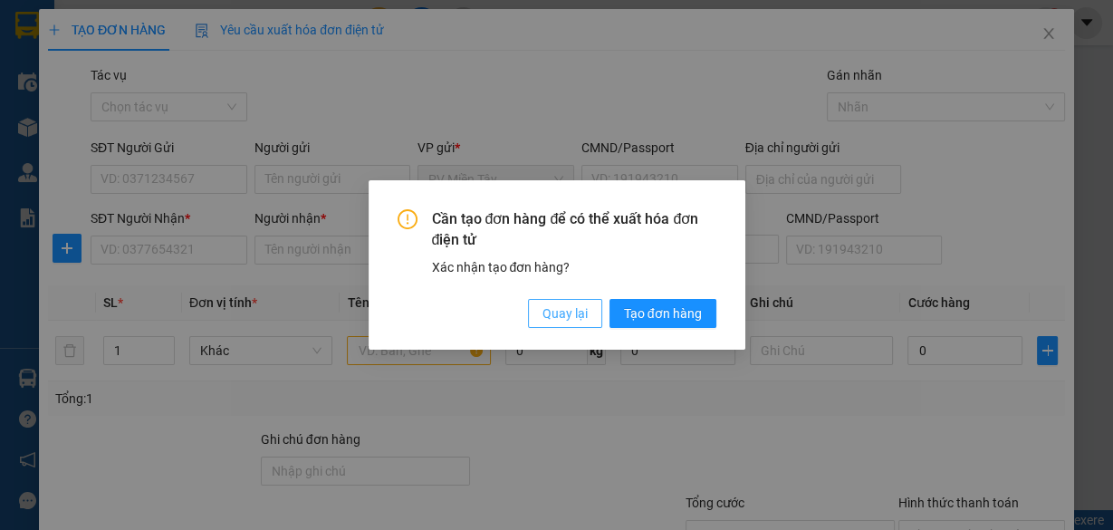
click at [560, 311] on span "Quay lại" at bounding box center [564, 313] width 45 height 20
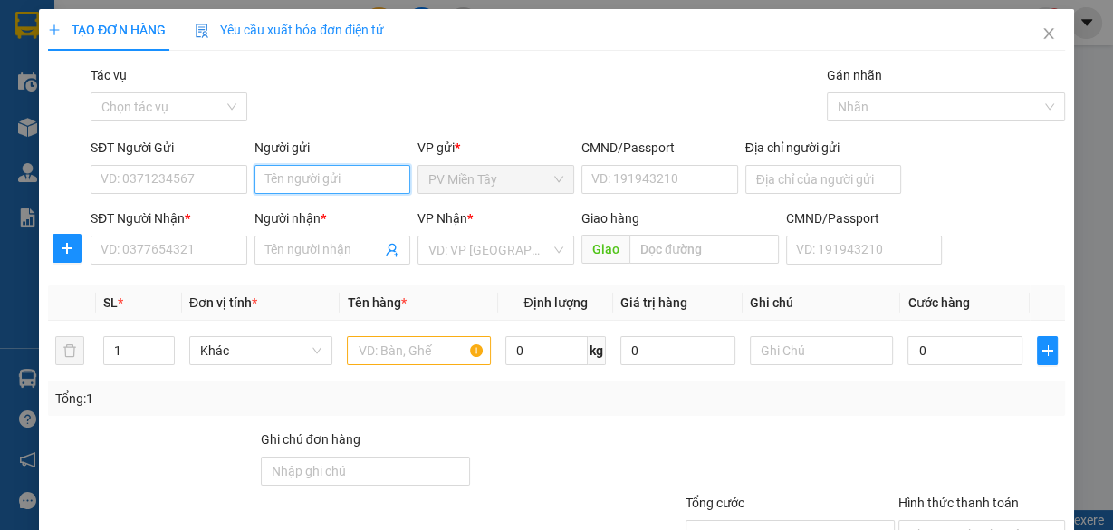
click at [334, 168] on input "Người gửi" at bounding box center [332, 179] width 157 height 29
drag, startPoint x: 338, startPoint y: 208, endPoint x: 339, endPoint y: 228, distance: 19.9
click at [338, 208] on div "TX CHIEN - 0945272275" at bounding box center [331, 215] width 137 height 20
type input "0945272275"
type input "TX CHIEN"
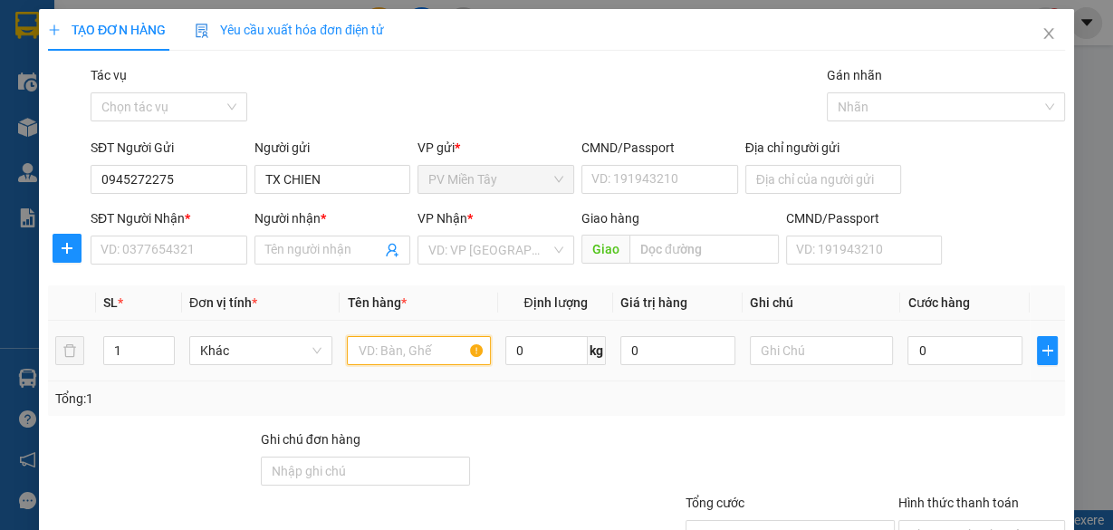
click at [414, 351] on input "text" at bounding box center [419, 350] width 144 height 29
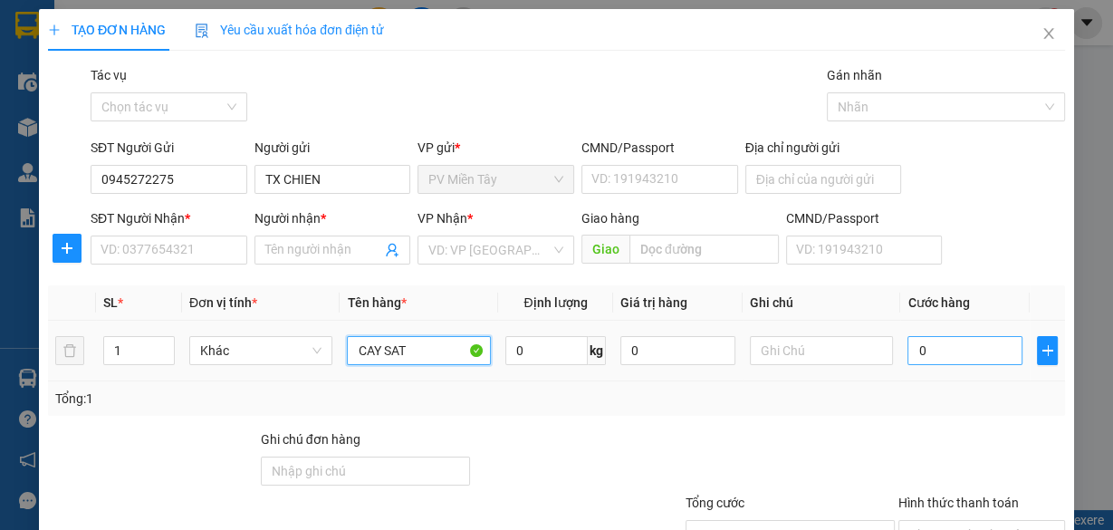
type input "CAY SAT"
type input "1"
type input "10"
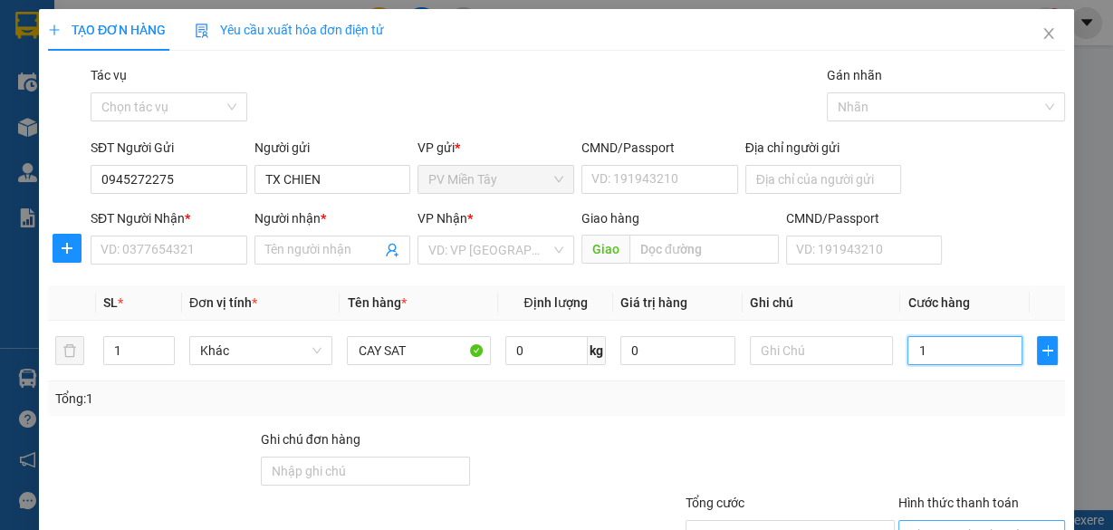
type input "10"
type input "100"
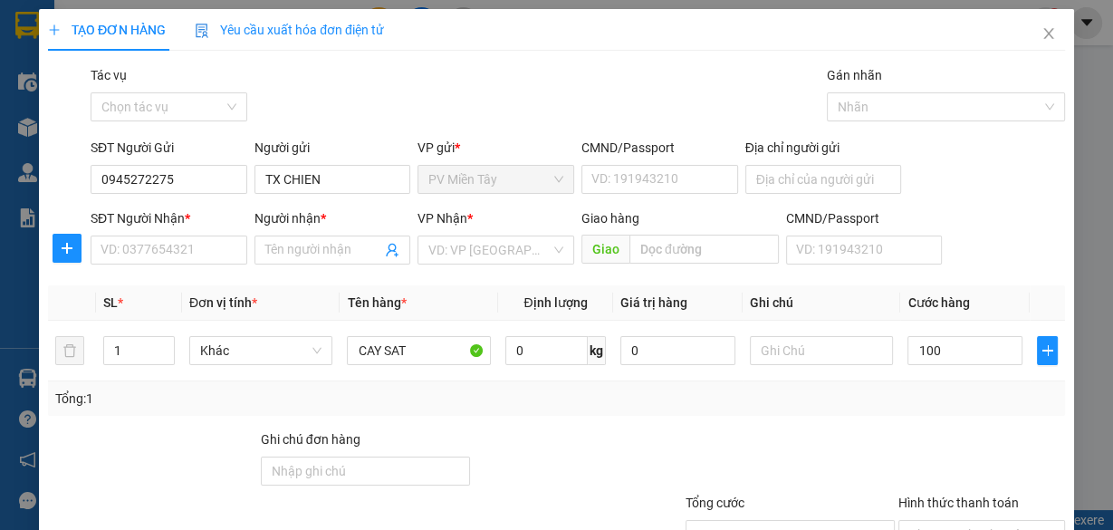
click at [906, 409] on div "Tổng: 1" at bounding box center [556, 398] width 1017 height 34
type input "100.000"
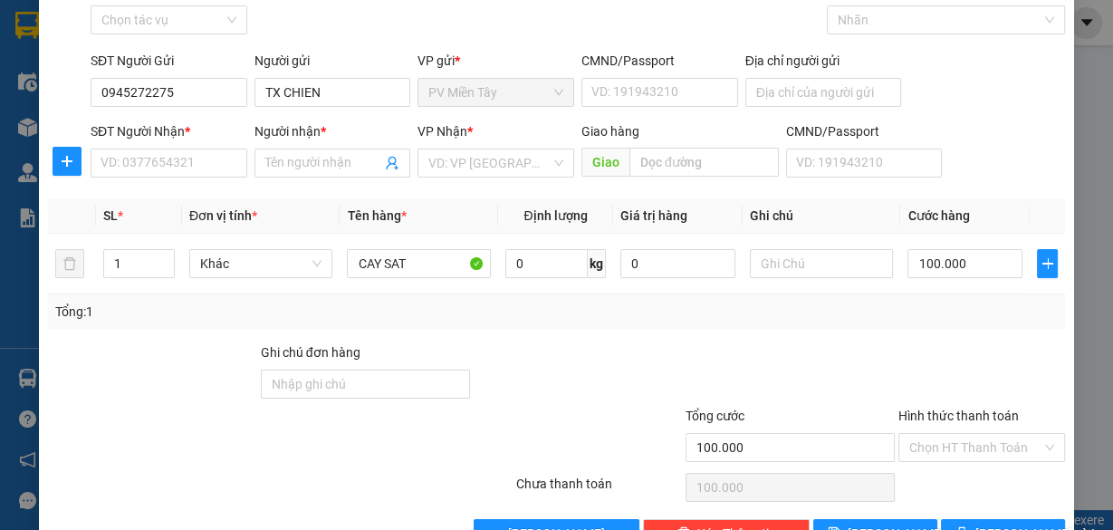
scroll to position [138, 0]
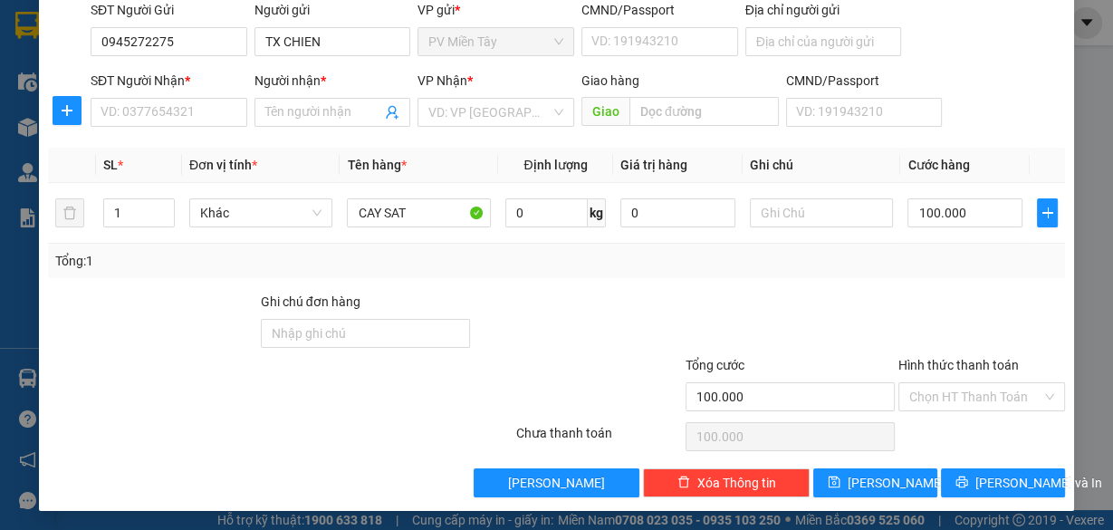
click at [1011, 450] on div "Chọn HT Thanh Toán" at bounding box center [982, 436] width 170 height 36
click at [1012, 468] on button "[PERSON_NAME] và In" at bounding box center [1003, 482] width 124 height 29
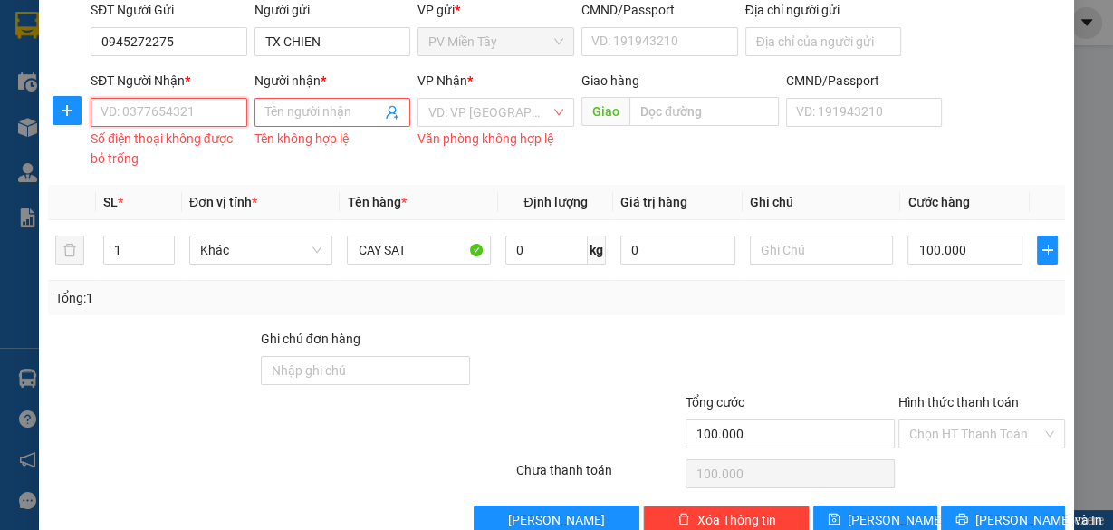
click at [215, 106] on input "SĐT Người Nhận *" at bounding box center [169, 112] width 157 height 29
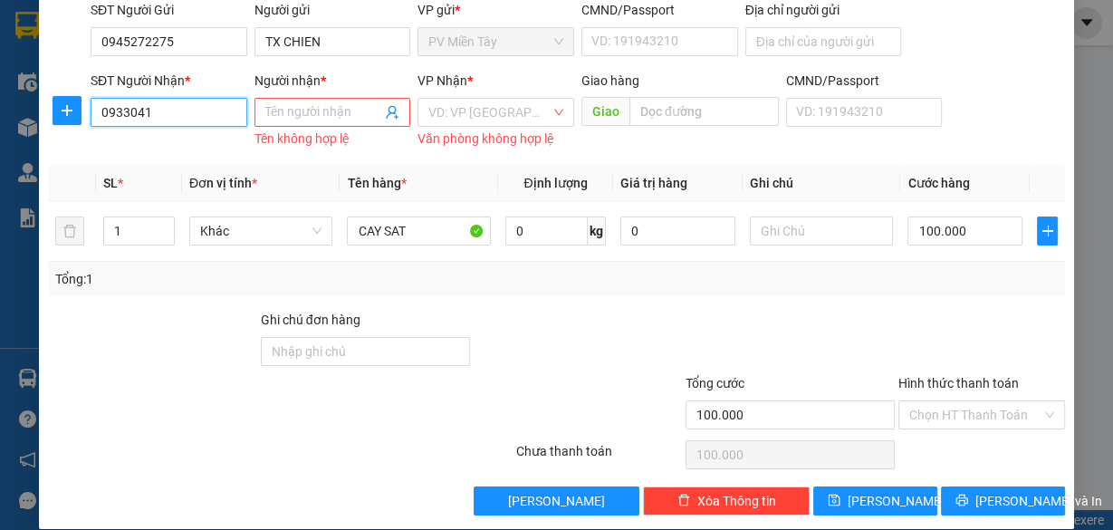
type input "09330411"
click at [188, 148] on div "0933041191 - TIEN" at bounding box center [167, 147] width 133 height 20
type input "199 Duong Dinh Cuc"
type input "0933041191"
type input "TIEN"
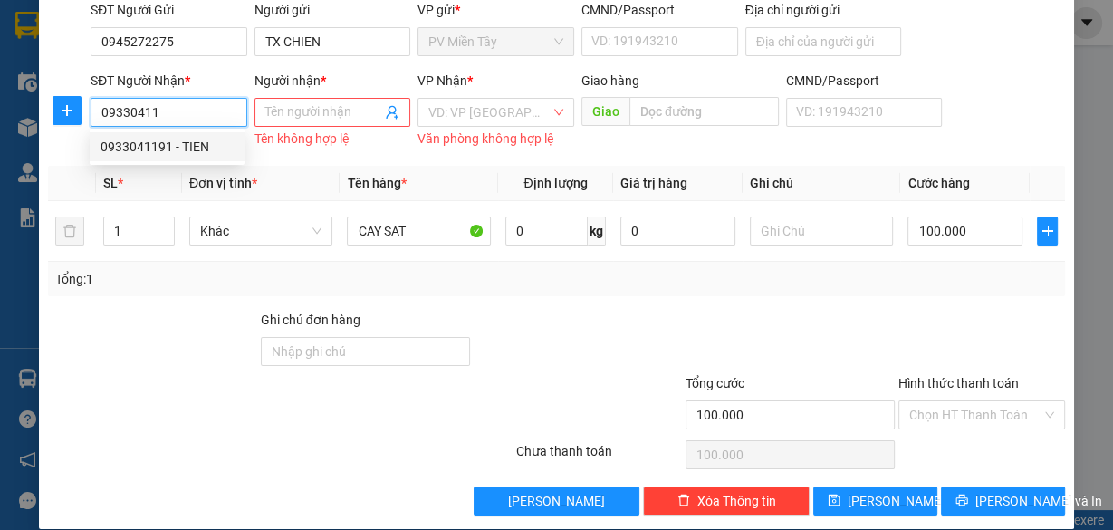
type input "BA KY"
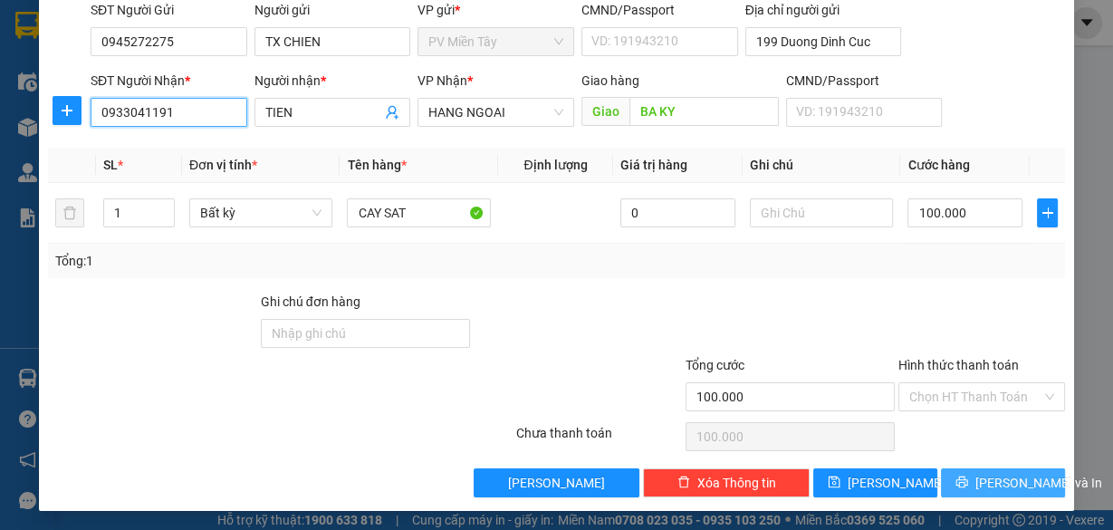
type input "0933041191"
click at [1000, 473] on span "[PERSON_NAME] và In" at bounding box center [1038, 483] width 127 height 20
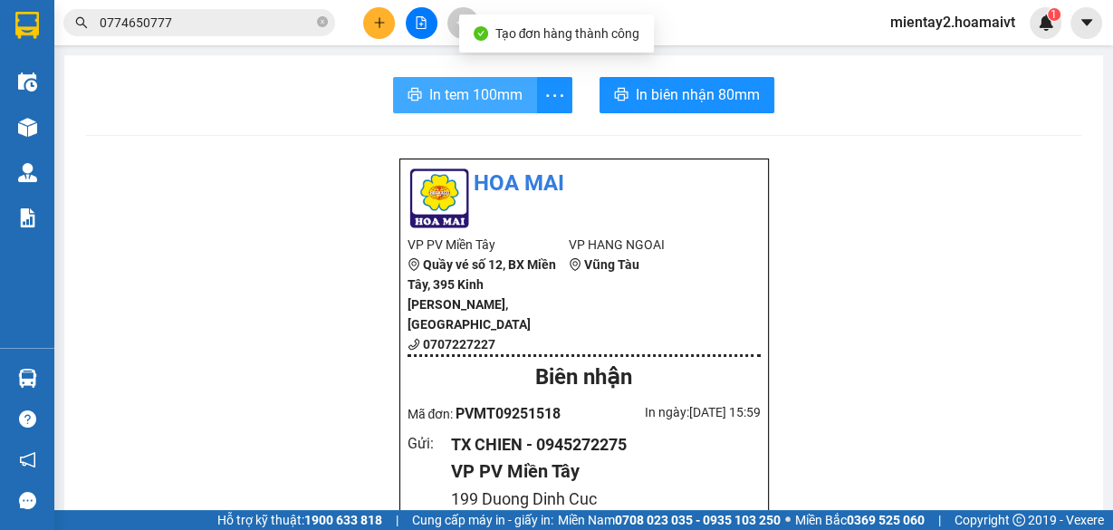
click at [444, 98] on span "In tem 100mm" at bounding box center [475, 94] width 93 height 23
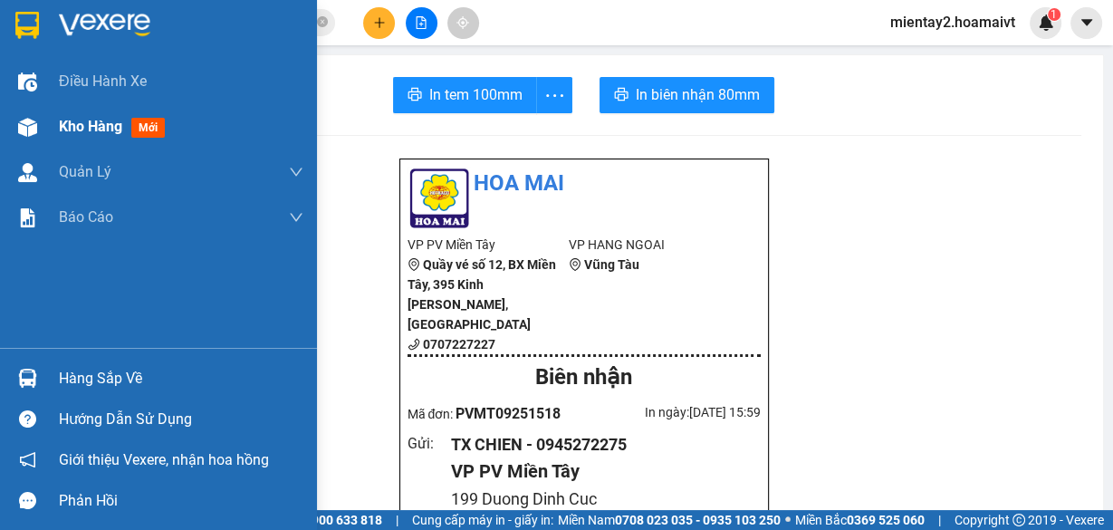
click at [88, 126] on span "Kho hàng" at bounding box center [90, 126] width 63 height 17
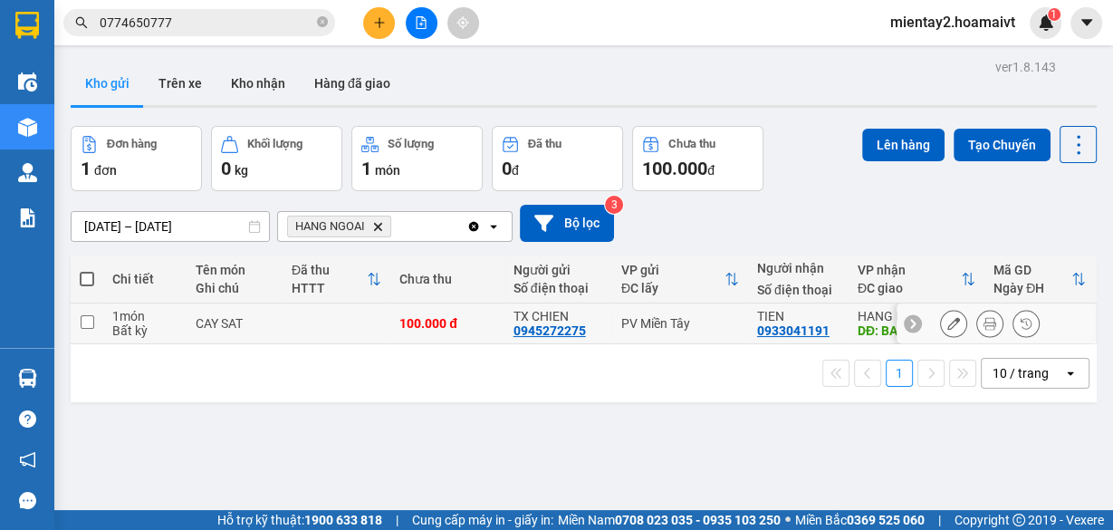
click at [428, 312] on td "100.000 đ" at bounding box center [447, 323] width 114 height 41
checkbox input "true"
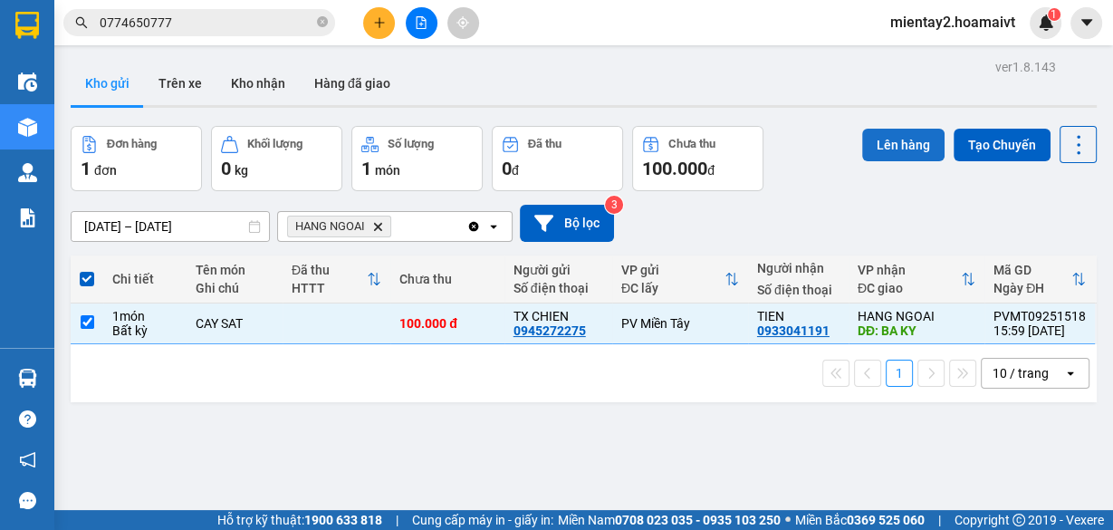
click at [877, 133] on button "Lên hàng" at bounding box center [903, 145] width 82 height 33
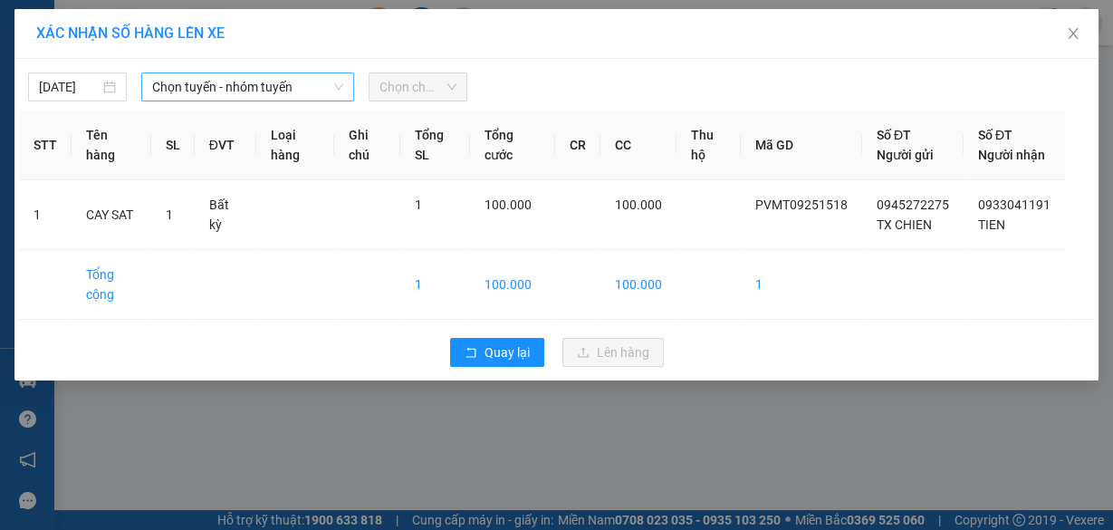
click at [212, 96] on span "Chọn tuyến - nhóm tuyến" at bounding box center [247, 86] width 191 height 27
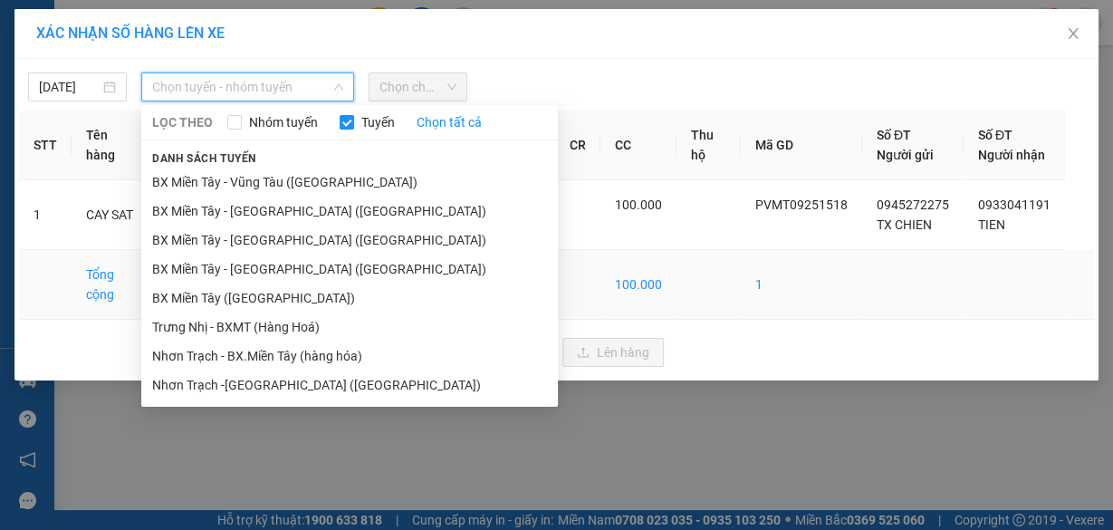
drag, startPoint x: 265, startPoint y: 296, endPoint x: 271, endPoint y: 284, distance: 13.0
click at [266, 296] on li "BX Miền Tây ([GEOGRAPHIC_DATA])" at bounding box center [349, 297] width 417 height 29
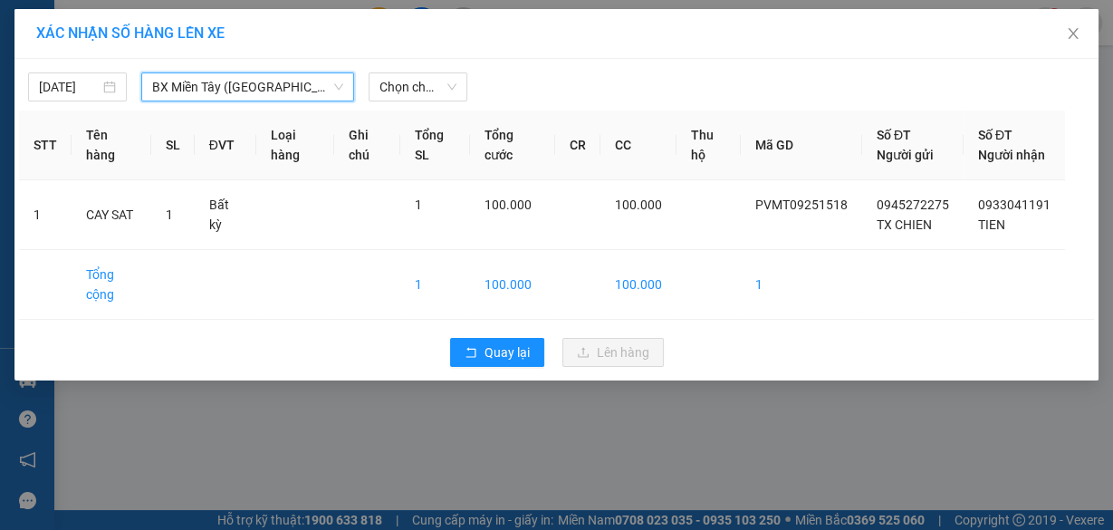
drag, startPoint x: 402, startPoint y: 91, endPoint x: 411, endPoint y: 101, distance: 14.1
click at [406, 91] on span "Chọn chuyến" at bounding box center [417, 86] width 77 height 27
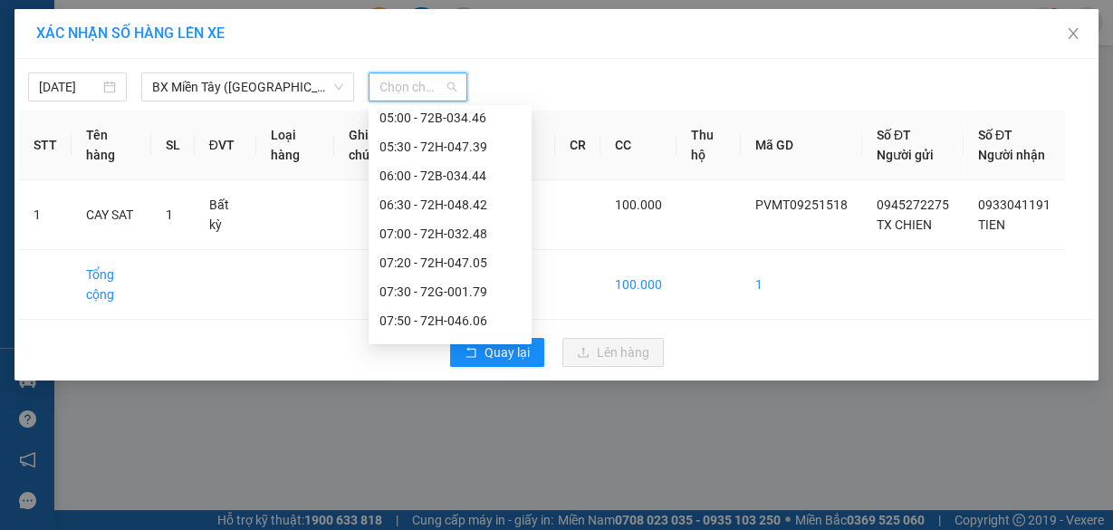
scroll to position [435, 0]
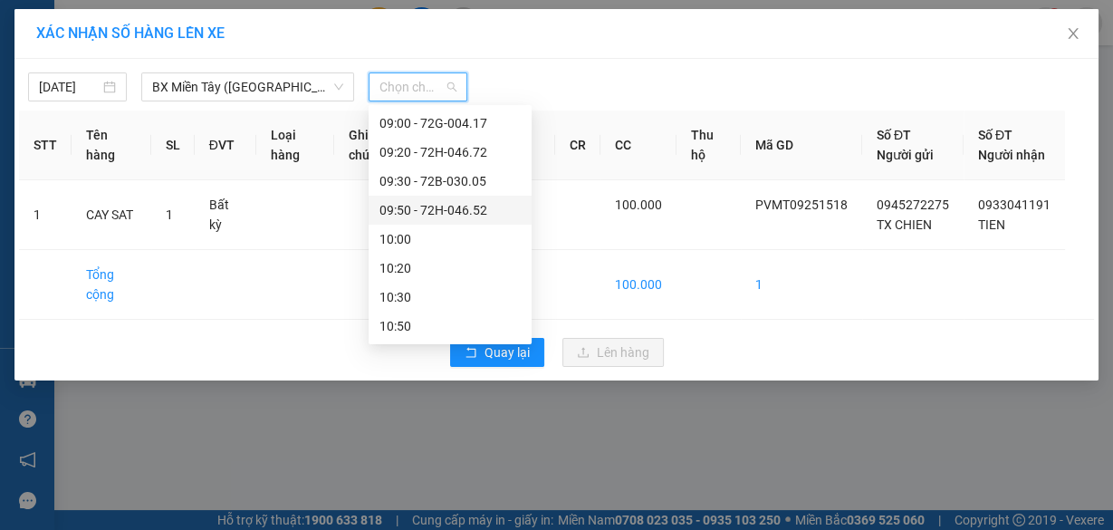
click at [463, 204] on div "09:50 - 72H-046.52" at bounding box center [449, 210] width 141 height 20
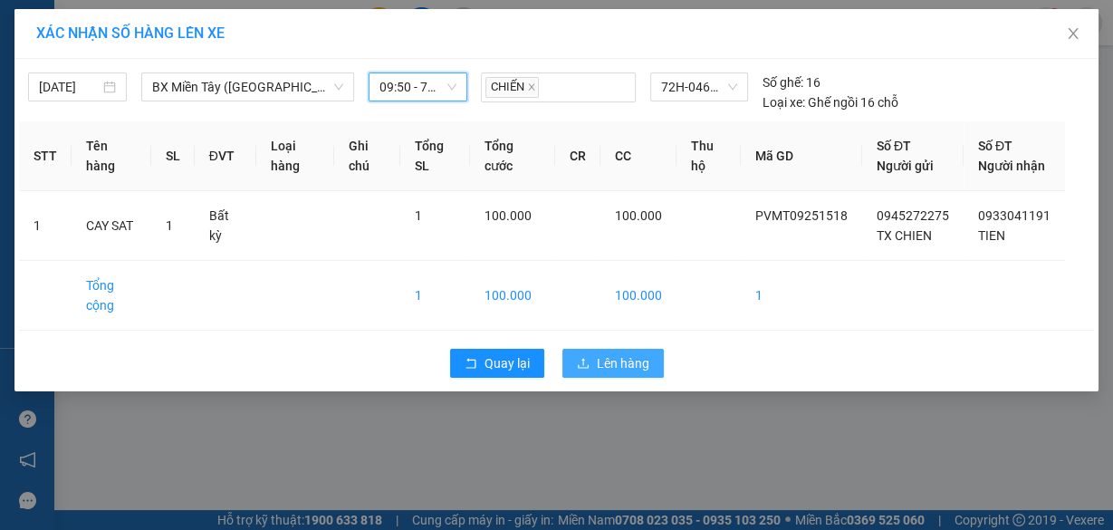
click at [607, 373] on span "Lên hàng" at bounding box center [623, 363] width 53 height 20
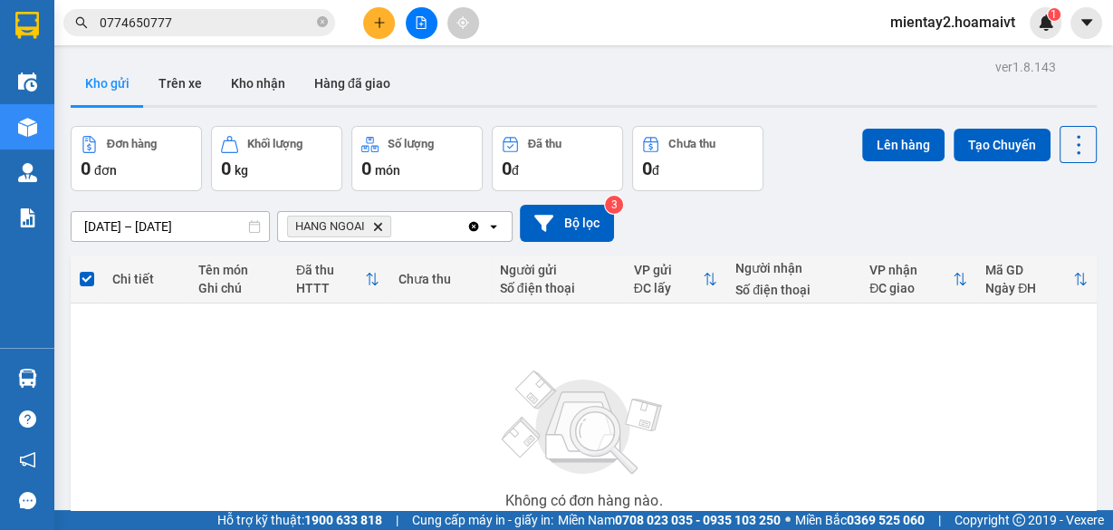
click at [377, 20] on icon "plus" at bounding box center [379, 22] width 13 height 13
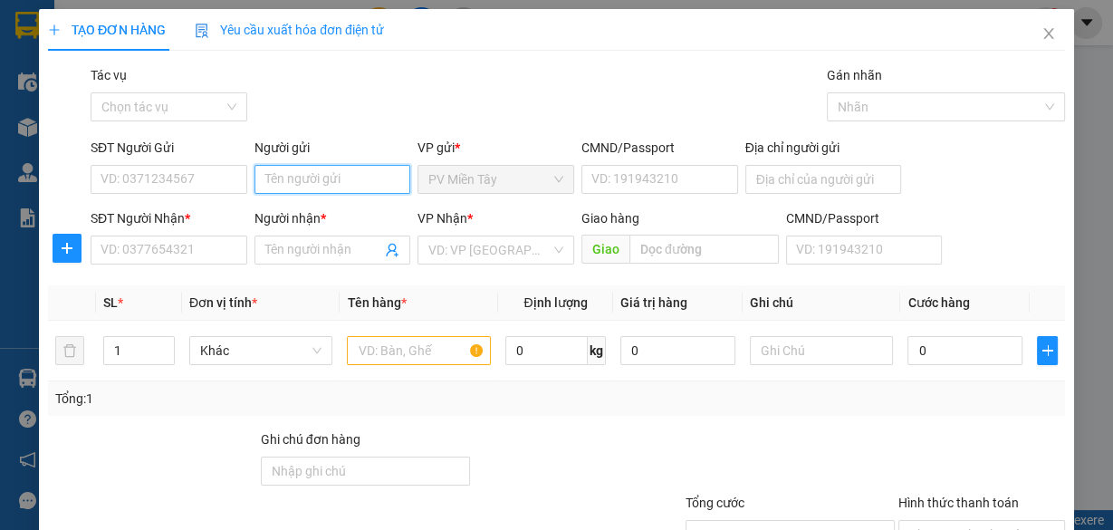
click at [329, 177] on input "Người gửi" at bounding box center [332, 179] width 157 height 29
click at [342, 210] on div "TX CHIEN - 0945272275" at bounding box center [331, 215] width 137 height 20
type input "0945272275"
type input "TX CHIEN"
click at [414, 345] on input "text" at bounding box center [419, 350] width 144 height 29
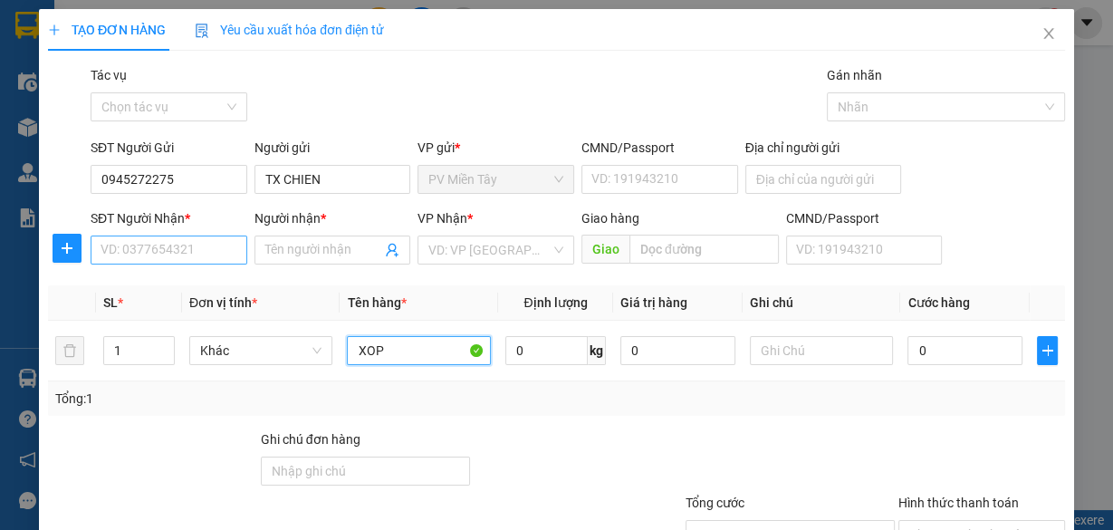
type input "XOP"
click at [207, 253] on input "SĐT Người Nhận *" at bounding box center [169, 249] width 157 height 29
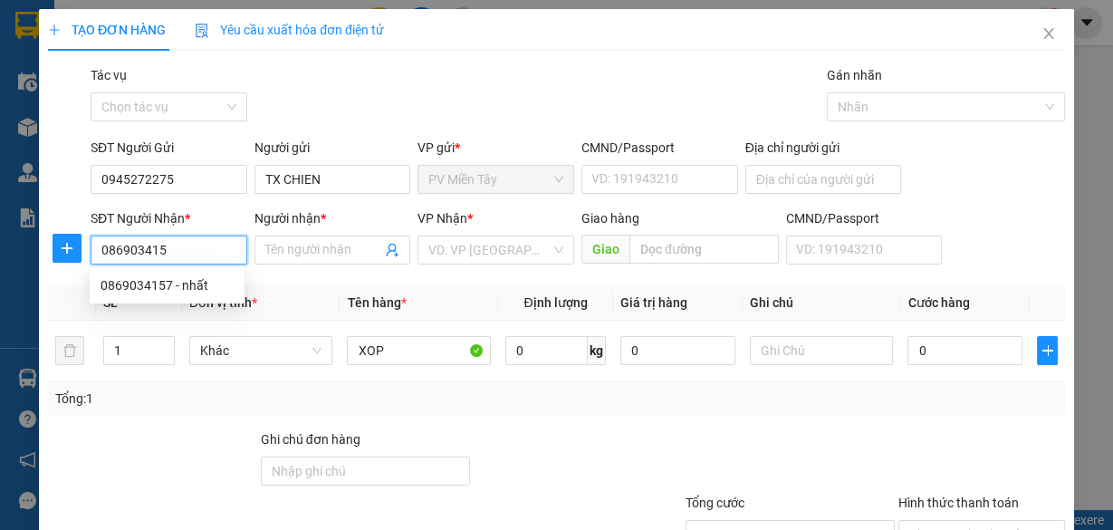
type input "0869034157"
click at [182, 291] on div "0869034157 - nhất" at bounding box center [167, 285] width 133 height 20
type input "0909357284 tuan"
type input "nhất"
type input "[DEMOGRAPHIC_DATA]"
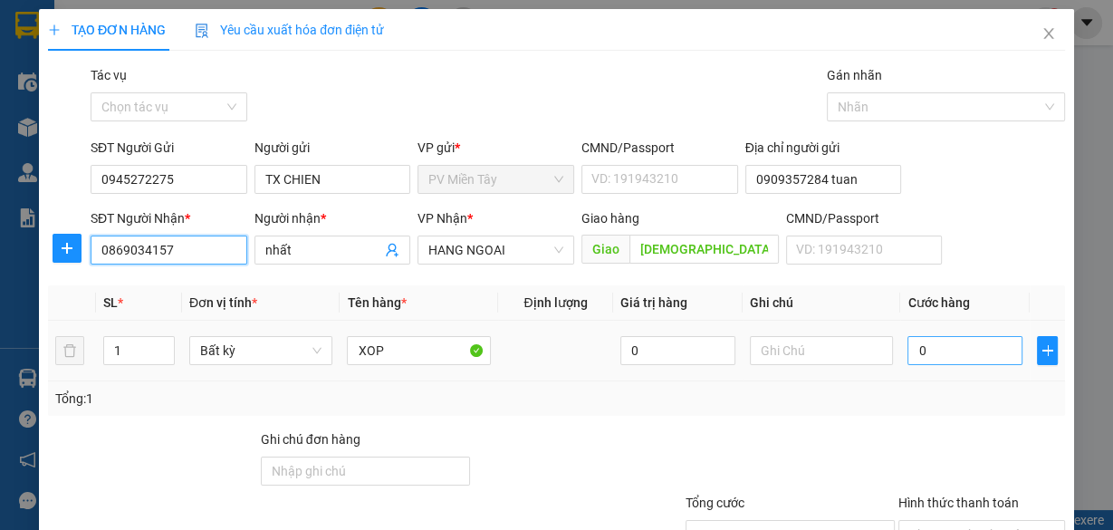
type input "0869034157"
click at [981, 345] on input "0" at bounding box center [964, 350] width 115 height 29
type input "5"
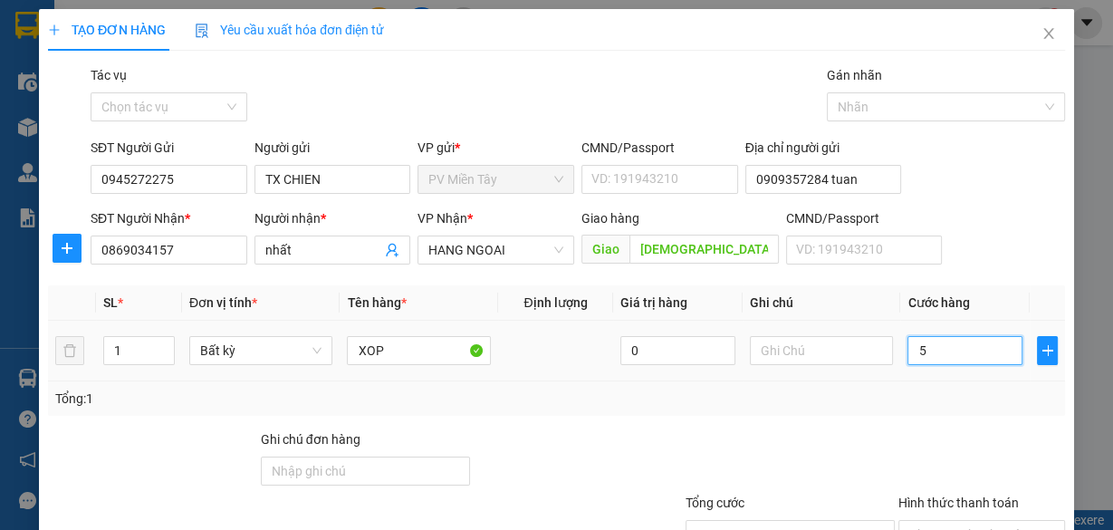
type input "50"
type input "50.000"
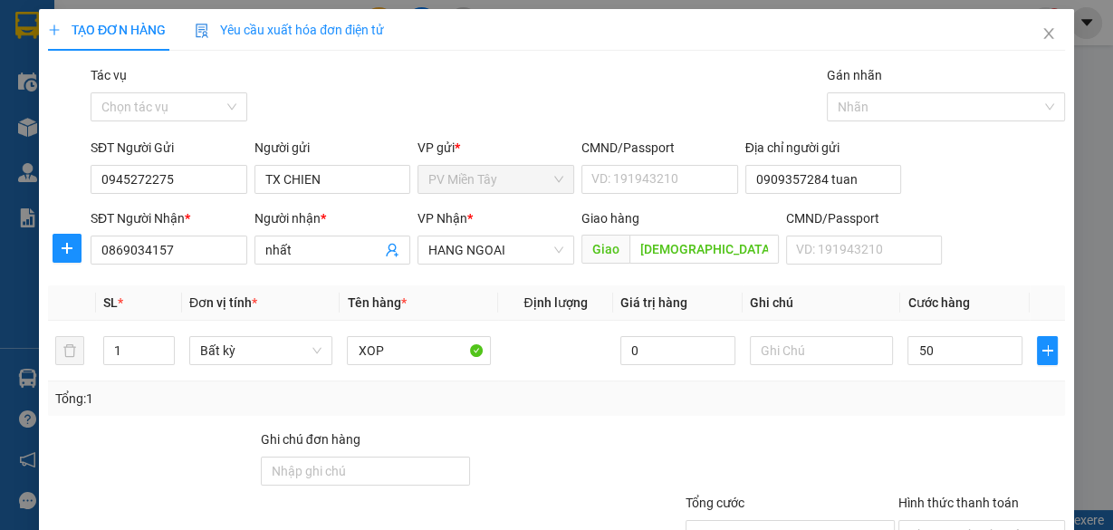
type input "50.000"
click at [950, 402] on div "Tổng: 1" at bounding box center [556, 399] width 1003 height 20
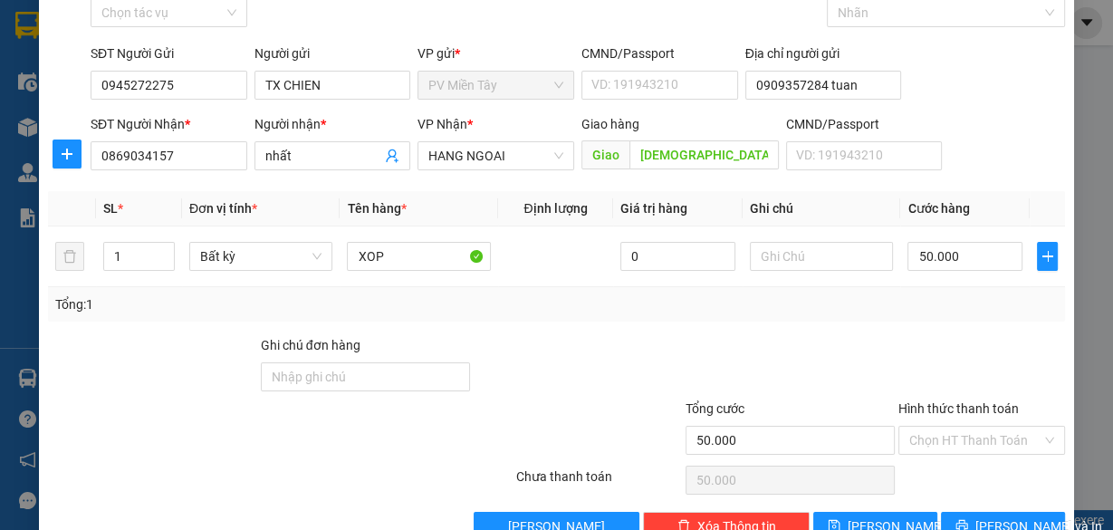
scroll to position [138, 0]
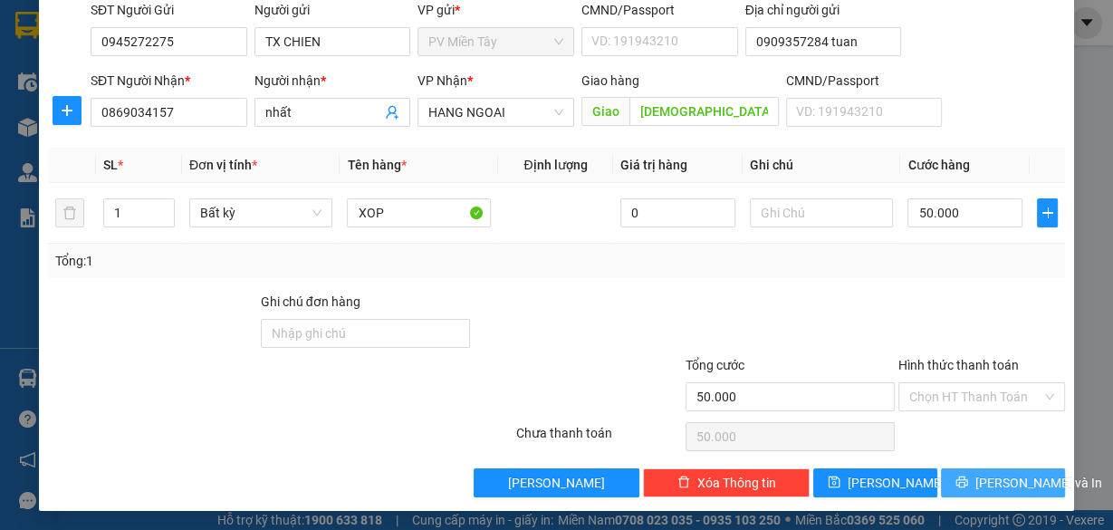
click at [982, 477] on span "[PERSON_NAME] và In" at bounding box center [1038, 483] width 127 height 20
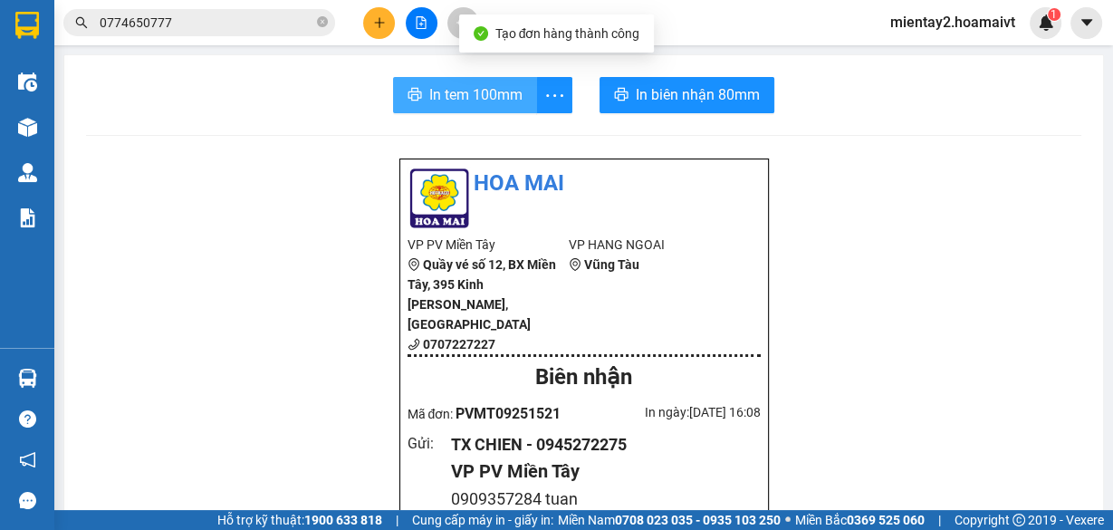
click at [455, 90] on span "In tem 100mm" at bounding box center [475, 94] width 93 height 23
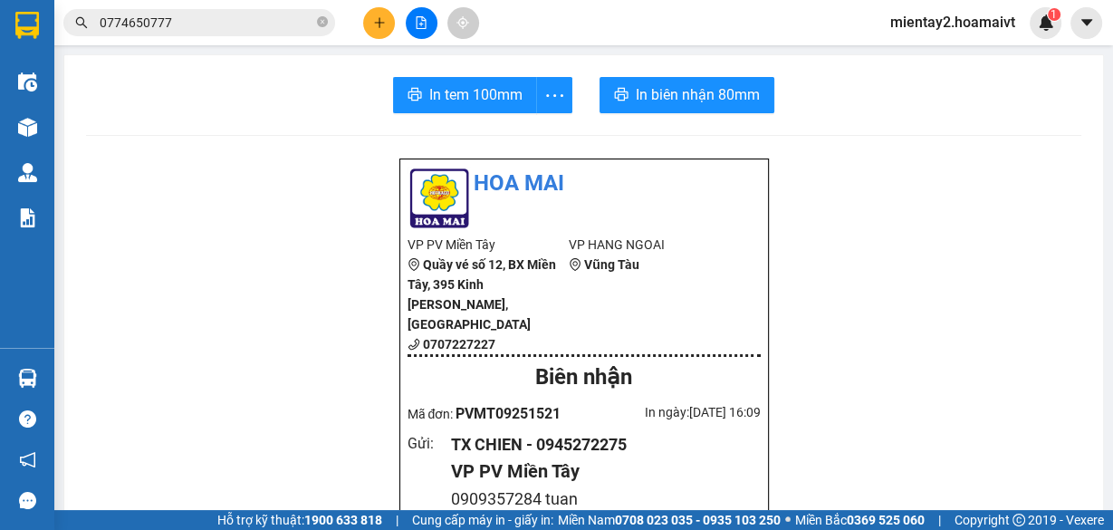
click at [42, 119] on div at bounding box center [28, 127] width 32 height 32
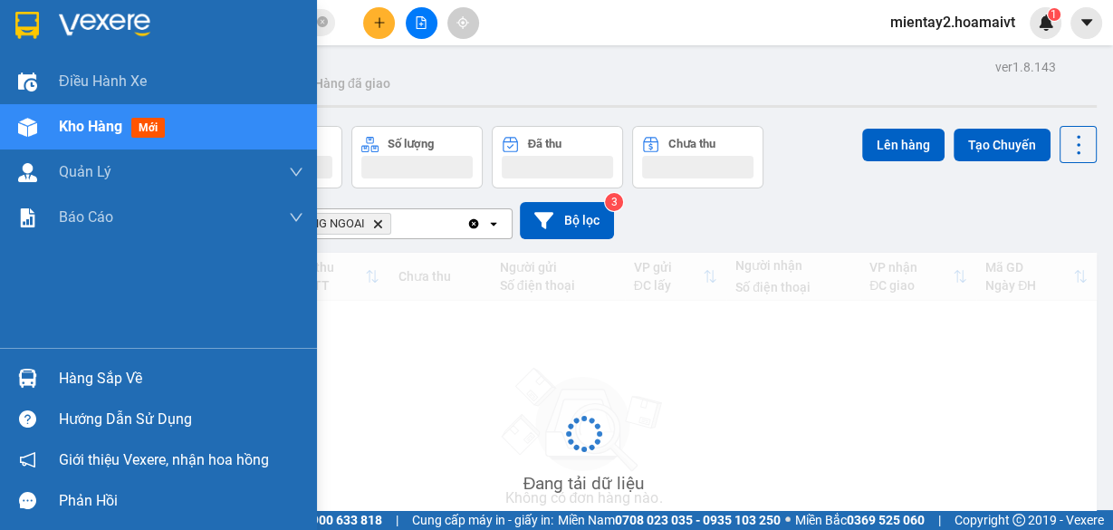
drag, startPoint x: 52, startPoint y: 120, endPoint x: 80, endPoint y: 122, distance: 28.1
click at [56, 120] on div "Kho hàng mới" at bounding box center [158, 126] width 317 height 45
click at [58, 121] on div "Kho hàng mới" at bounding box center [158, 126] width 317 height 45
click at [80, 122] on span "Kho hàng" at bounding box center [90, 126] width 63 height 17
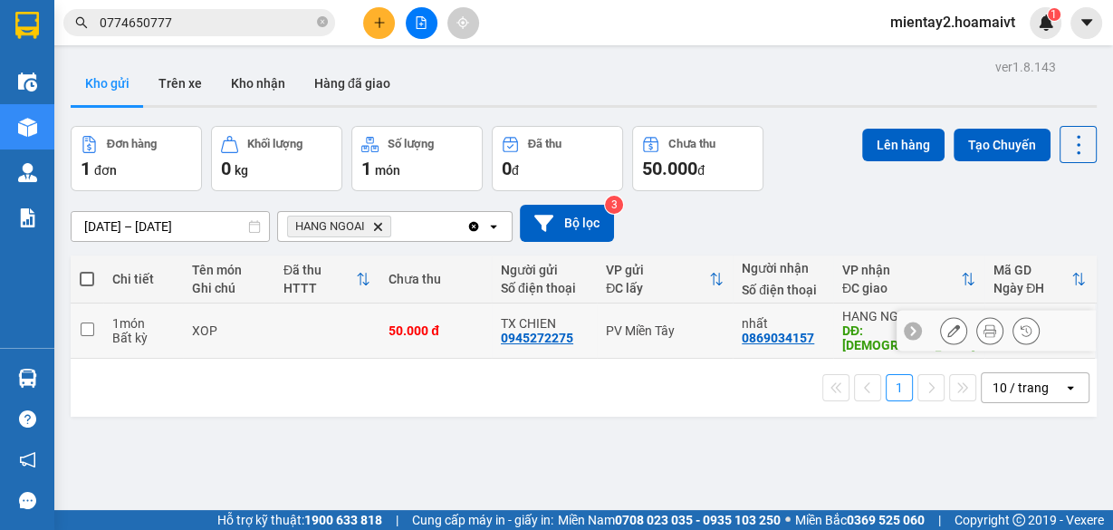
click at [379, 314] on td at bounding box center [326, 330] width 105 height 55
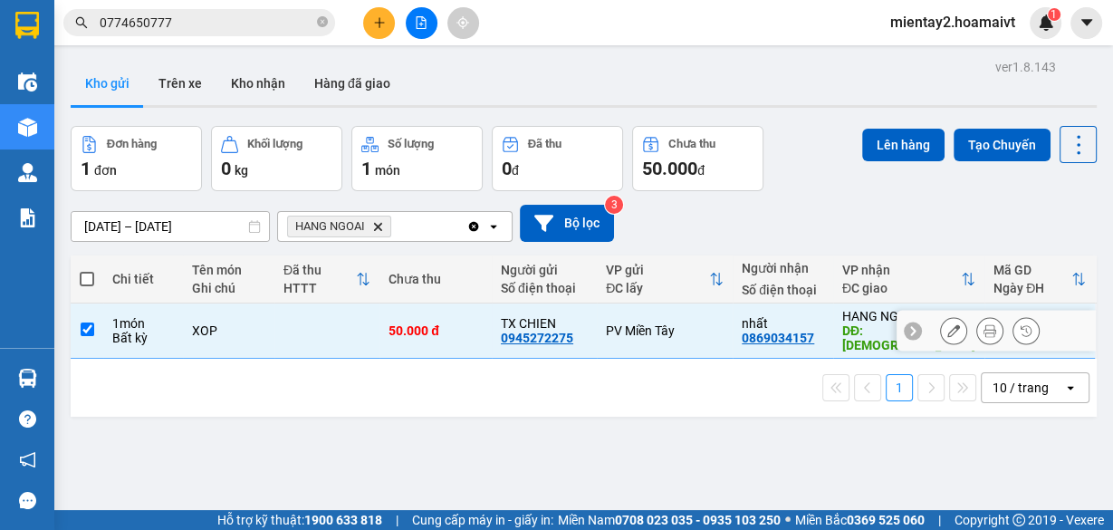
checkbox input "true"
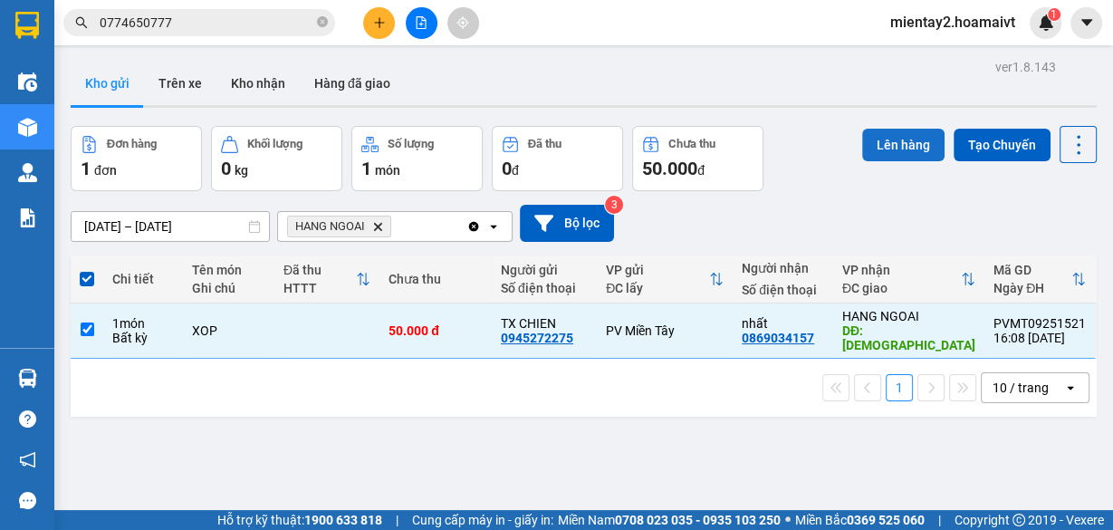
click at [888, 136] on button "Lên hàng" at bounding box center [903, 145] width 82 height 33
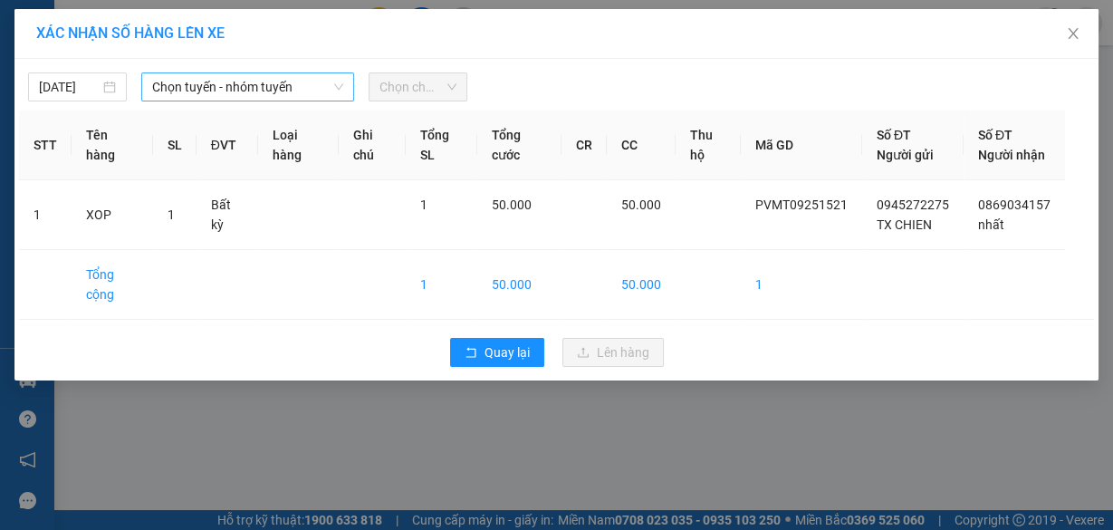
click at [212, 97] on span "Chọn tuyến - nhóm tuyến" at bounding box center [247, 86] width 191 height 27
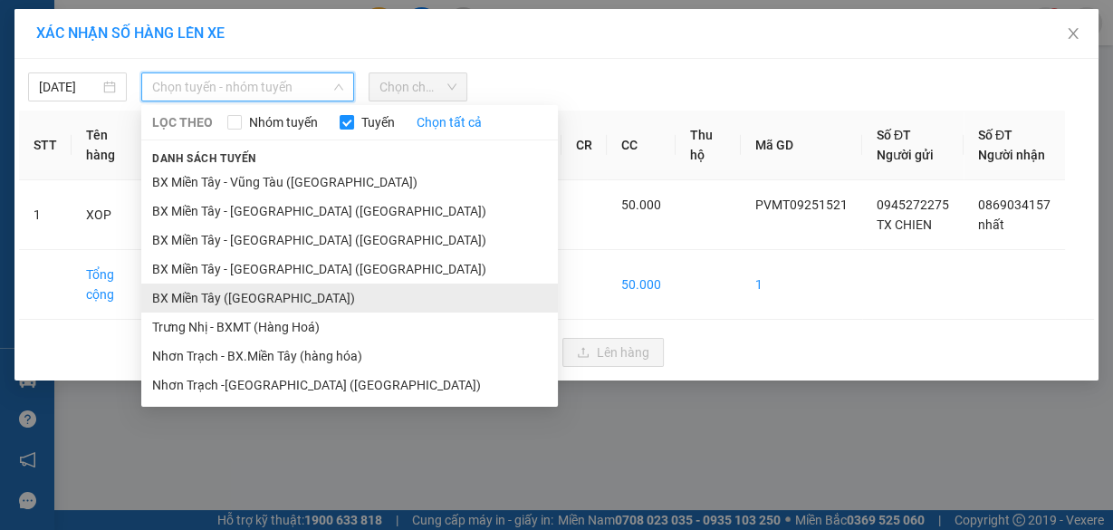
click at [255, 298] on li "BX Miền Tây ([GEOGRAPHIC_DATA])" at bounding box center [349, 297] width 417 height 29
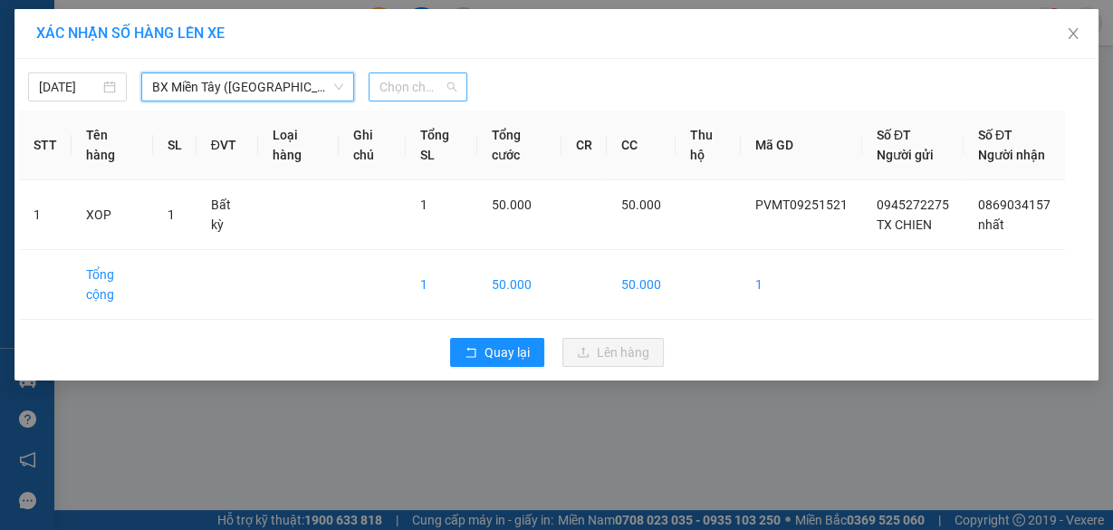
click at [425, 76] on span "Chọn chuyến" at bounding box center [417, 86] width 77 height 27
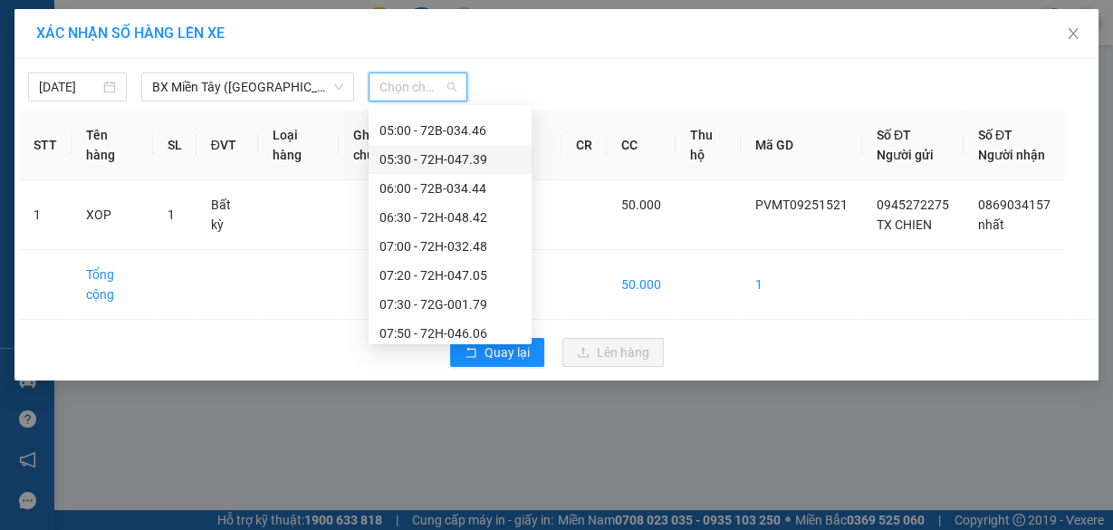
scroll to position [435, 0]
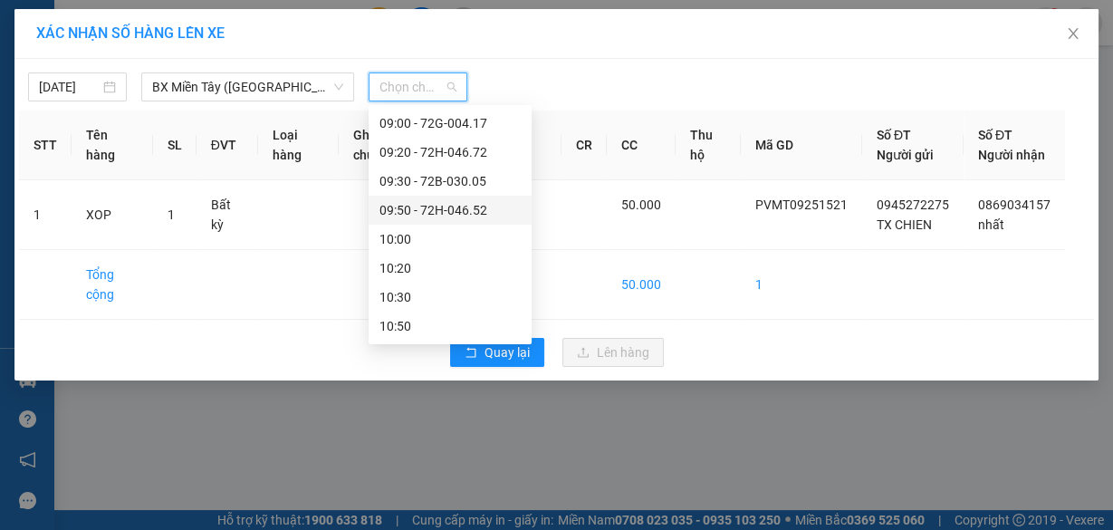
click at [478, 206] on div "09:50 - 72H-046.52" at bounding box center [449, 210] width 141 height 20
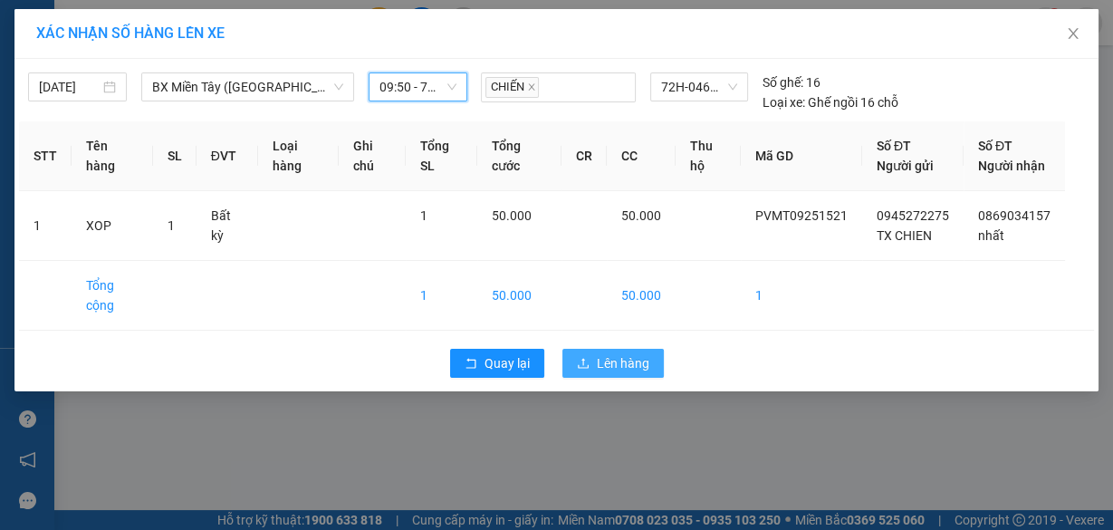
click at [621, 373] on span "Lên hàng" at bounding box center [623, 363] width 53 height 20
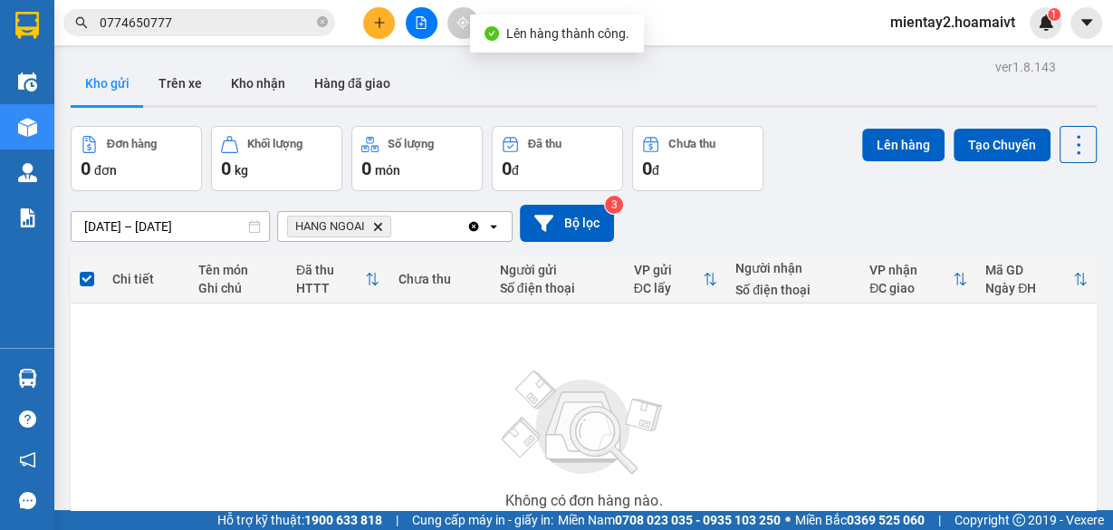
click at [425, 23] on icon "file-add" at bounding box center [421, 22] width 13 height 13
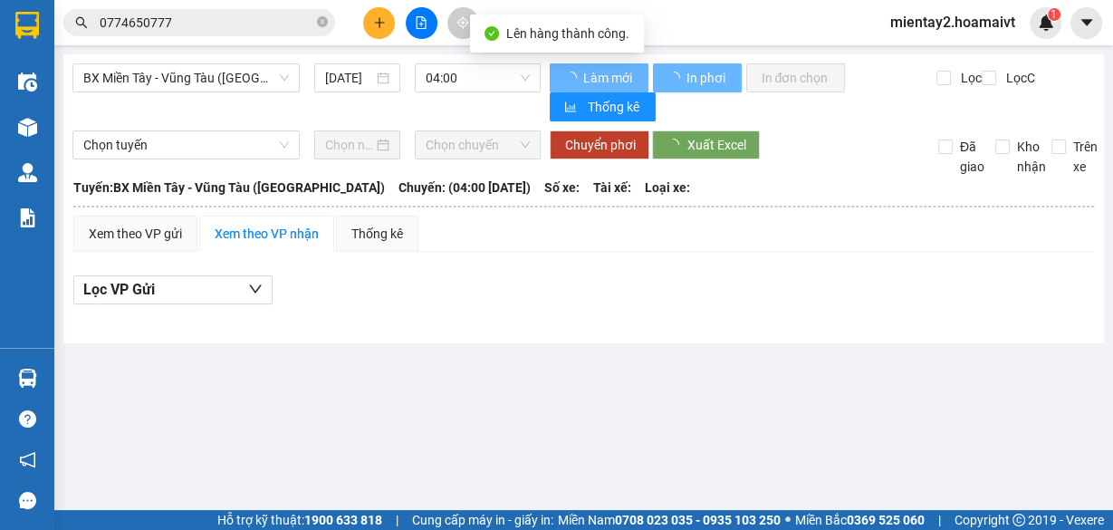
click at [239, 82] on span "BX Miền Tây - Vũng Tàu ([GEOGRAPHIC_DATA])" at bounding box center [186, 77] width 206 height 27
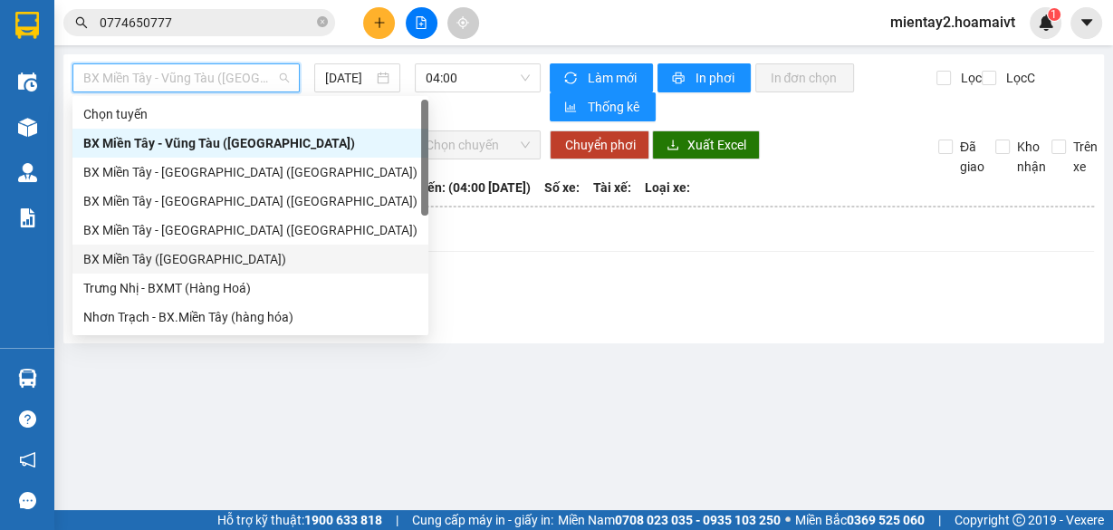
click at [232, 254] on div "BX Miền Tây ([GEOGRAPHIC_DATA])" at bounding box center [250, 259] width 334 height 20
type input "[DATE]"
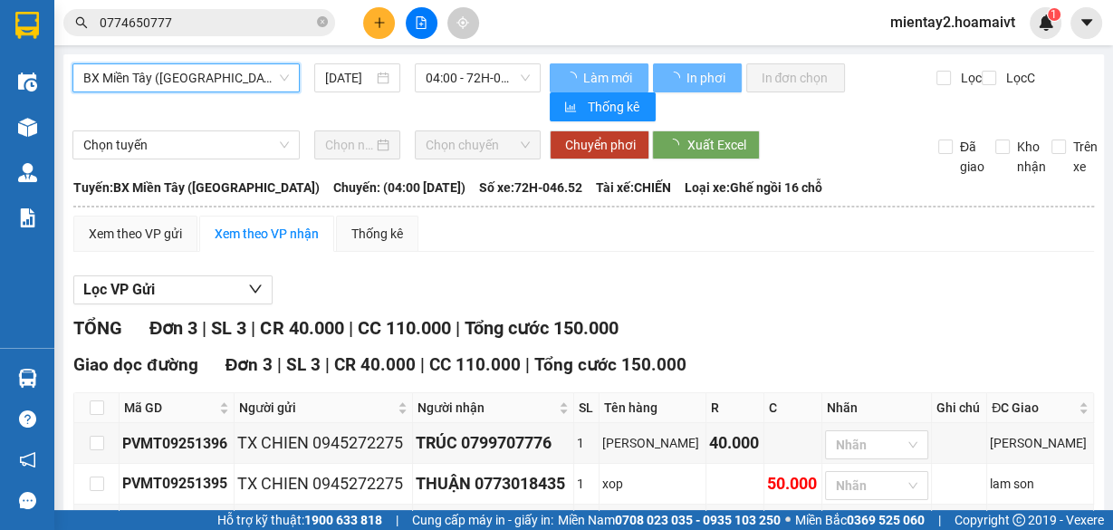
click at [435, 95] on div "BX Miền Tây ([GEOGRAPHIC_DATA]) [GEOGRAPHIC_DATA] ([GEOGRAPHIC_DATA]) [DATE] 04…" at bounding box center [306, 92] width 468 height 58
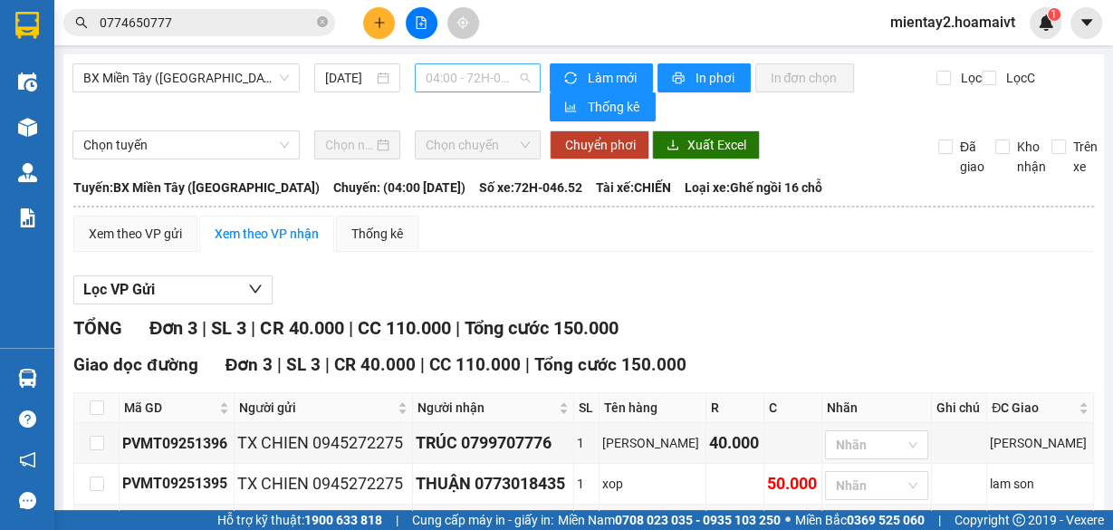
click at [457, 80] on span "04:00 - 72H-046.52" at bounding box center [478, 77] width 105 height 27
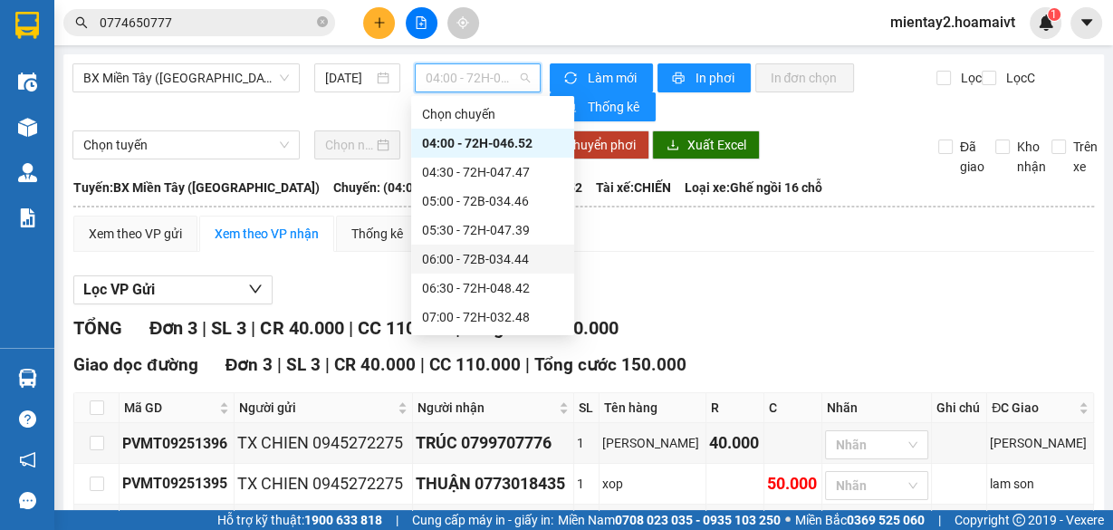
scroll to position [435, 0]
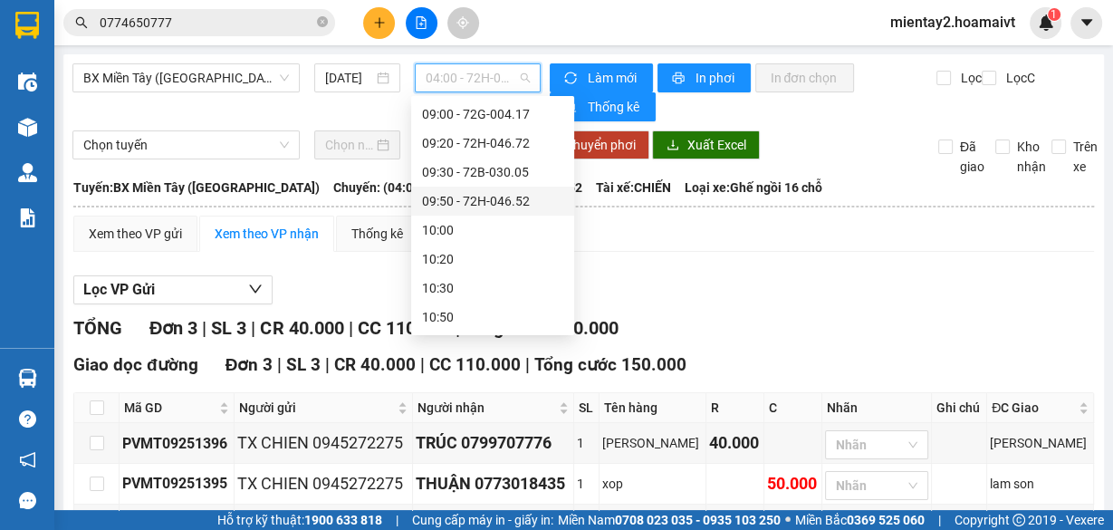
click at [509, 202] on div "09:50 - 72H-046.52" at bounding box center [492, 201] width 141 height 20
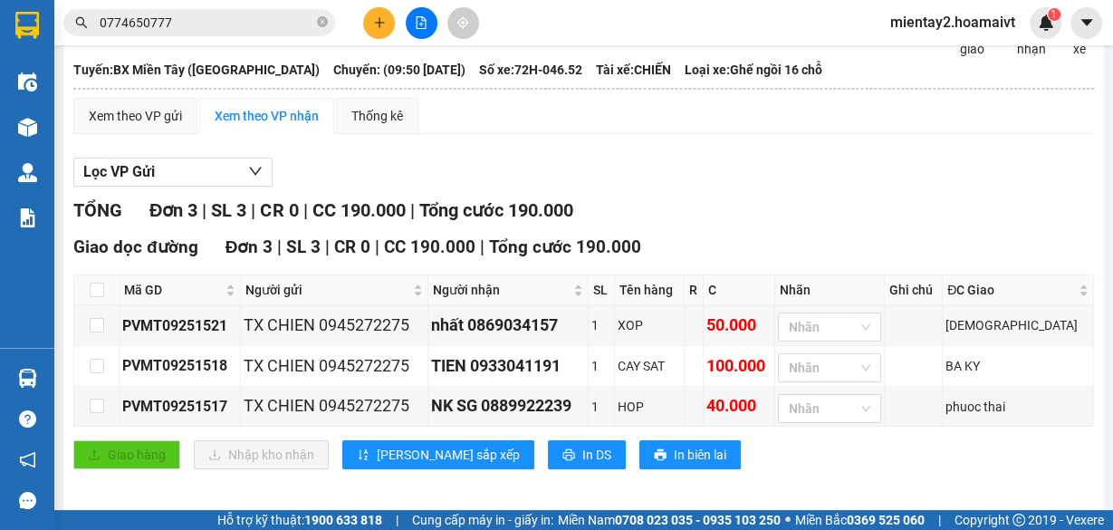
scroll to position [125, 0]
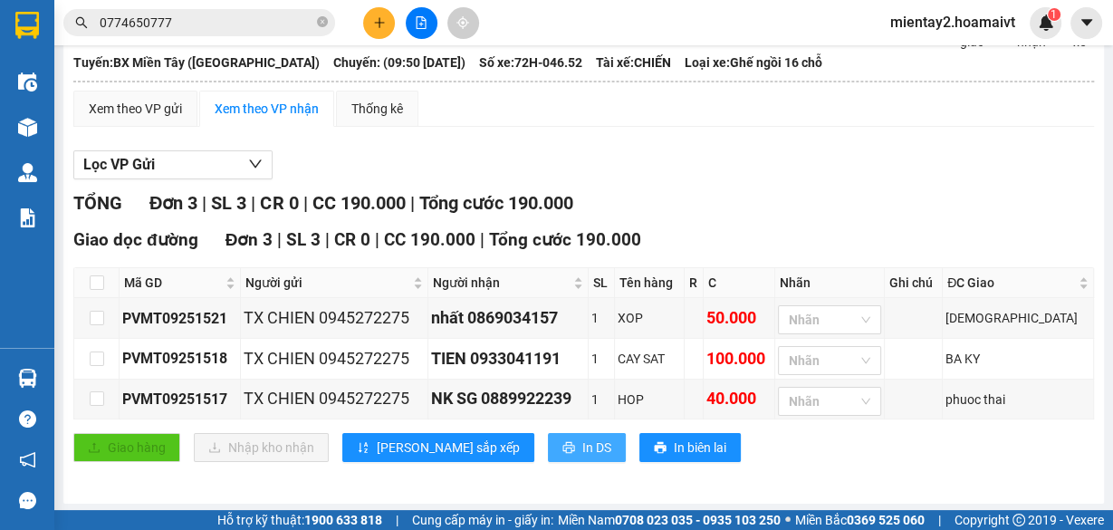
click at [582, 446] on span "In DS" at bounding box center [596, 447] width 29 height 20
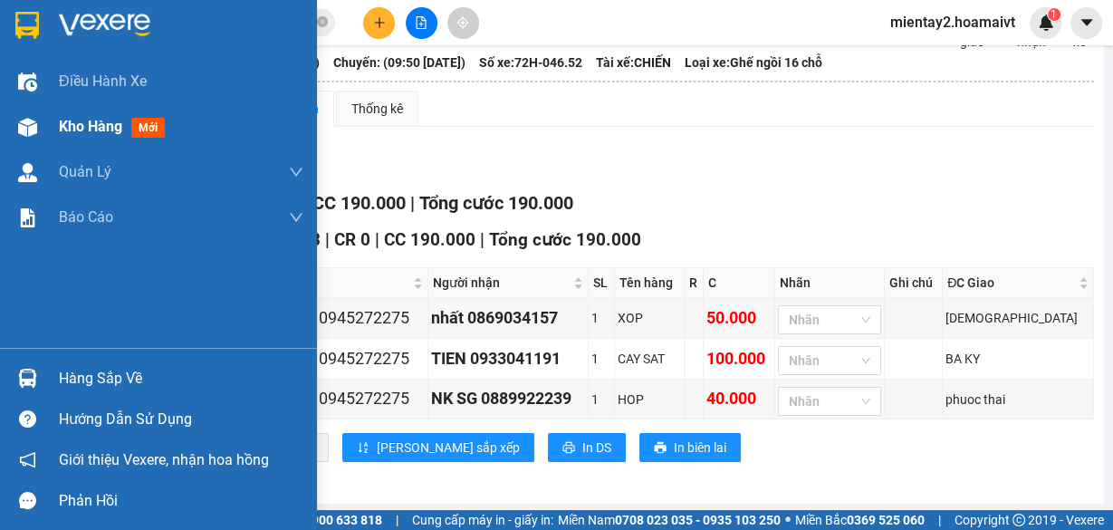
click at [97, 119] on span "Kho hàng" at bounding box center [90, 126] width 63 height 17
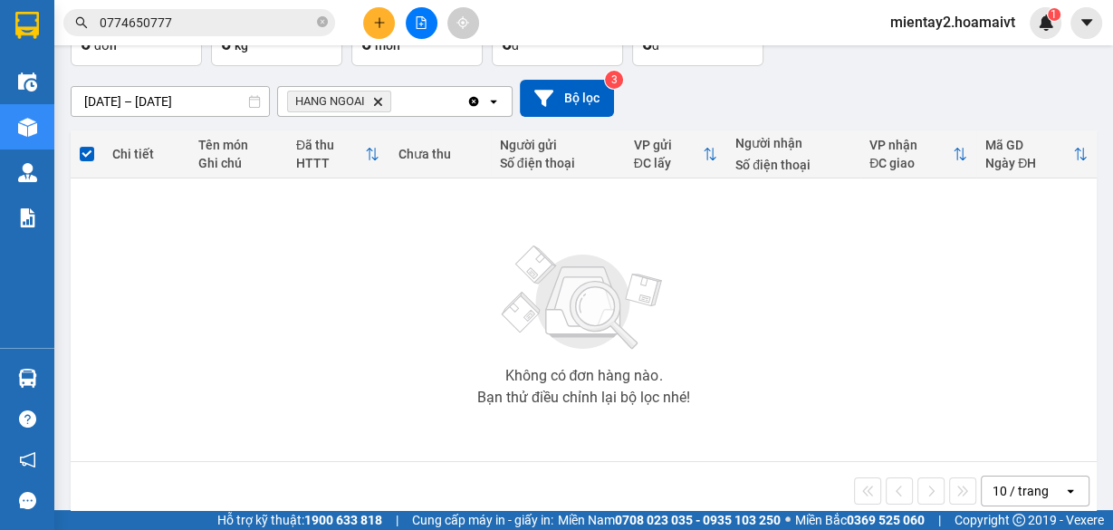
click at [378, 20] on icon "plus" at bounding box center [379, 22] width 13 height 13
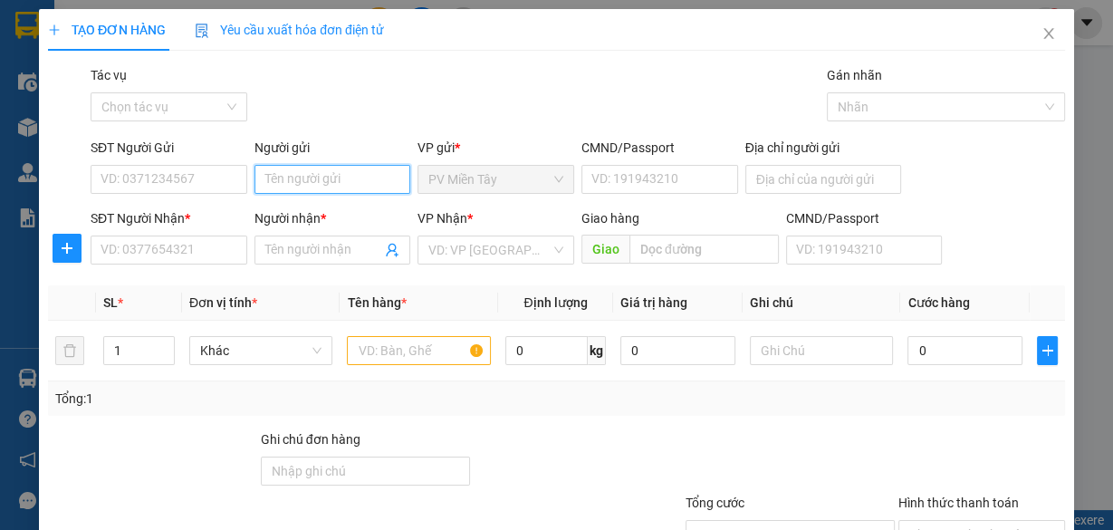
click at [348, 172] on input "Người gửi" at bounding box center [332, 179] width 157 height 29
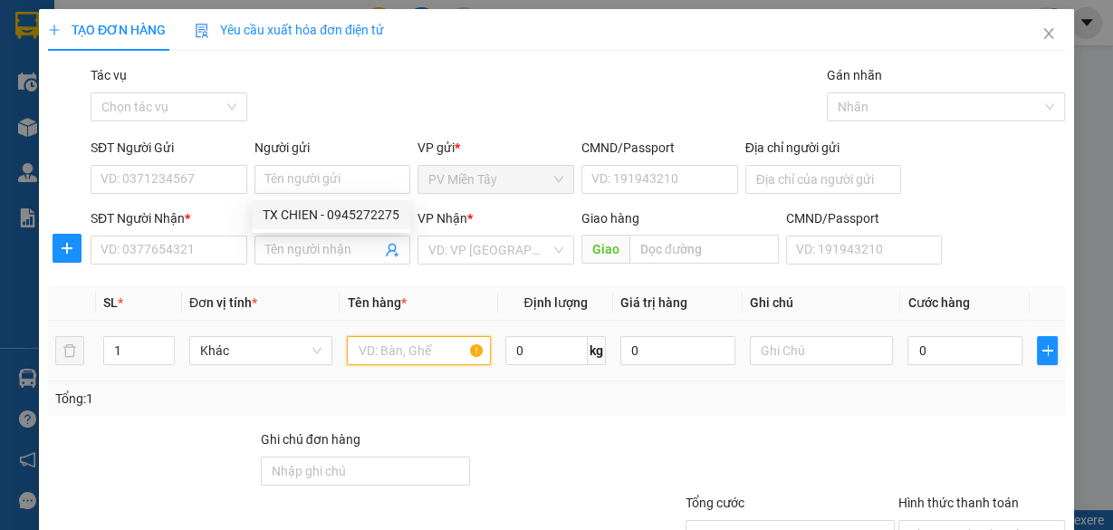
click at [386, 342] on input "text" at bounding box center [419, 350] width 144 height 29
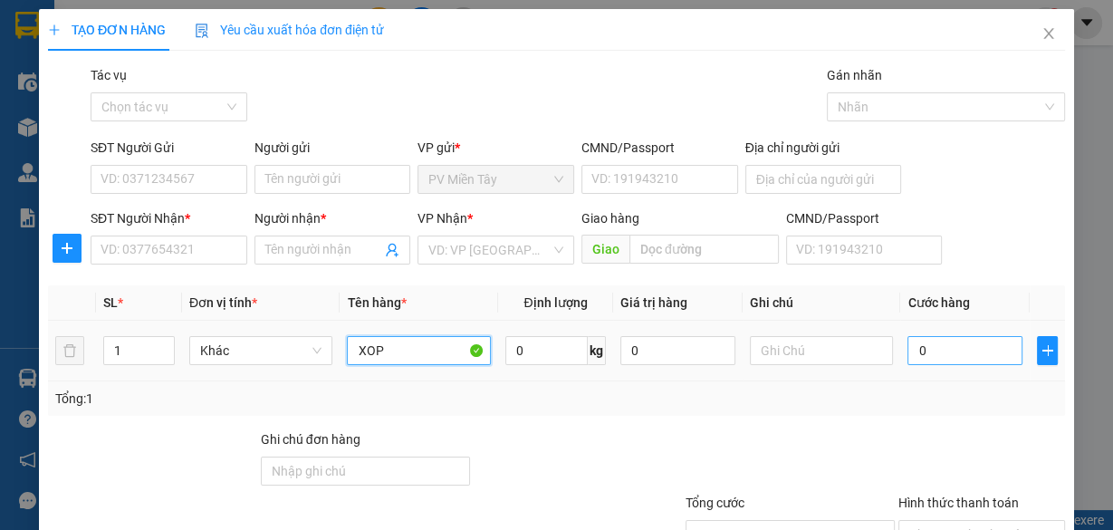
type input "XOP"
click at [925, 349] on input "0" at bounding box center [964, 350] width 115 height 29
type input "5"
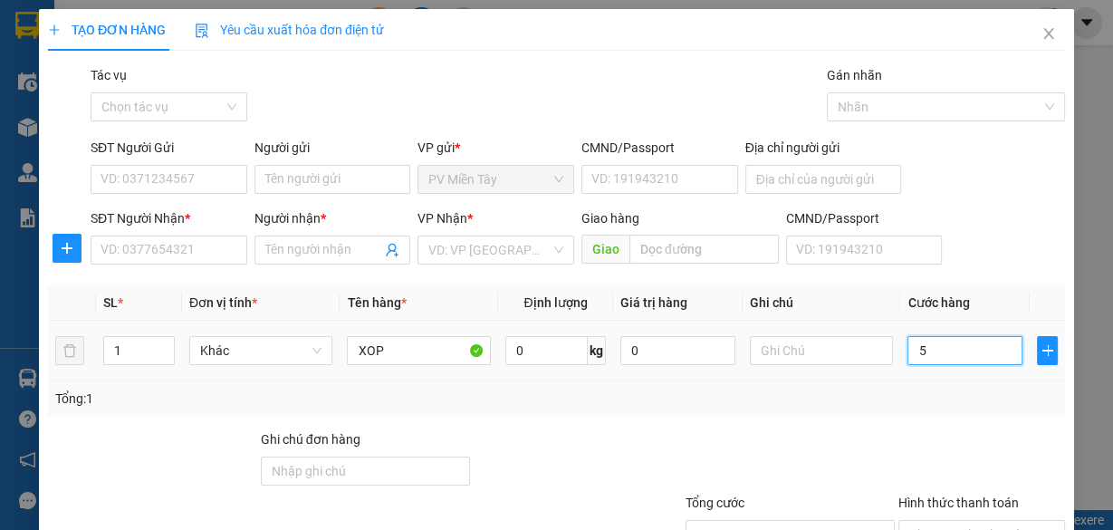
type input "50"
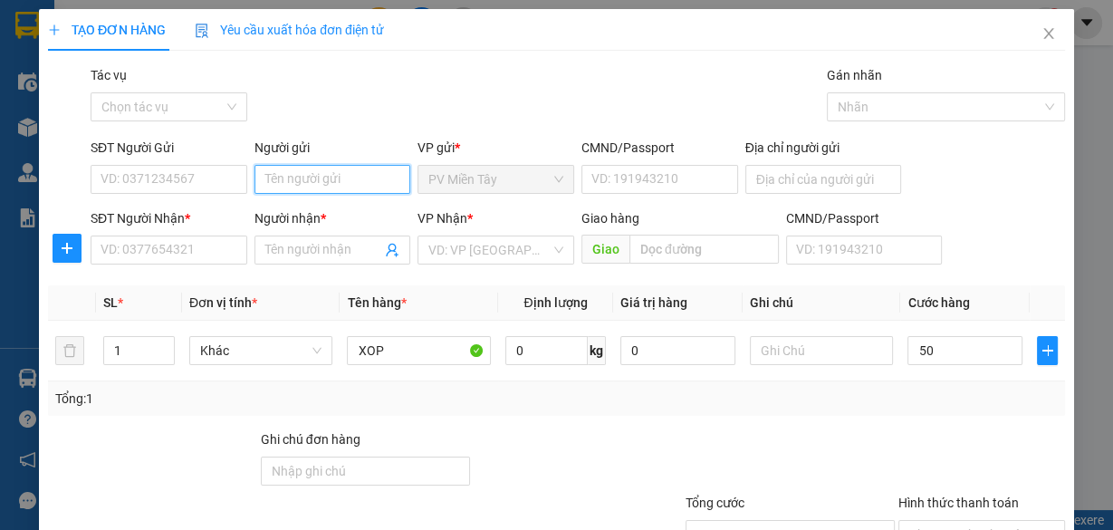
type input "50.000"
click at [311, 171] on input "Người gửi" at bounding box center [332, 179] width 157 height 29
type input "TX HOANG"
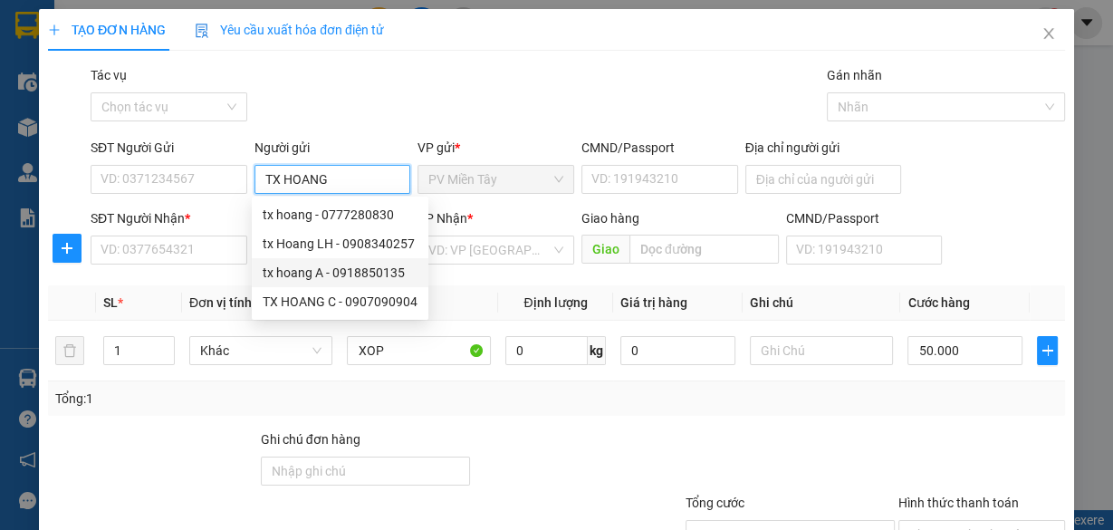
click at [336, 268] on div "tx hoang A - 0918850135" at bounding box center [340, 273] width 155 height 20
type input "0918850135"
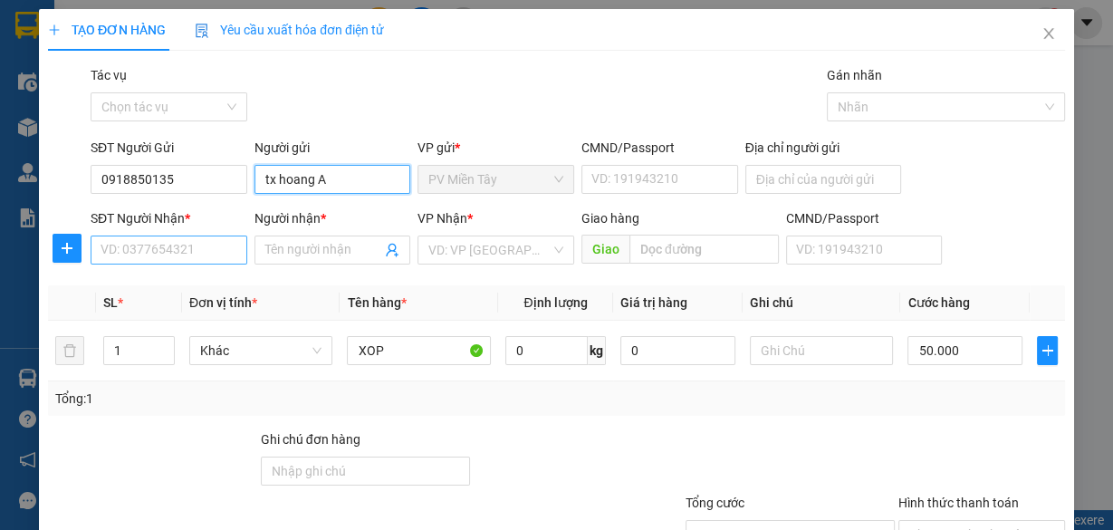
type input "tx hoang A"
click at [197, 239] on input "SĐT Người Nhận *" at bounding box center [169, 249] width 157 height 29
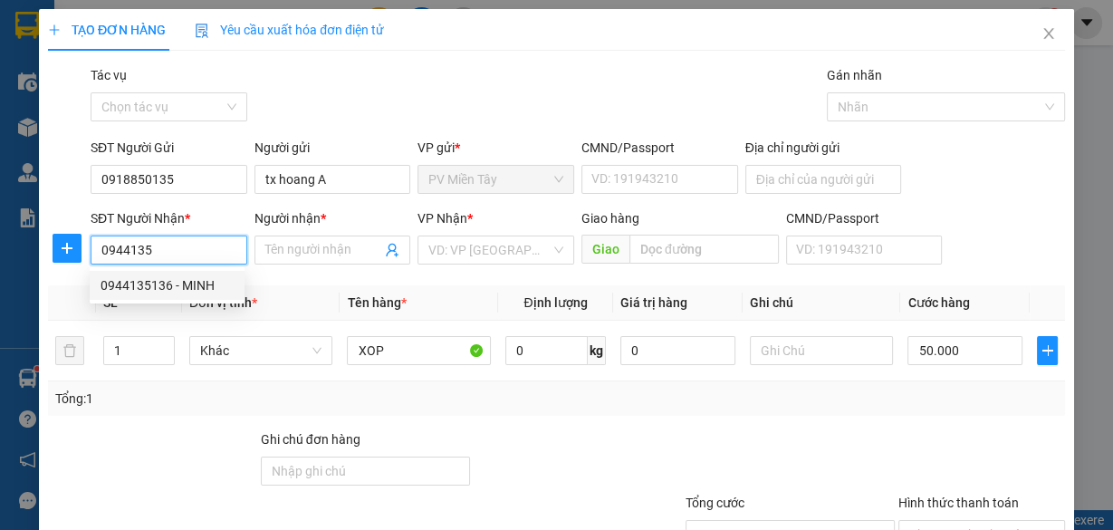
click at [172, 282] on div "0944135136 - MINH" at bounding box center [167, 285] width 133 height 20
type input "0944135136"
type input "MINH"
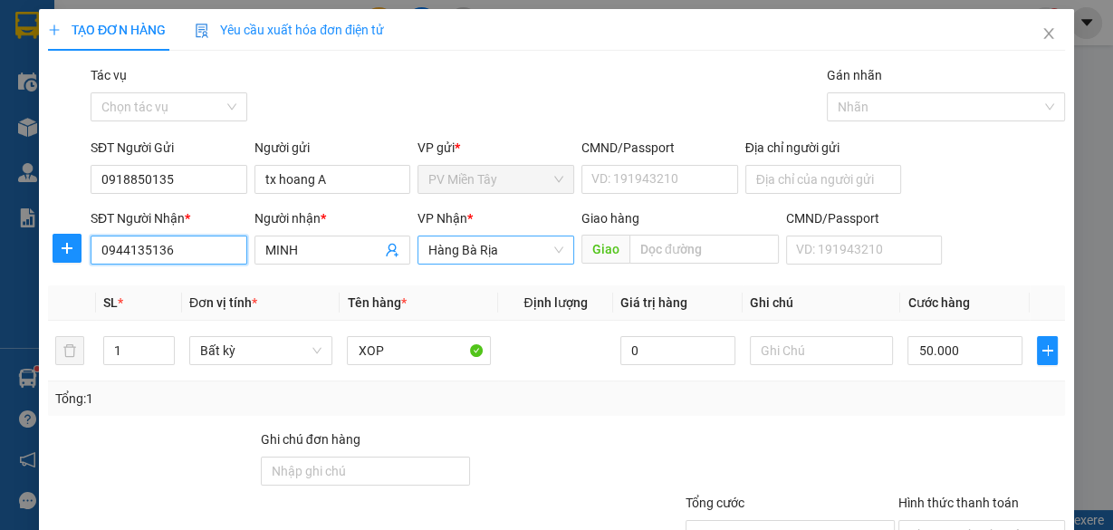
click at [545, 257] on span "Hàng Bà Rịa" at bounding box center [495, 249] width 135 height 27
type input "0944135136"
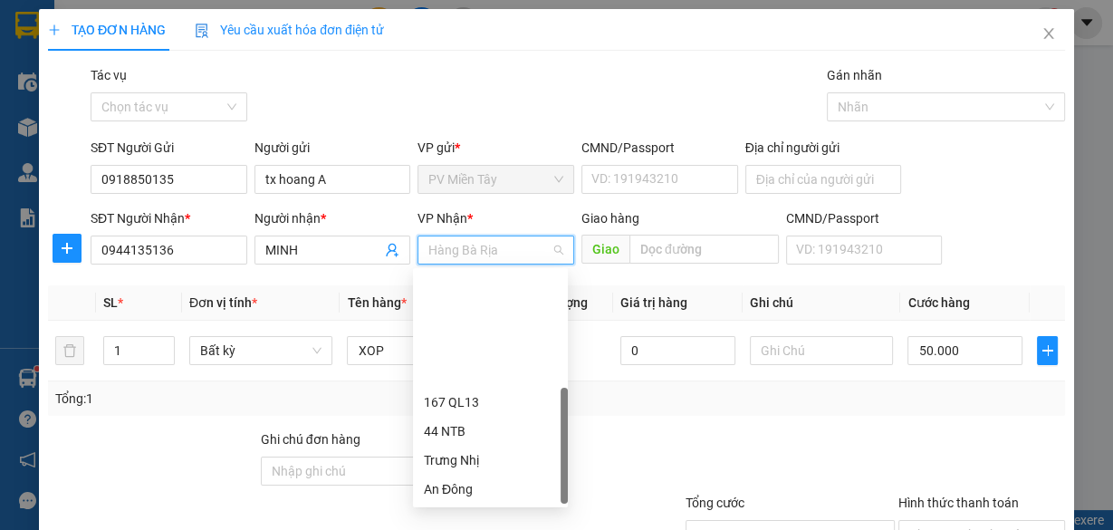
scroll to position [145, 0]
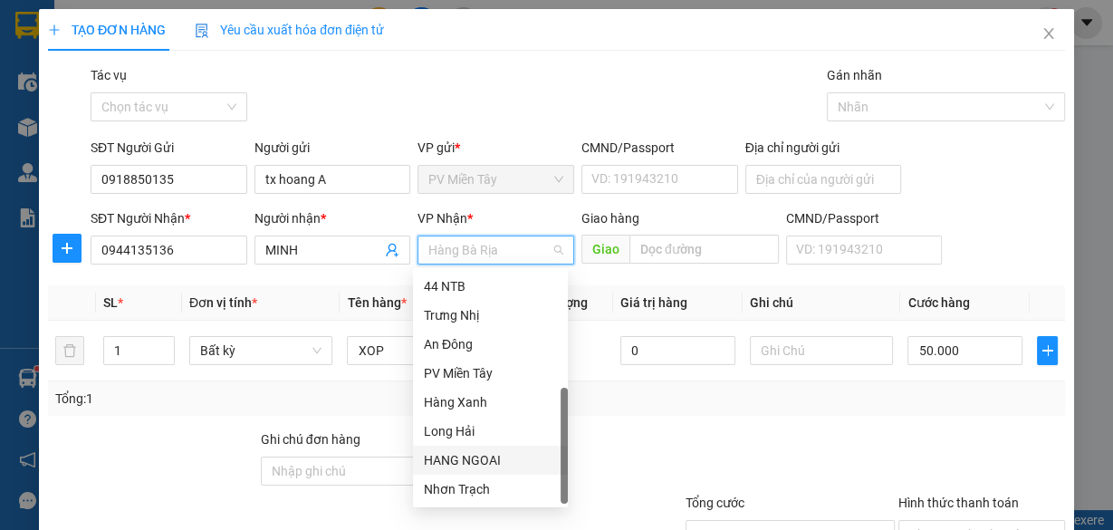
click at [493, 456] on div "HANG NGOAI" at bounding box center [490, 460] width 133 height 20
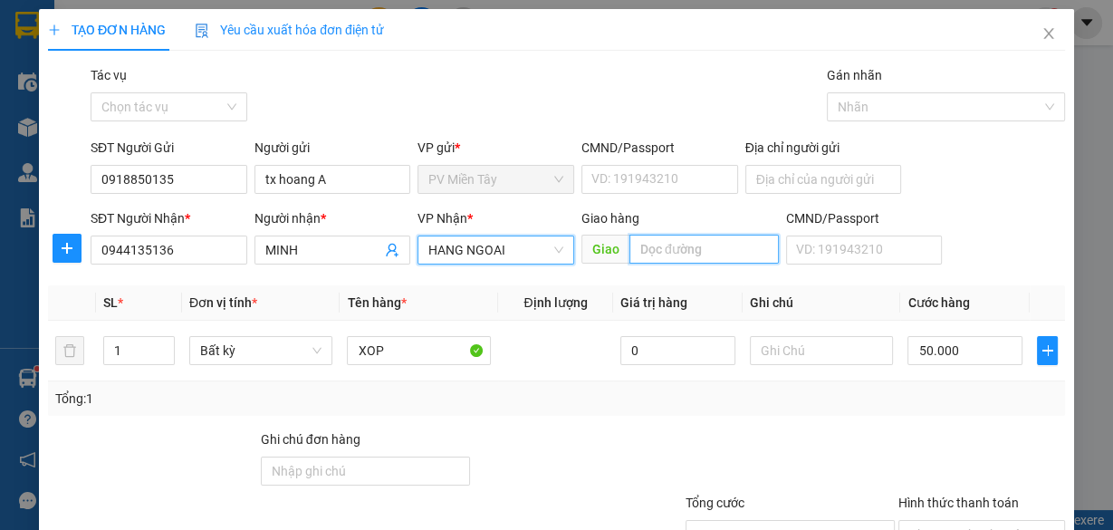
click at [676, 245] on input "text" at bounding box center [703, 249] width 149 height 29
click at [704, 246] on input "text" at bounding box center [703, 249] width 149 height 29
type input "[PERSON_NAME]"
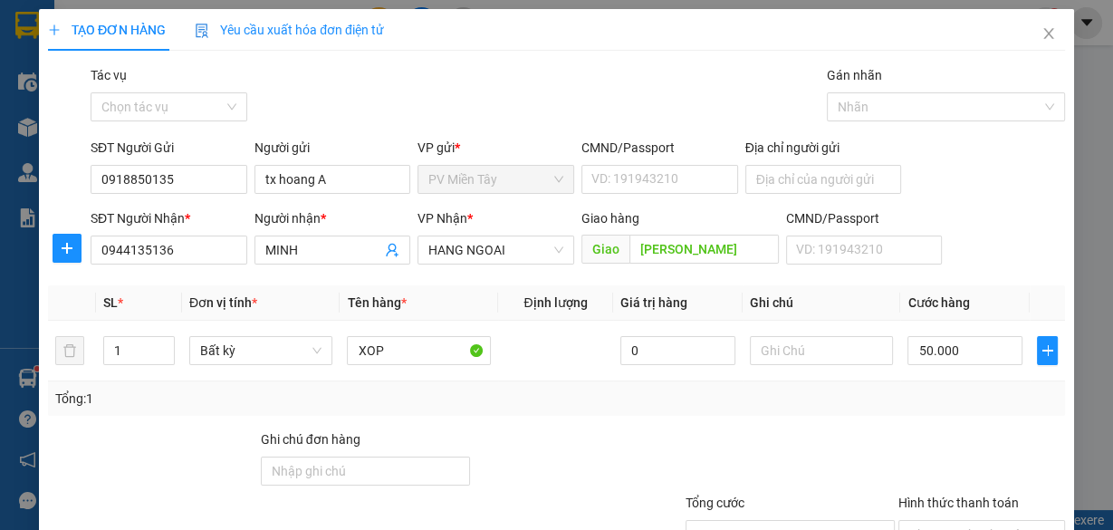
click at [907, 406] on div "Tổng: 1" at bounding box center [556, 399] width 1003 height 20
click at [367, 179] on input "tx hoang A" at bounding box center [332, 179] width 157 height 29
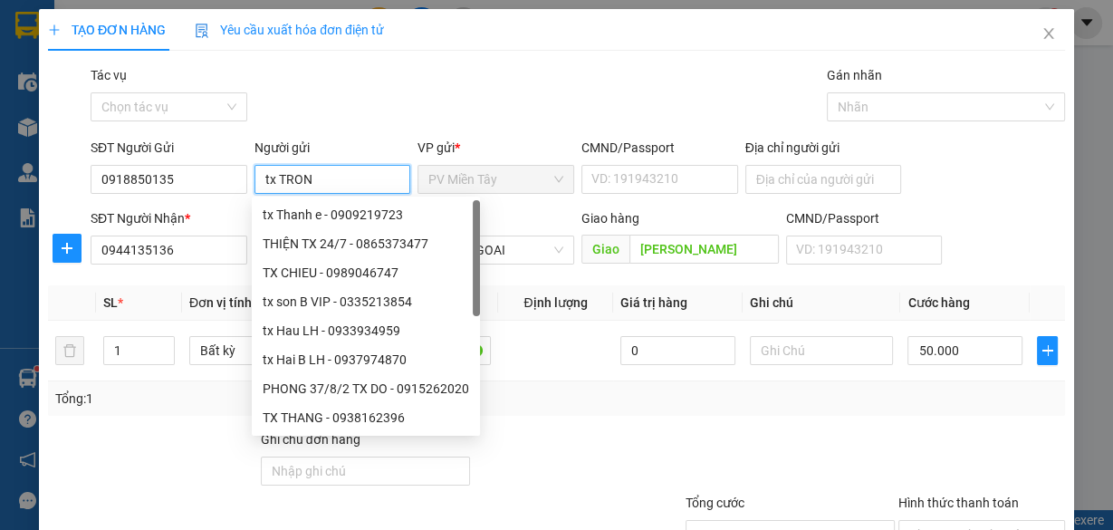
type input "tx TRONG"
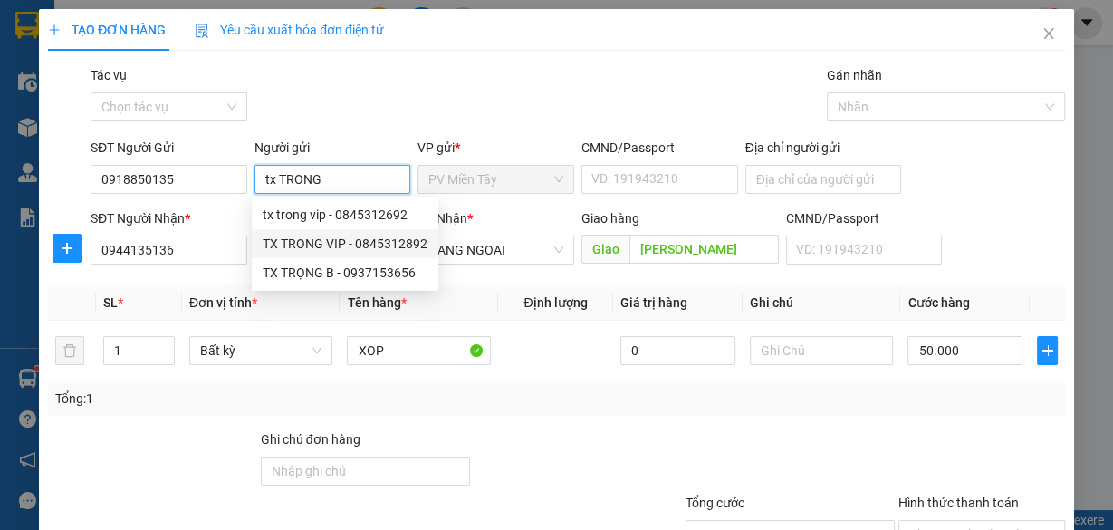
click at [359, 241] on div "TX TRONG VIP - 0845312892" at bounding box center [345, 244] width 165 height 20
type input "0845312892"
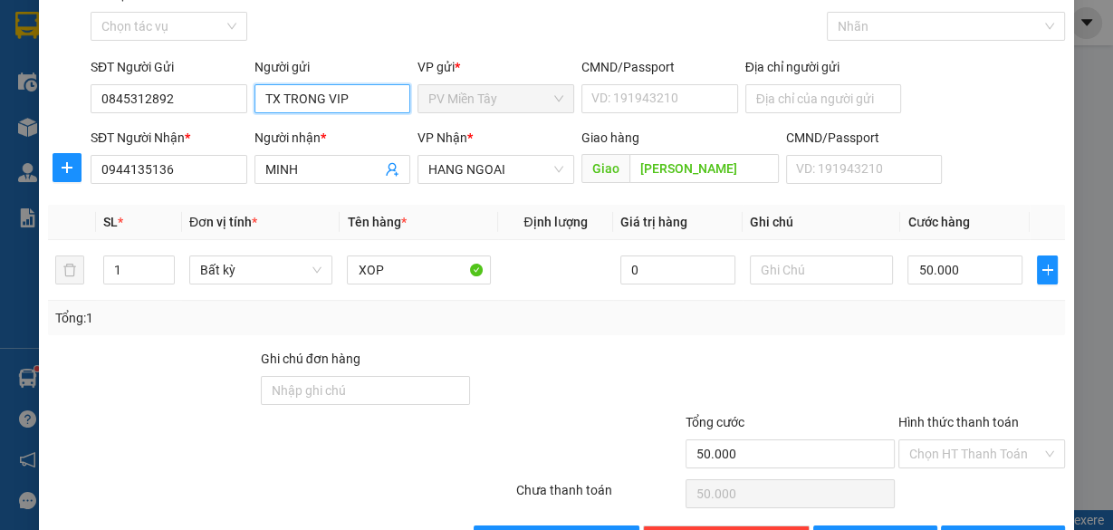
scroll to position [138, 0]
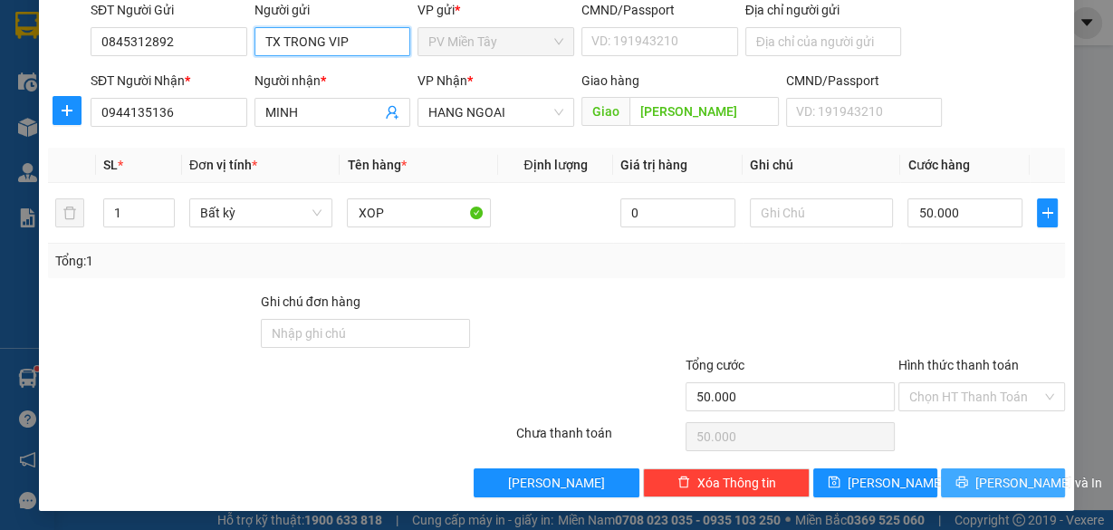
type input "TX TRONG VIP"
click at [1010, 477] on span "[PERSON_NAME] và In" at bounding box center [1038, 483] width 127 height 20
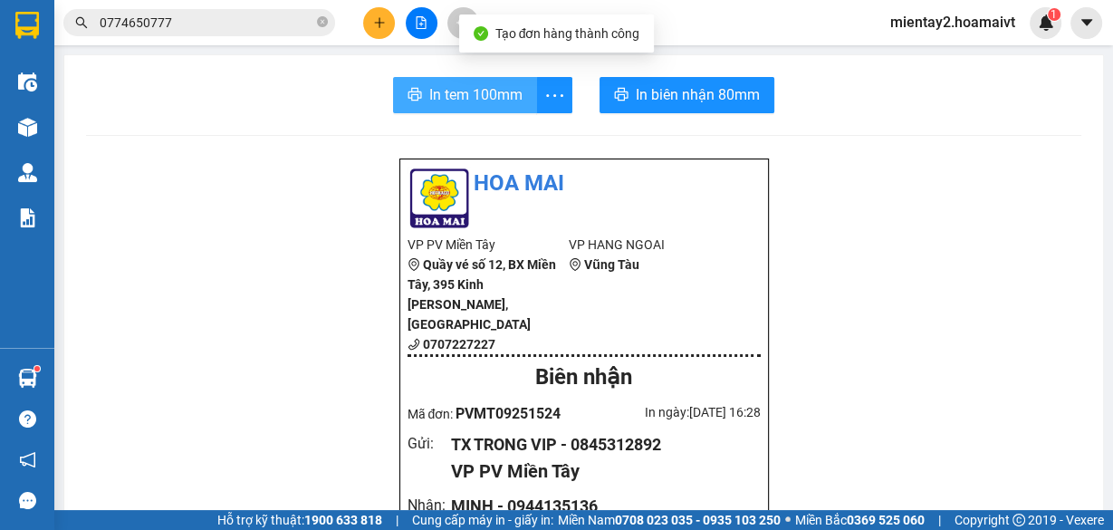
click at [489, 96] on span "In tem 100mm" at bounding box center [475, 94] width 93 height 23
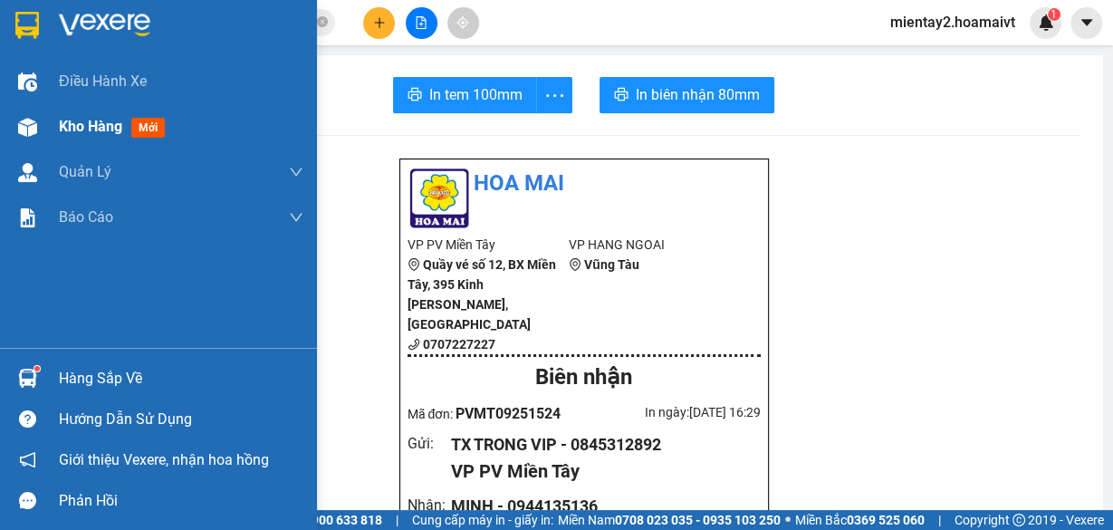
click at [91, 130] on span "Kho hàng" at bounding box center [90, 126] width 63 height 17
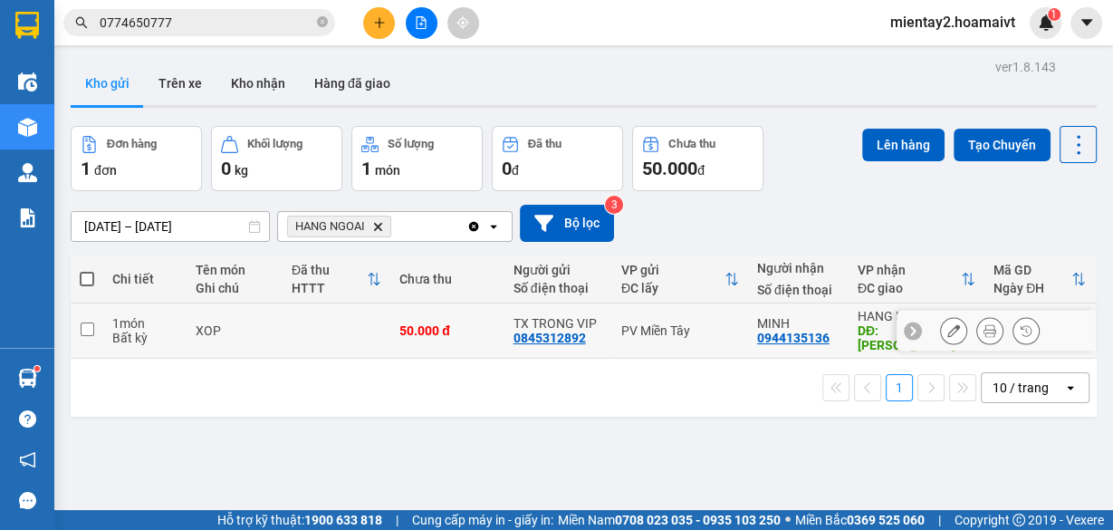
click at [482, 328] on div "50.000 đ" at bounding box center [447, 330] width 96 height 14
checkbox input "true"
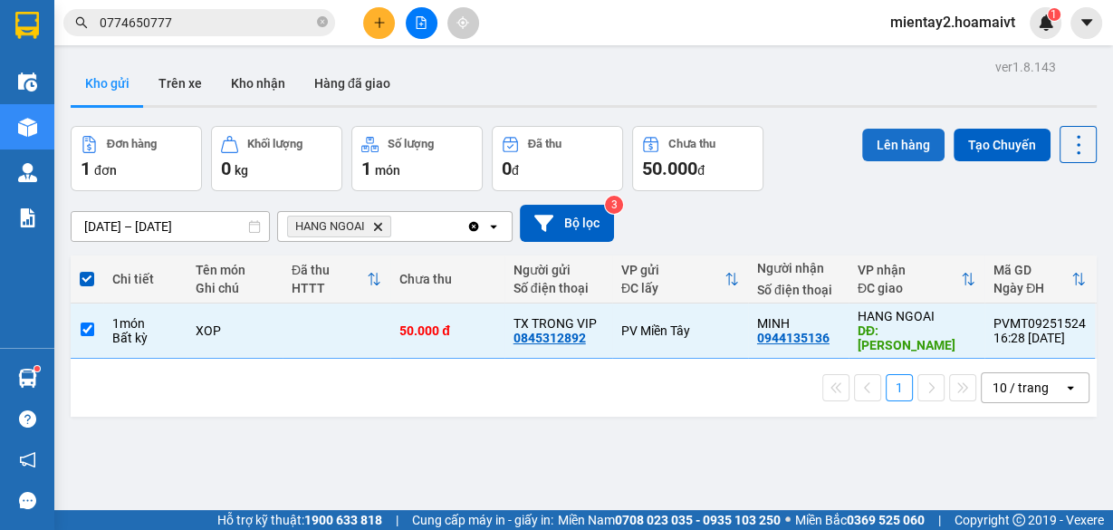
click at [894, 142] on button "Lên hàng" at bounding box center [903, 145] width 82 height 33
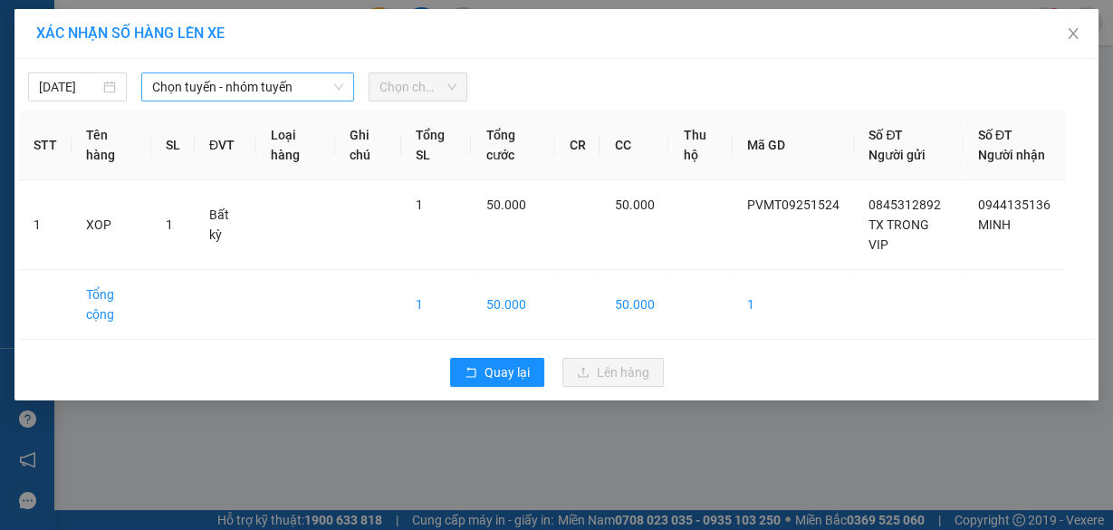
click at [232, 99] on span "Chọn tuyến - nhóm tuyến" at bounding box center [247, 86] width 191 height 27
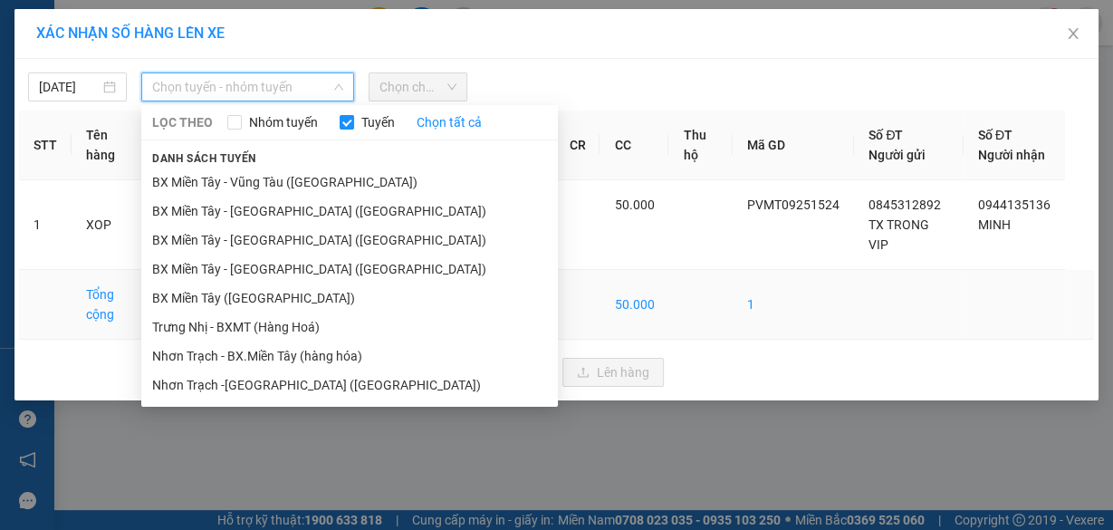
click at [267, 299] on li "BX Miền Tây ([GEOGRAPHIC_DATA])" at bounding box center [349, 297] width 417 height 29
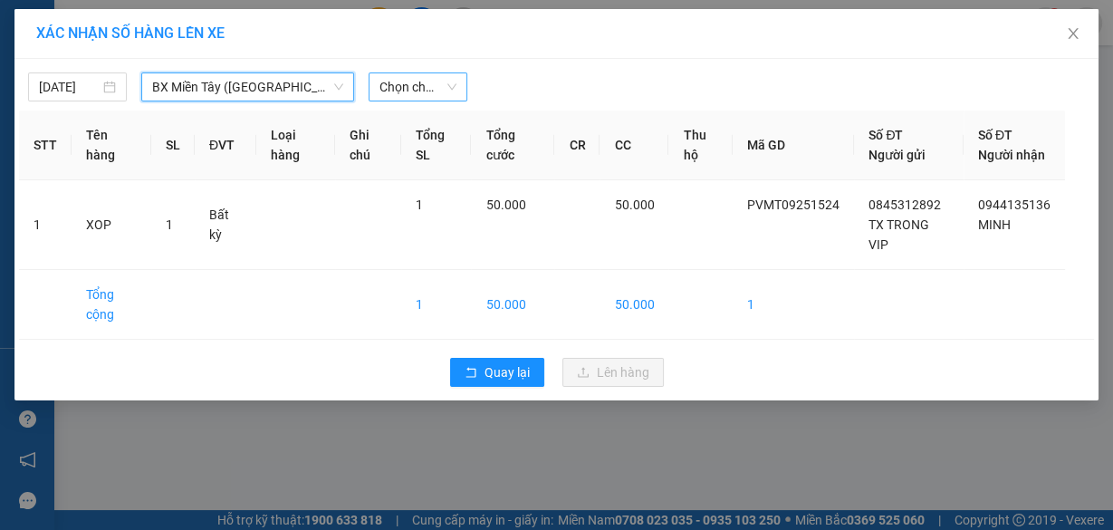
drag, startPoint x: 414, startPoint y: 85, endPoint x: 418, endPoint y: 97, distance: 12.6
click at [416, 85] on span "Chọn chuyến" at bounding box center [417, 86] width 77 height 27
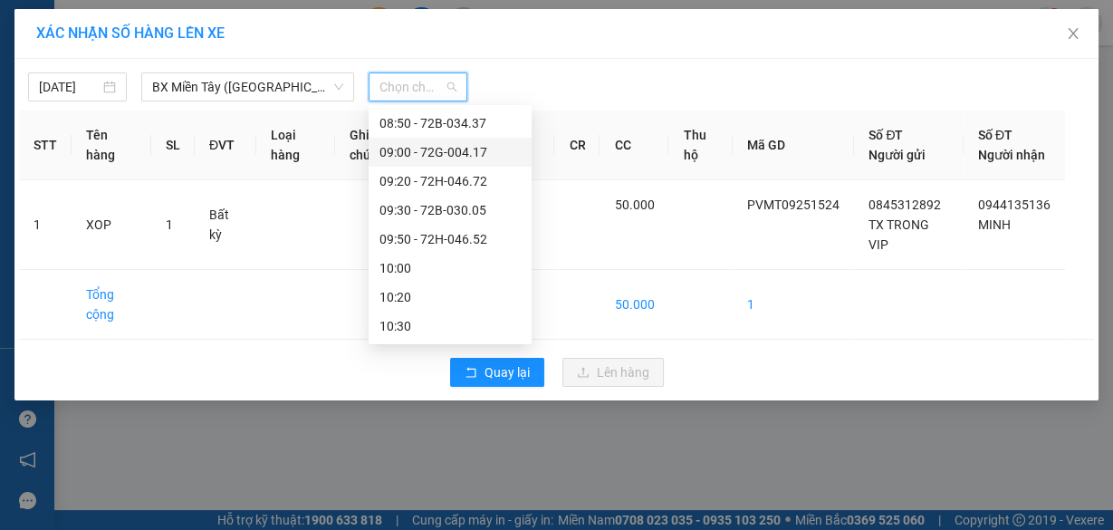
scroll to position [435, 0]
click at [444, 231] on div "10:00" at bounding box center [449, 239] width 141 height 20
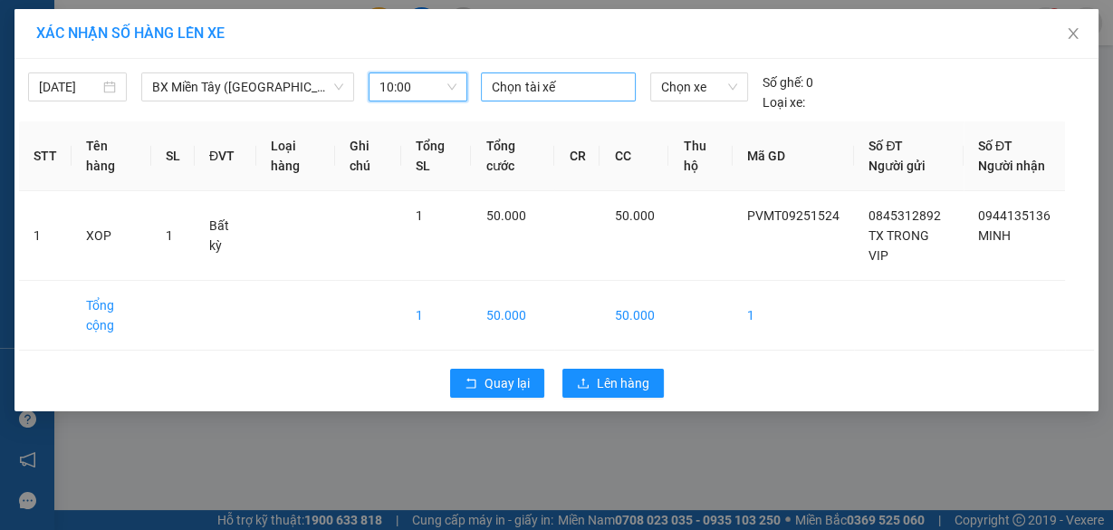
click at [552, 80] on div at bounding box center [557, 87] width 145 height 22
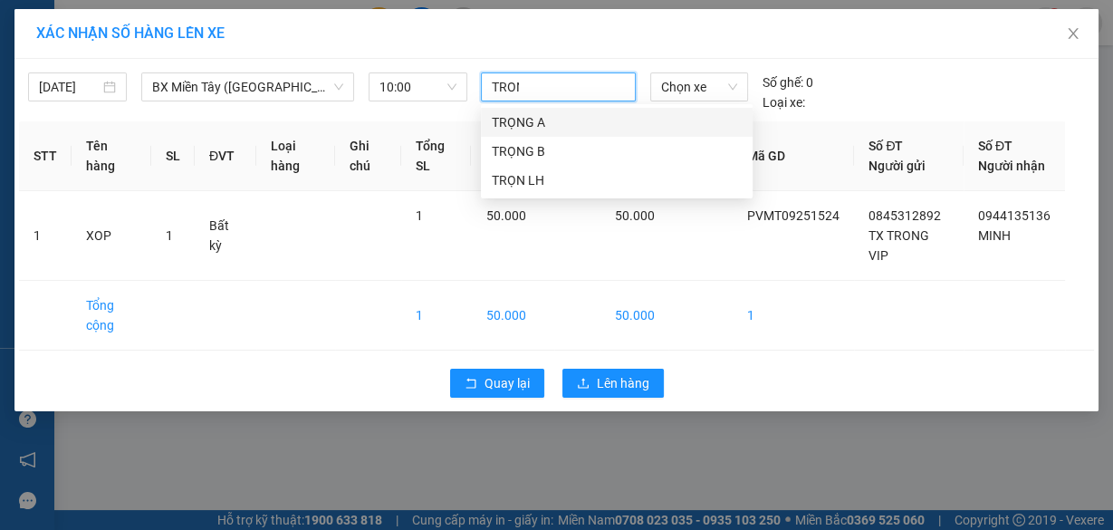
type input "TRONG"
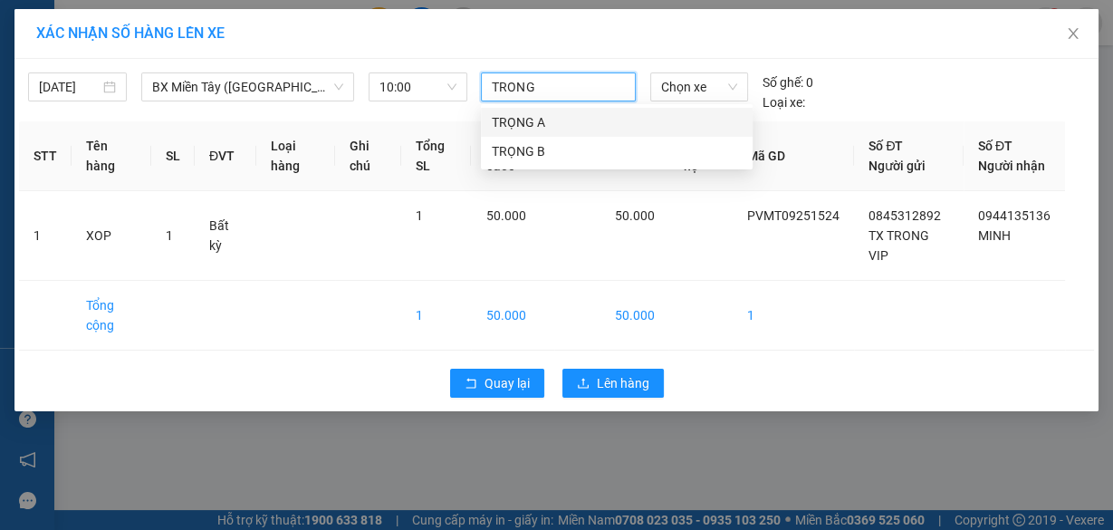
click at [535, 126] on div "TRỌNG A" at bounding box center [617, 122] width 250 height 20
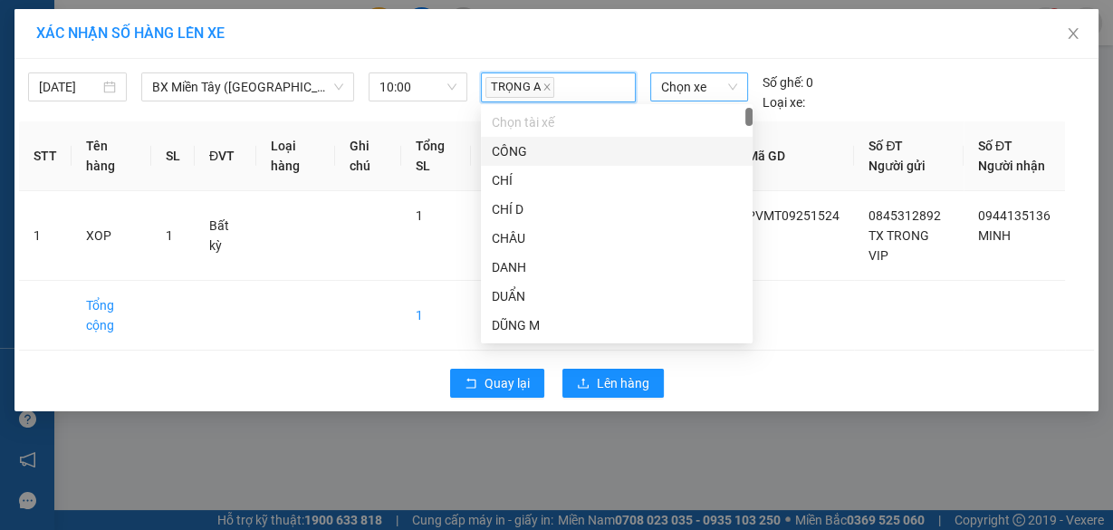
click at [698, 83] on span "Chọn xe" at bounding box center [699, 86] width 76 height 27
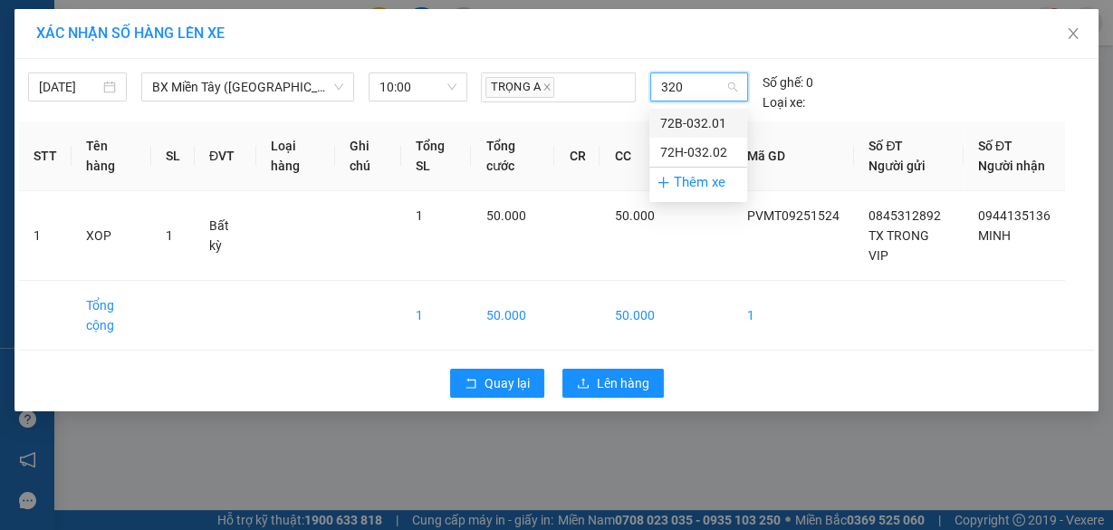
type input "3201"
drag, startPoint x: 705, startPoint y: 120, endPoint x: 677, endPoint y: 260, distance: 143.1
click at [705, 119] on div "72B-032.01" at bounding box center [698, 123] width 76 height 20
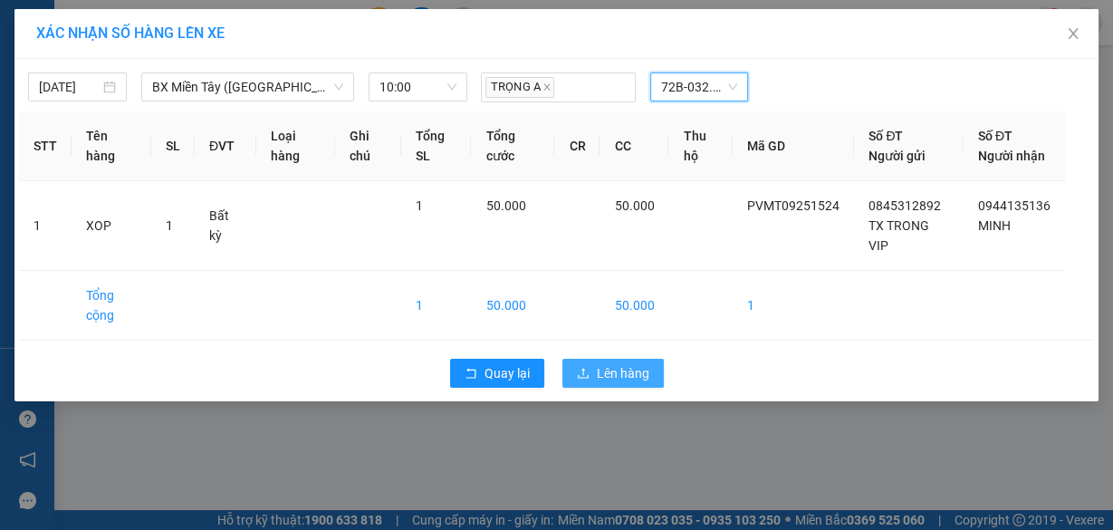
click at [642, 378] on button "Lên hàng" at bounding box center [612, 373] width 101 height 29
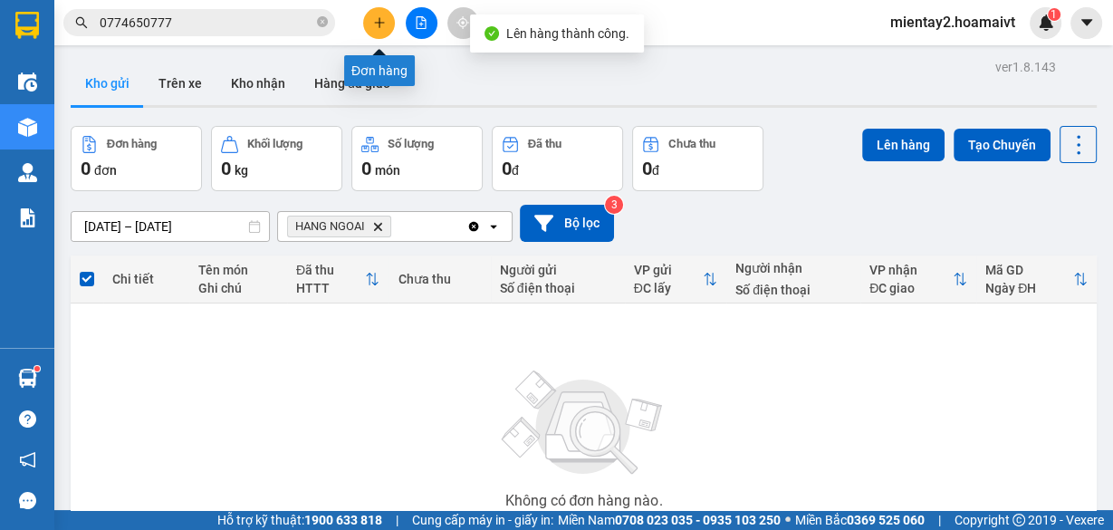
click at [377, 22] on icon "plus" at bounding box center [379, 22] width 10 height 1
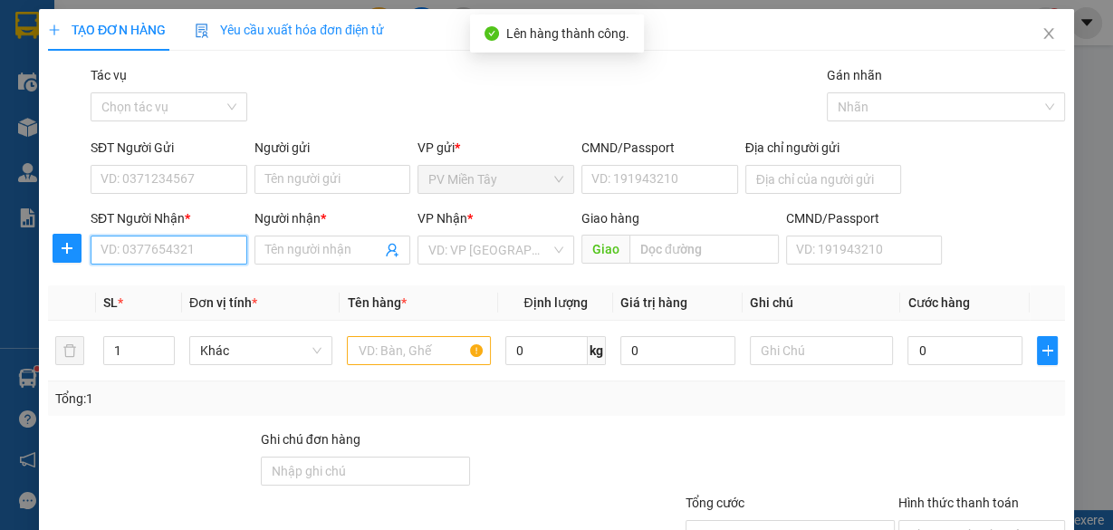
click at [198, 254] on input "SĐT Người Nhận *" at bounding box center [169, 249] width 157 height 29
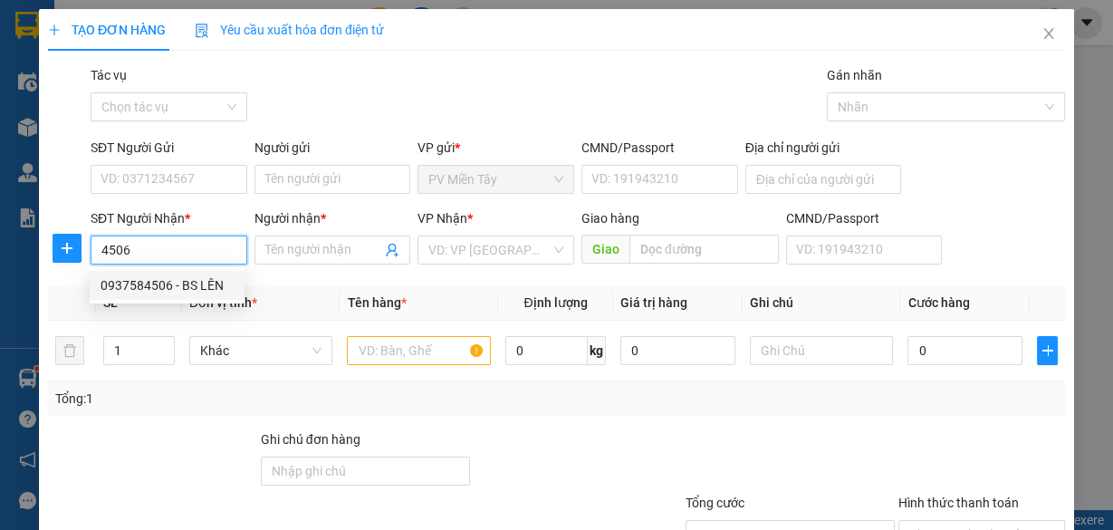
click at [179, 282] on div "0937584506 - BS LÊN" at bounding box center [167, 285] width 133 height 20
type input "0937584506"
type input "BS LÊN"
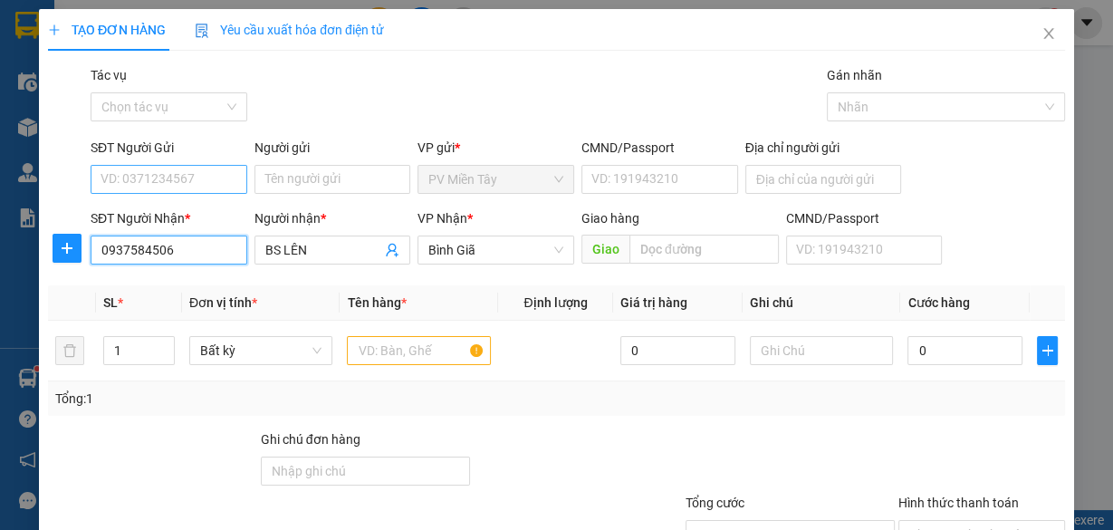
type input "0937584506"
click at [168, 177] on input "SĐT Người Gửi" at bounding box center [169, 179] width 157 height 29
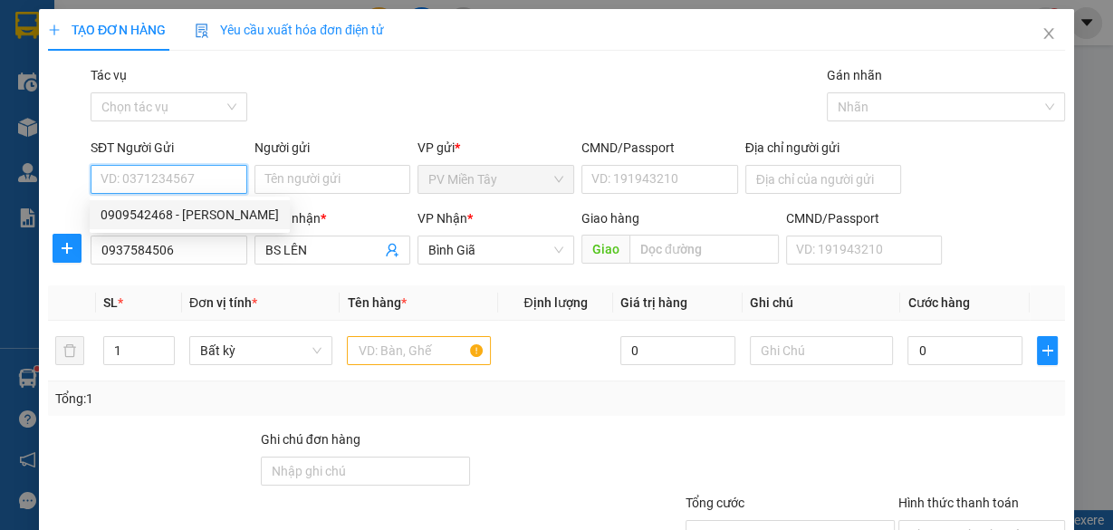
drag, startPoint x: 200, startPoint y: 214, endPoint x: 182, endPoint y: 266, distance: 55.6
click at [200, 214] on div "0909542468 - [PERSON_NAME]" at bounding box center [190, 215] width 178 height 20
type input "0909542468"
type input "[PERSON_NAME]"
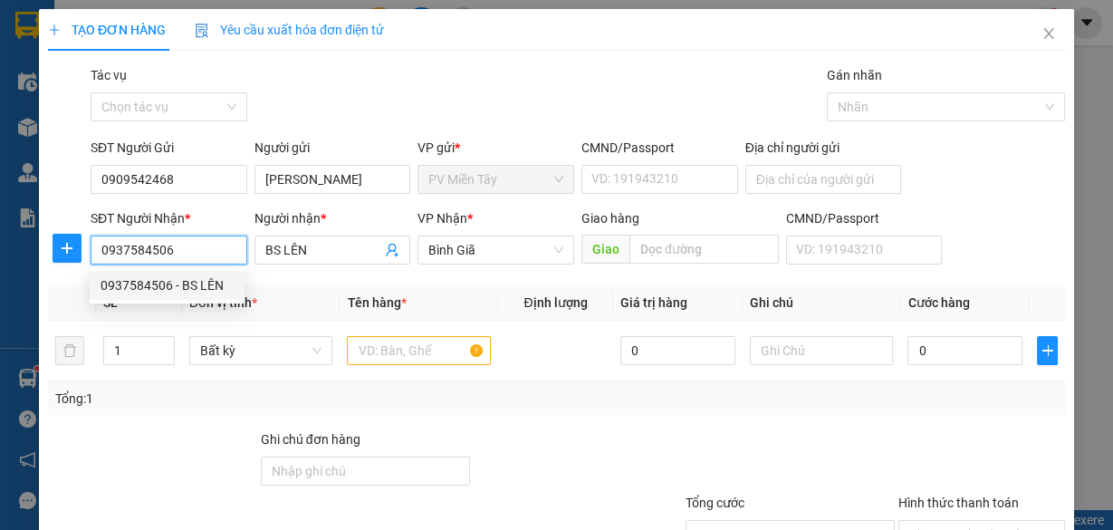
drag, startPoint x: 187, startPoint y: 258, endPoint x: 94, endPoint y: 254, distance: 92.5
click at [94, 254] on input "0937584506" at bounding box center [169, 249] width 157 height 29
click at [1043, 34] on icon "close" at bounding box center [1048, 33] width 10 height 11
click at [1038, 34] on div "1" at bounding box center [1046, 23] width 32 height 32
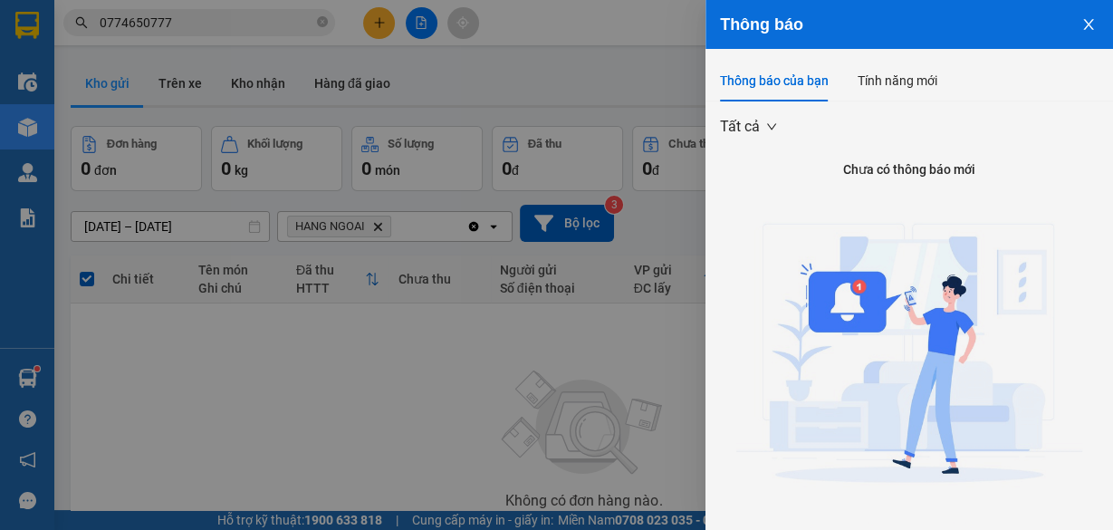
click at [1081, 26] on icon "close" at bounding box center [1088, 24] width 14 height 14
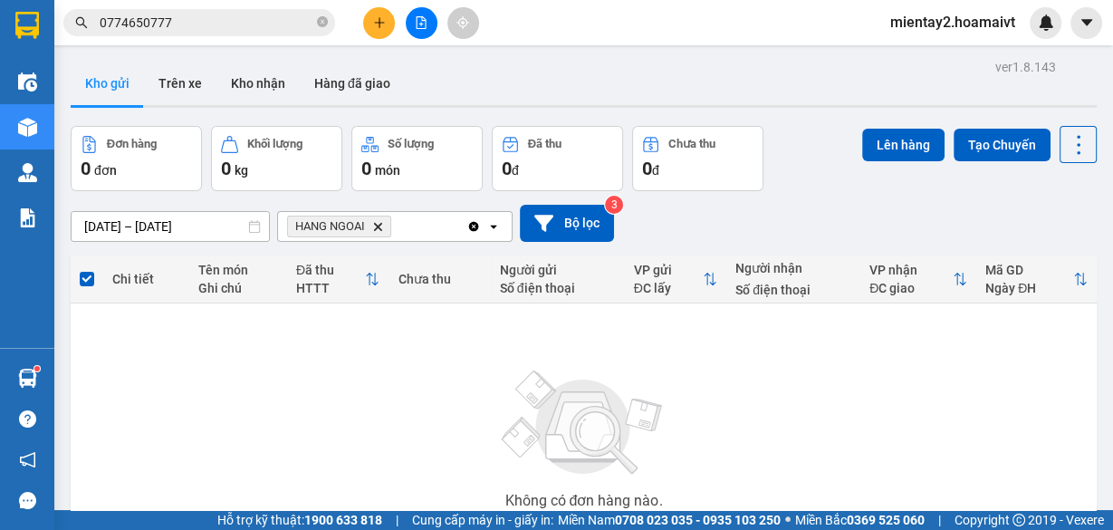
click at [379, 24] on icon "plus" at bounding box center [379, 22] width 1 height 10
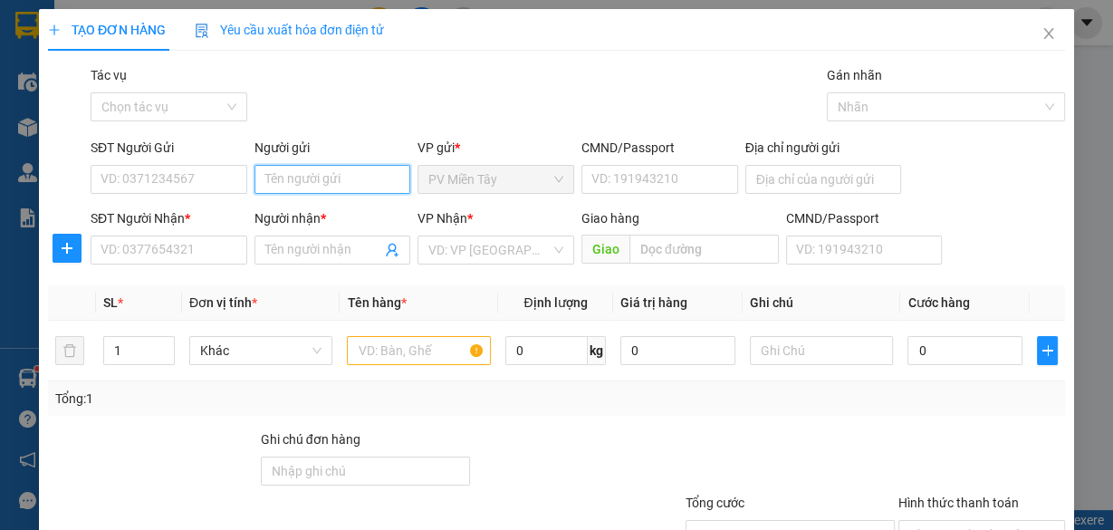
click at [302, 171] on input "Người gửi" at bounding box center [332, 179] width 157 height 29
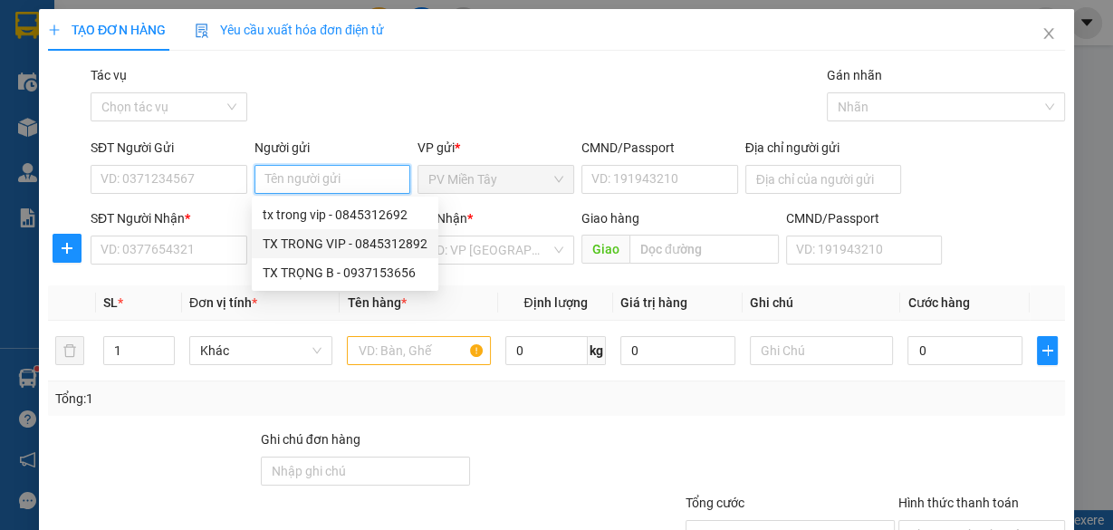
click at [333, 239] on div "TX TRONG VIP - 0845312892" at bounding box center [345, 244] width 165 height 20
type input "0845312892"
type input "TX TRONG VIP"
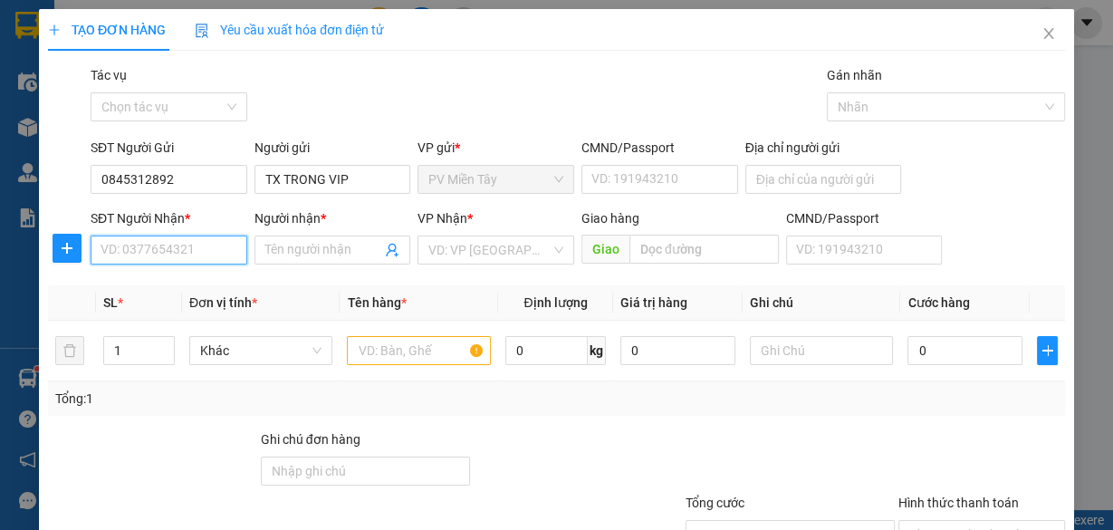
click at [177, 252] on input "SĐT Người Nhận *" at bounding box center [169, 249] width 157 height 29
type input "09076335"
click at [196, 279] on div "0907633576 - Hue" at bounding box center [167, 285] width 133 height 20
type input "0908948380 Ngoc"
type input "0907633576"
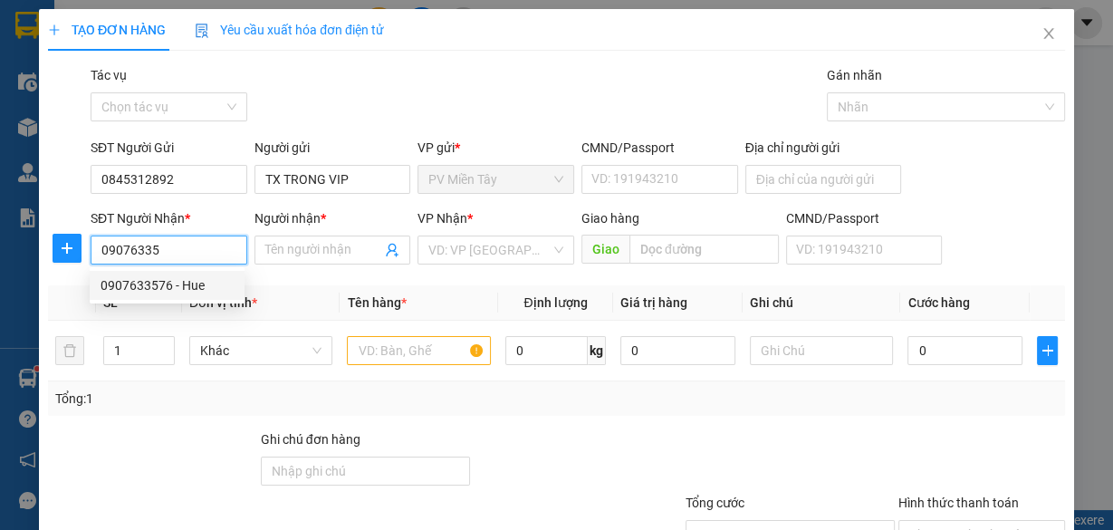
type input "Hue"
type input "hoi bai"
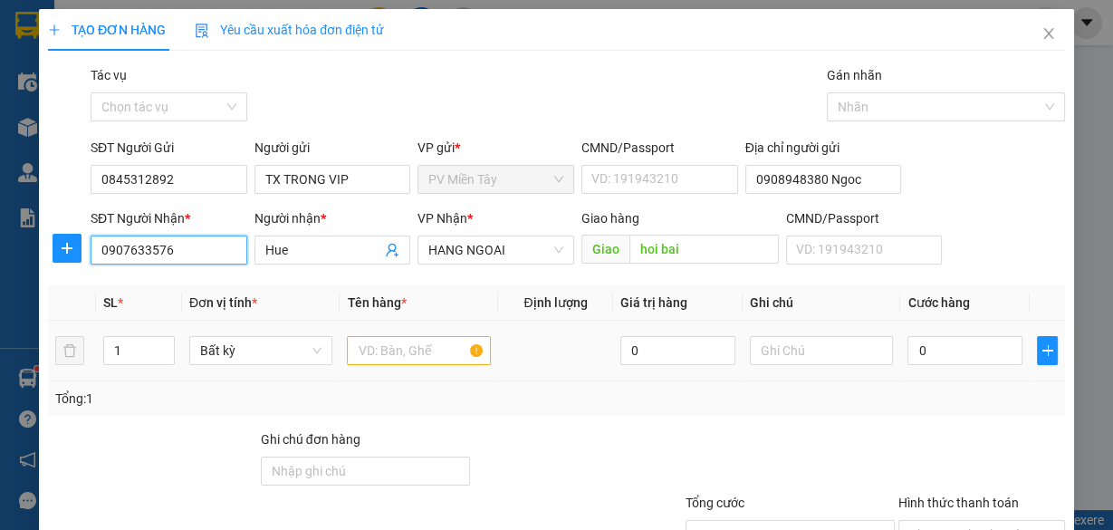
type input "0907633576"
click at [440, 349] on input "text" at bounding box center [419, 350] width 144 height 29
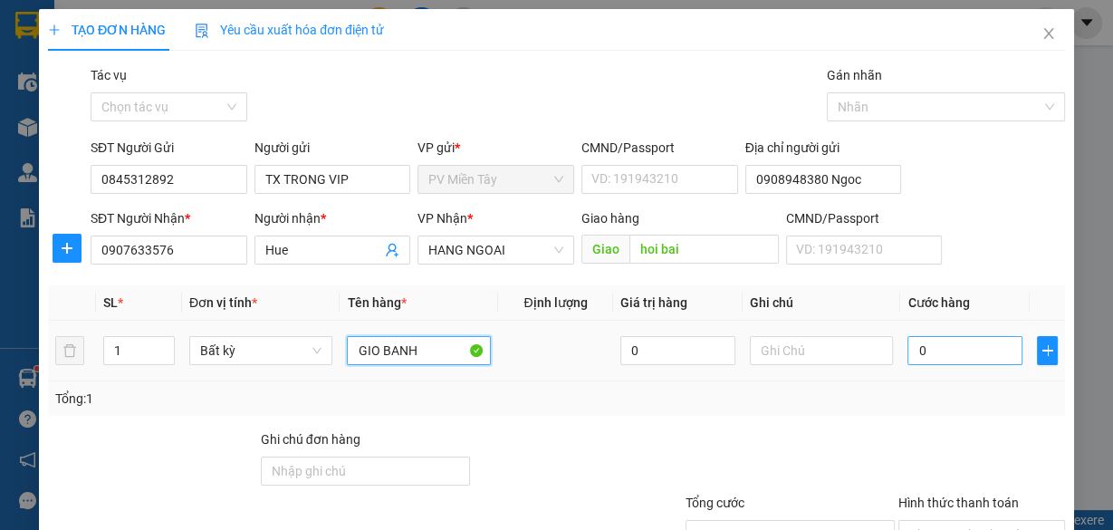
type input "GIO BANH"
click at [955, 353] on input "0" at bounding box center [964, 350] width 115 height 29
type input "4"
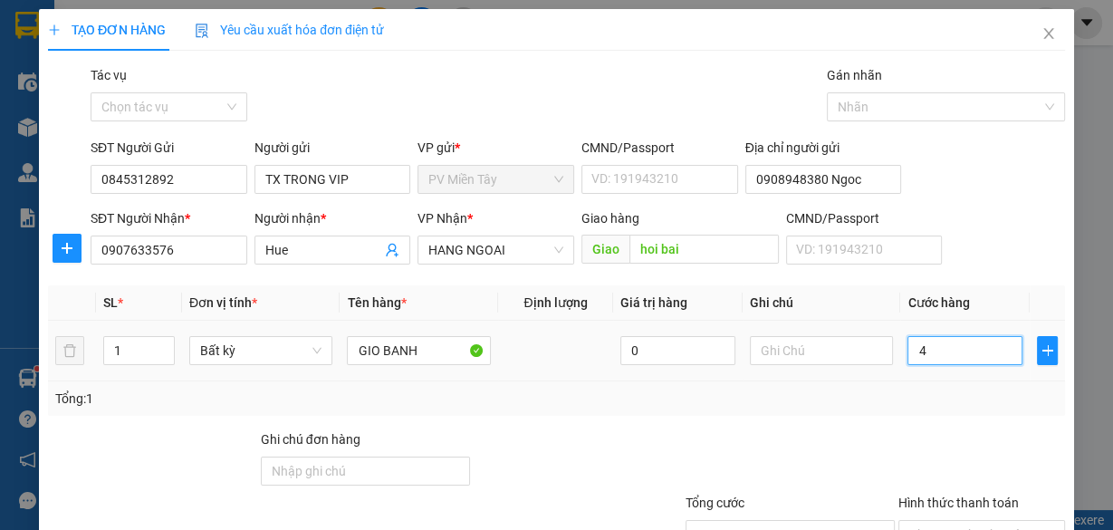
type input "40"
type input "40.000"
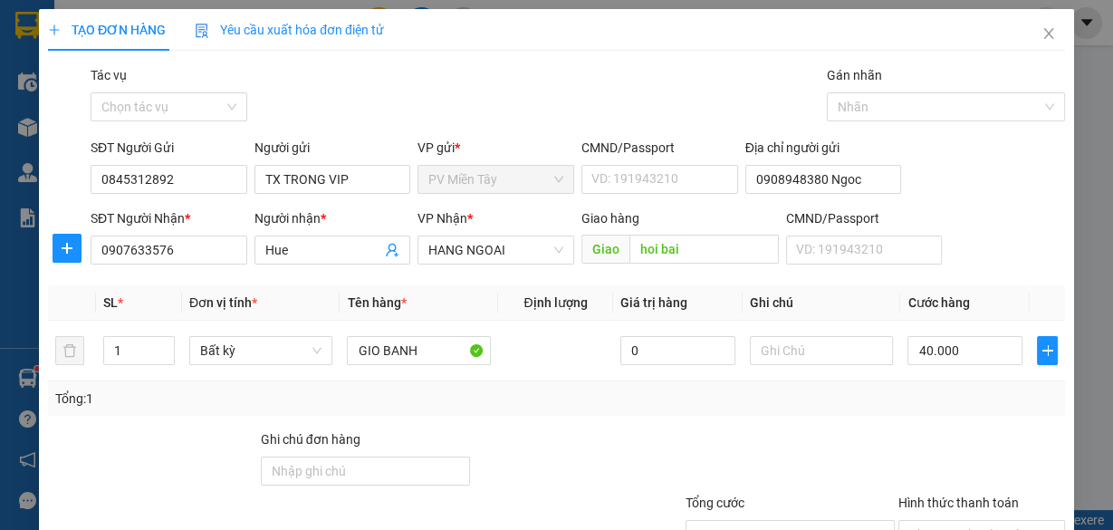
click at [922, 404] on div "Tổng: 1" at bounding box center [556, 399] width 1003 height 20
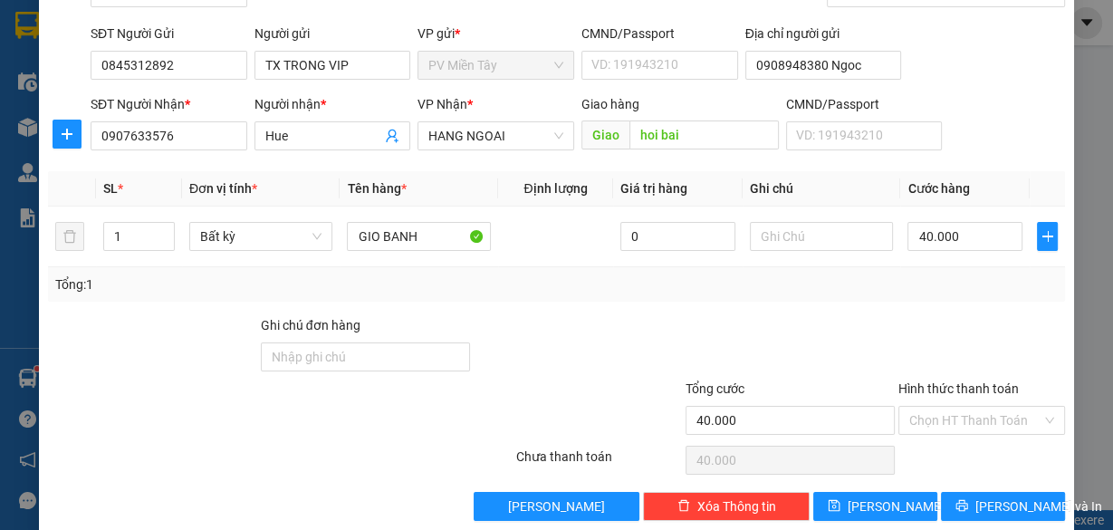
scroll to position [138, 0]
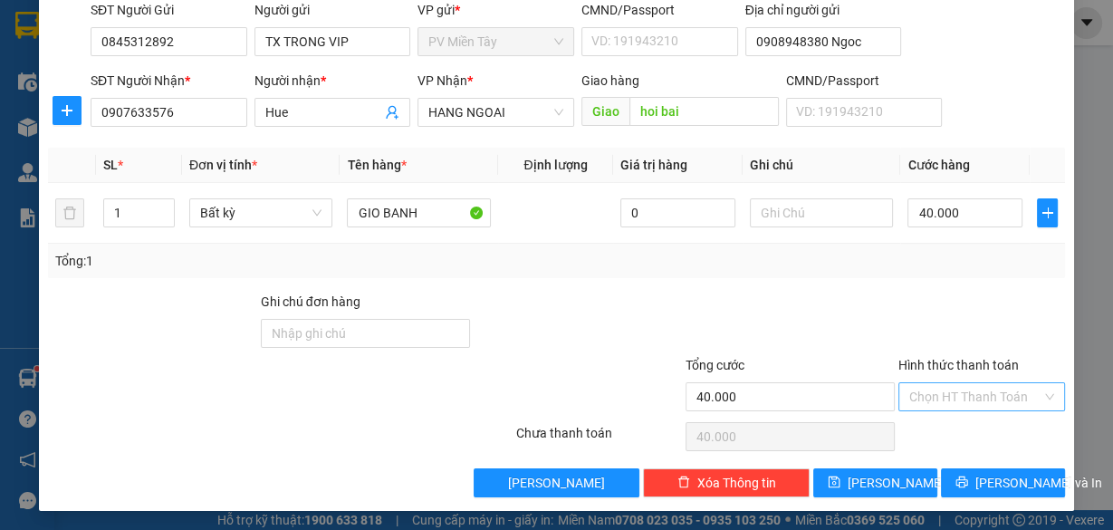
click at [997, 390] on input "Hình thức thanh toán" at bounding box center [975, 396] width 132 height 27
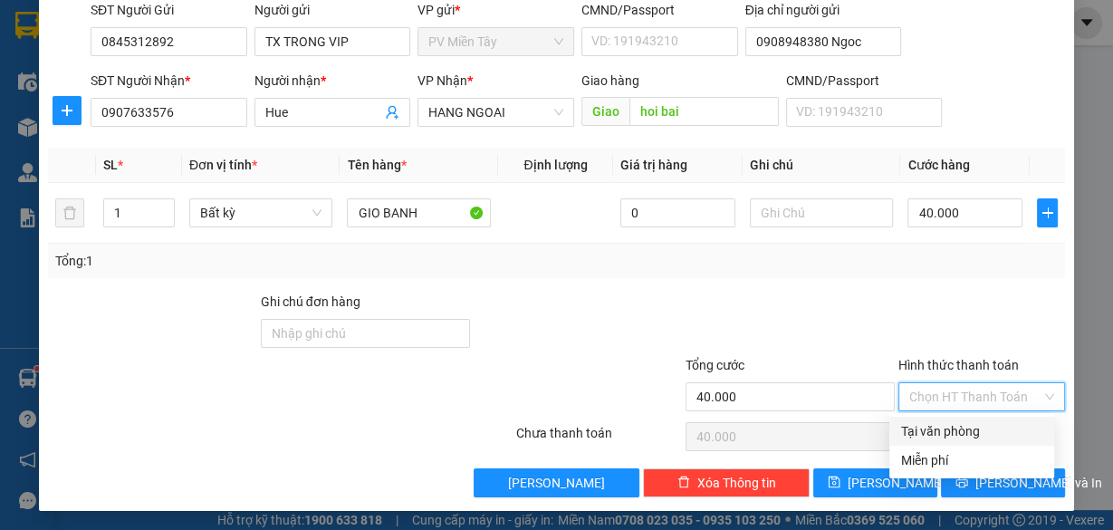
click at [974, 427] on div "Tại văn phòng" at bounding box center [971, 431] width 143 height 20
type input "0"
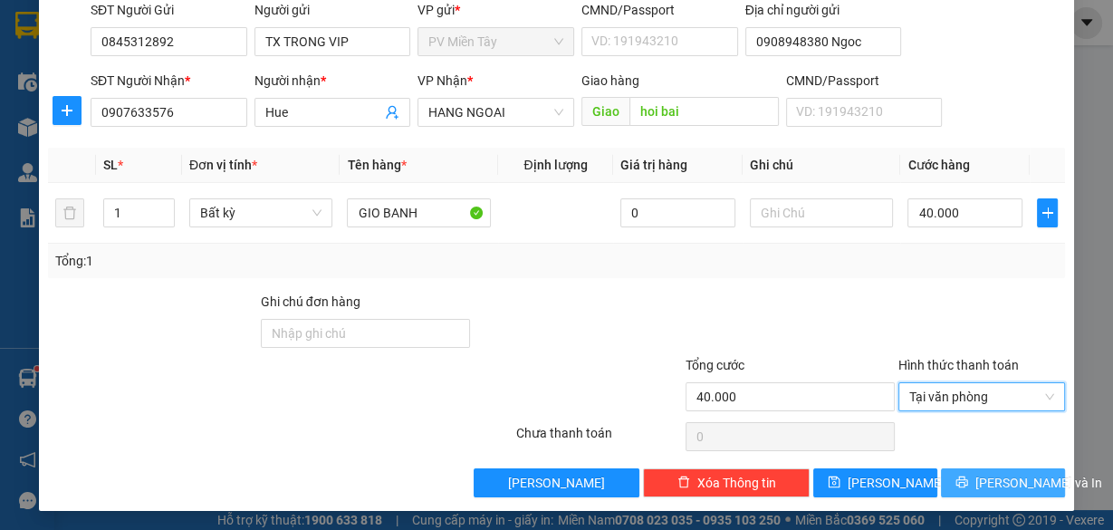
click at [989, 490] on button "[PERSON_NAME] và In" at bounding box center [1003, 482] width 124 height 29
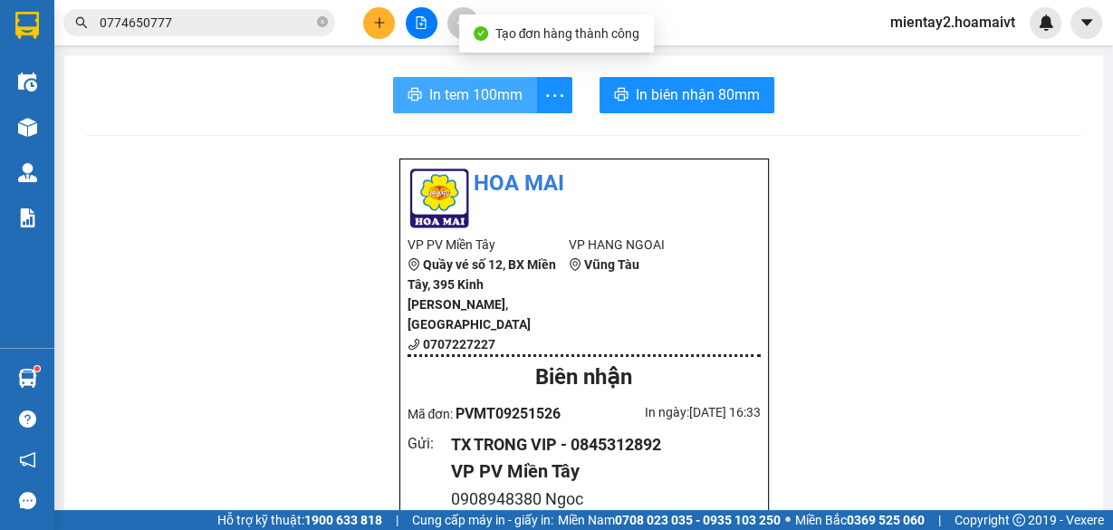
click at [487, 93] on span "In tem 100mm" at bounding box center [475, 94] width 93 height 23
